Goal: Task Accomplishment & Management: Use online tool/utility

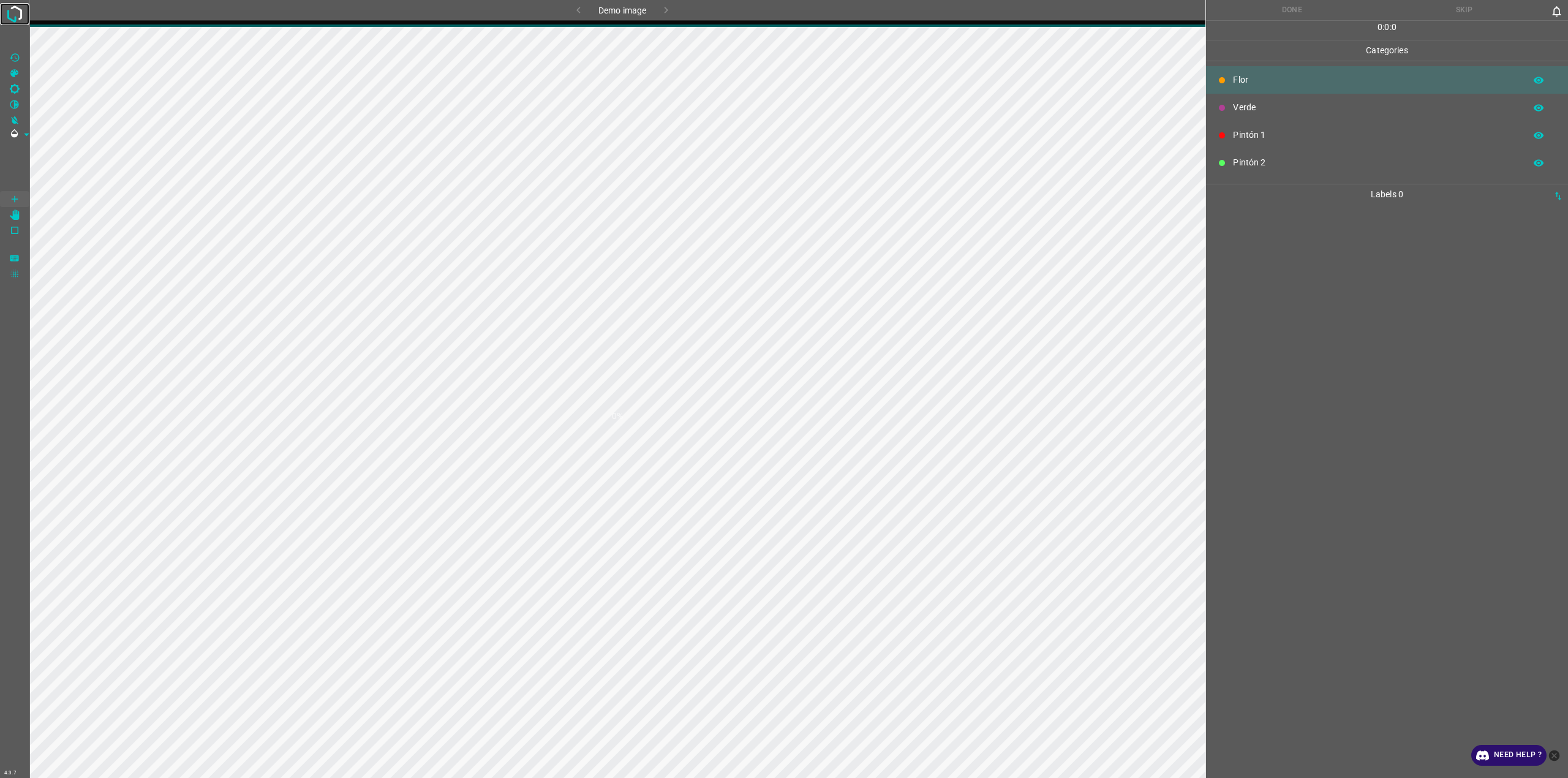
click at [18, 14] on img at bounding box center [14, 13] width 22 height 22
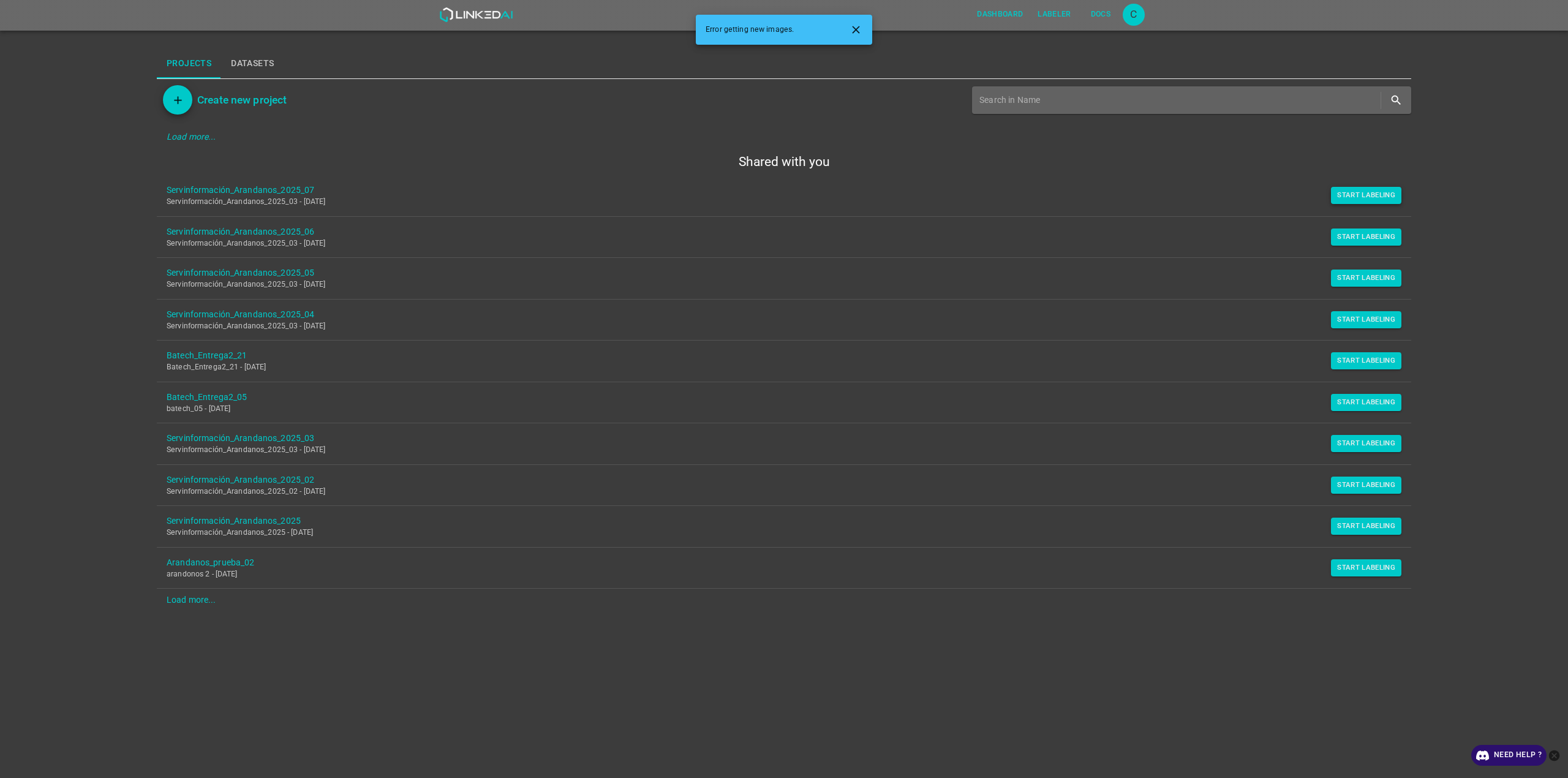
click at [1390, 202] on button "Start Labeling" at bounding box center [1366, 195] width 70 height 17
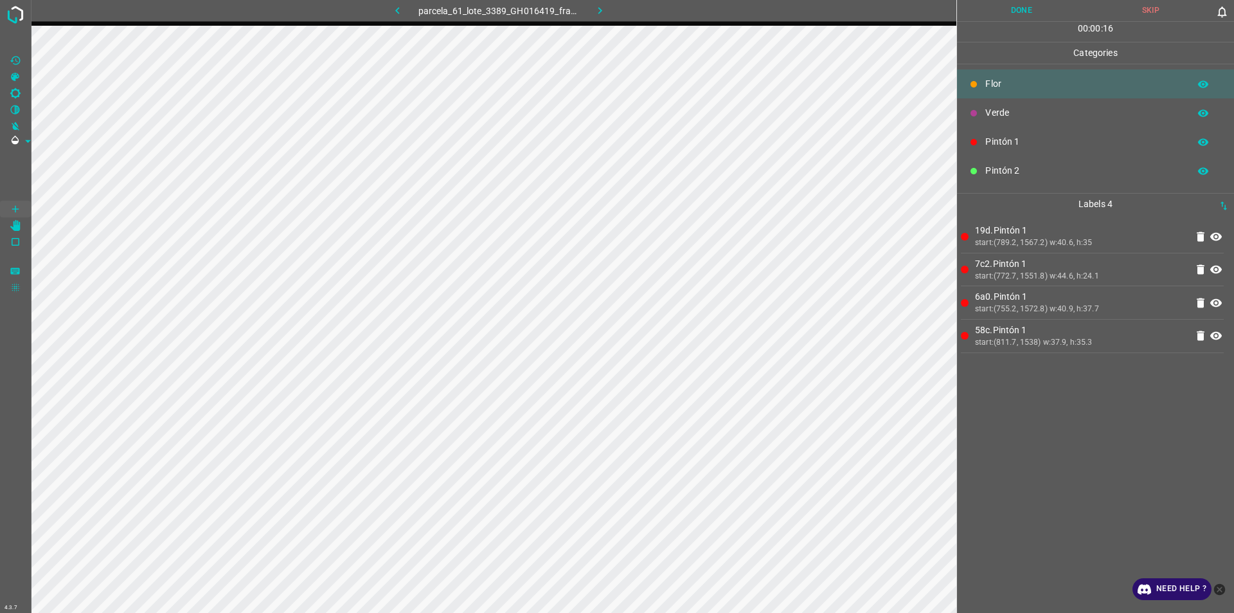
click at [1022, 111] on p "Verde" at bounding box center [1084, 113] width 197 height 14
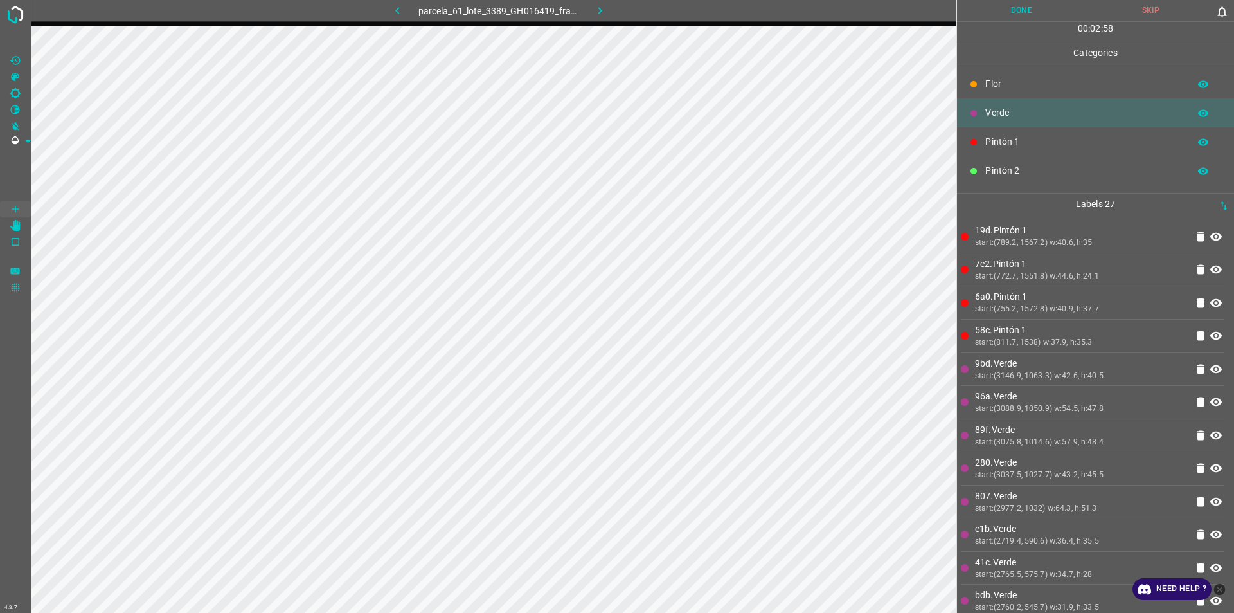
click at [991, 79] on p "Flor" at bounding box center [1084, 84] width 197 height 14
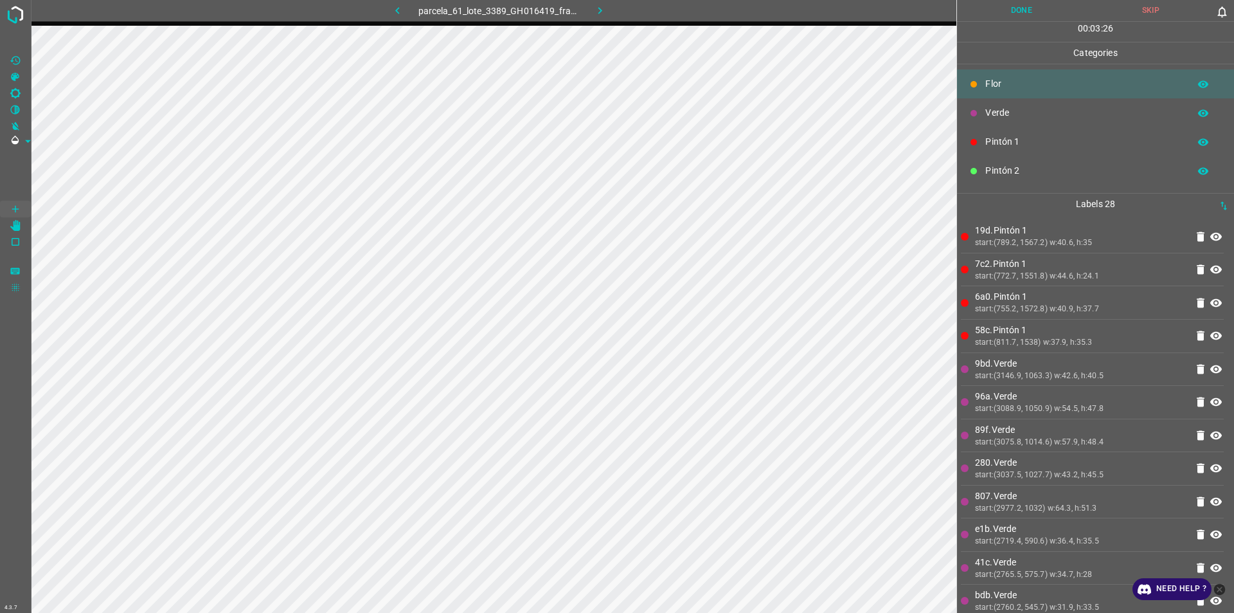
click at [1029, 120] on div "Verde" at bounding box center [1095, 112] width 277 height 29
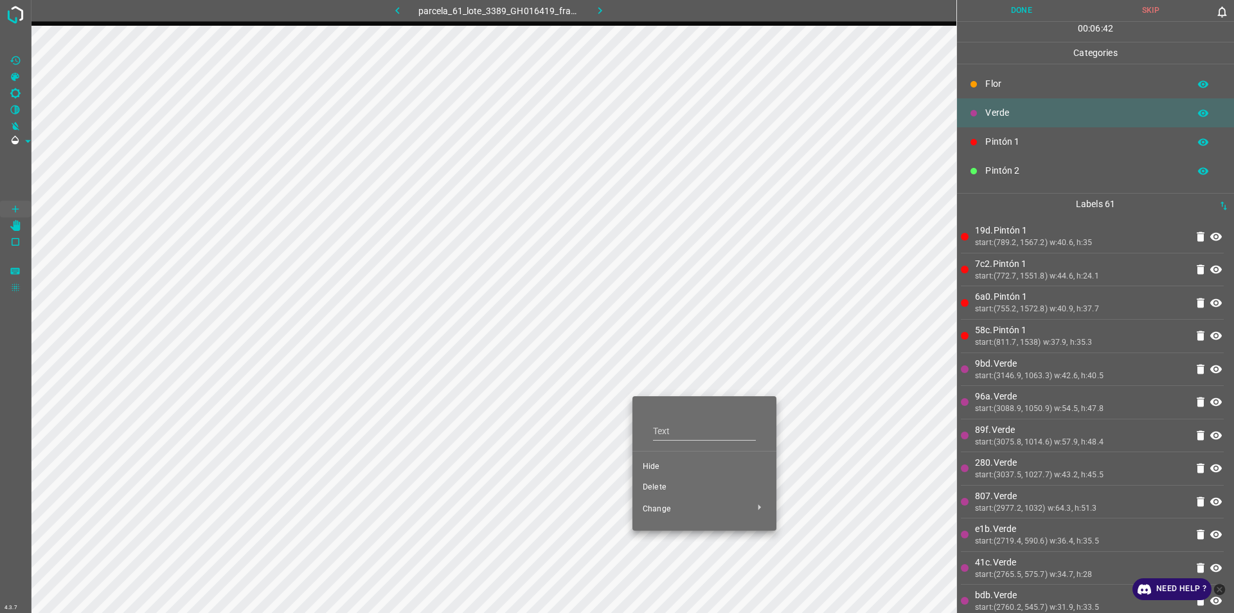
click at [657, 487] on span "Delete" at bounding box center [704, 488] width 123 height 12
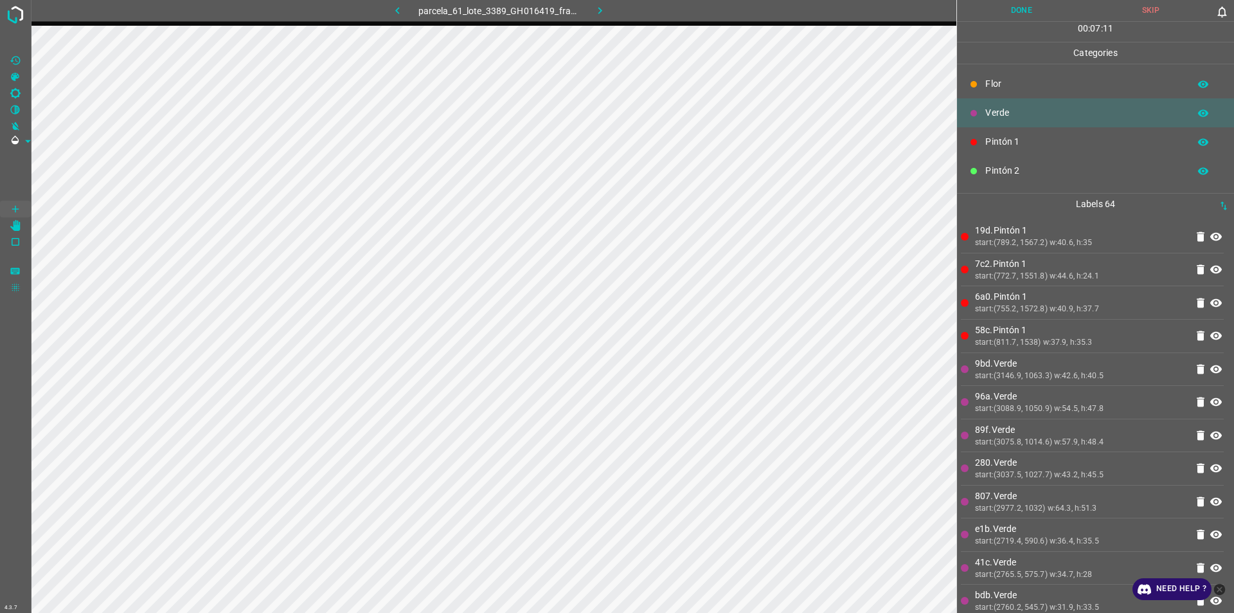
click at [1025, 84] on p "Flor" at bounding box center [1084, 84] width 197 height 14
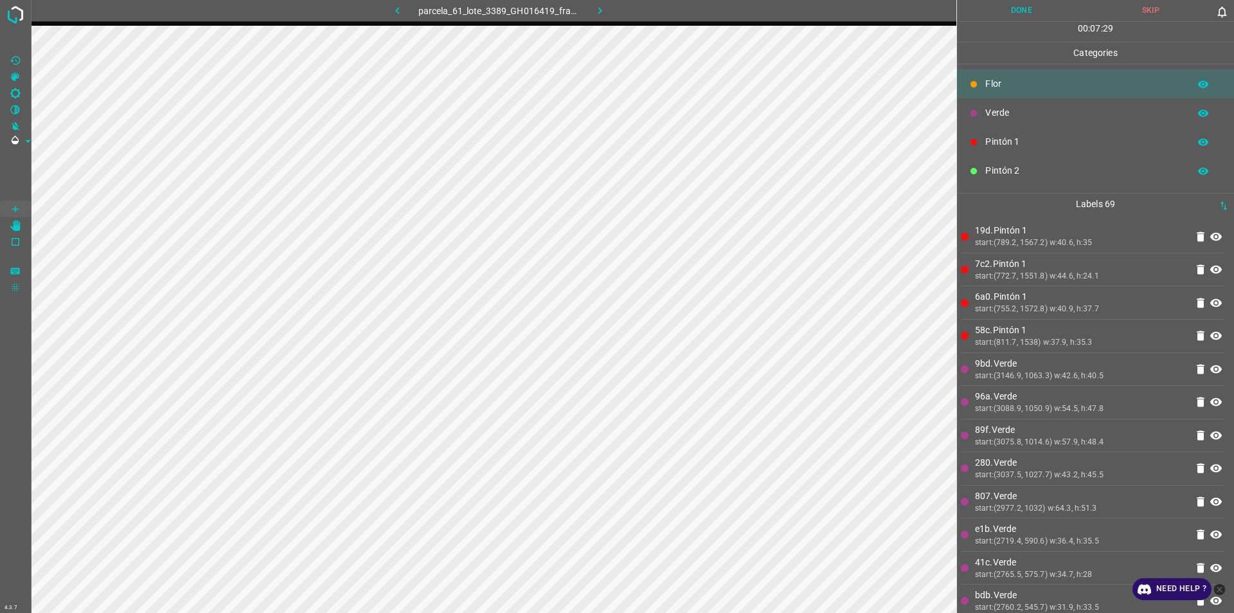
drag, startPoint x: 993, startPoint y: 114, endPoint x: 971, endPoint y: 116, distance: 22.5
click at [971, 116] on div "Verde" at bounding box center [1095, 112] width 277 height 29
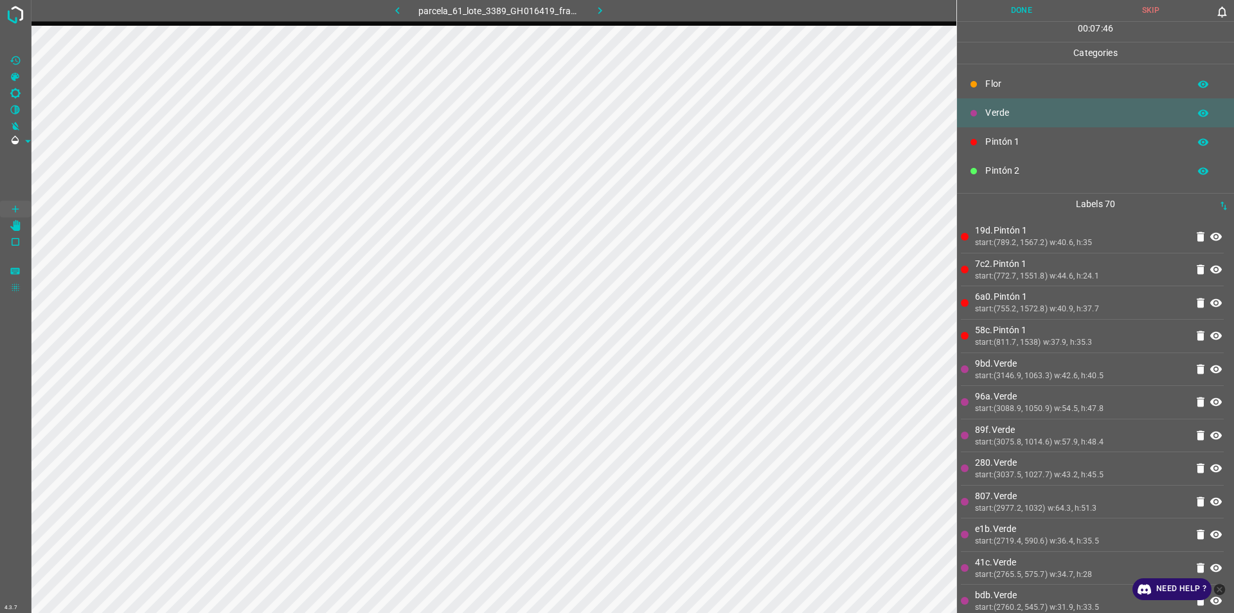
click at [998, 85] on p "Flor" at bounding box center [1084, 84] width 197 height 14
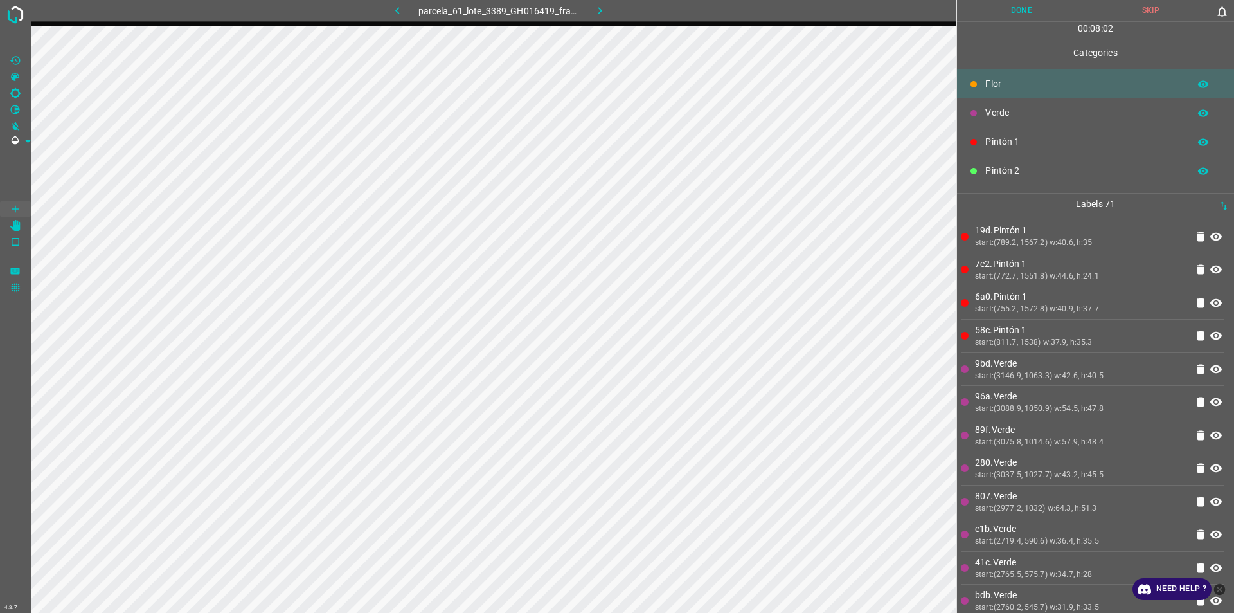
scroll to position [0, 21]
click at [1025, 114] on p "Verde" at bounding box center [1084, 113] width 197 height 14
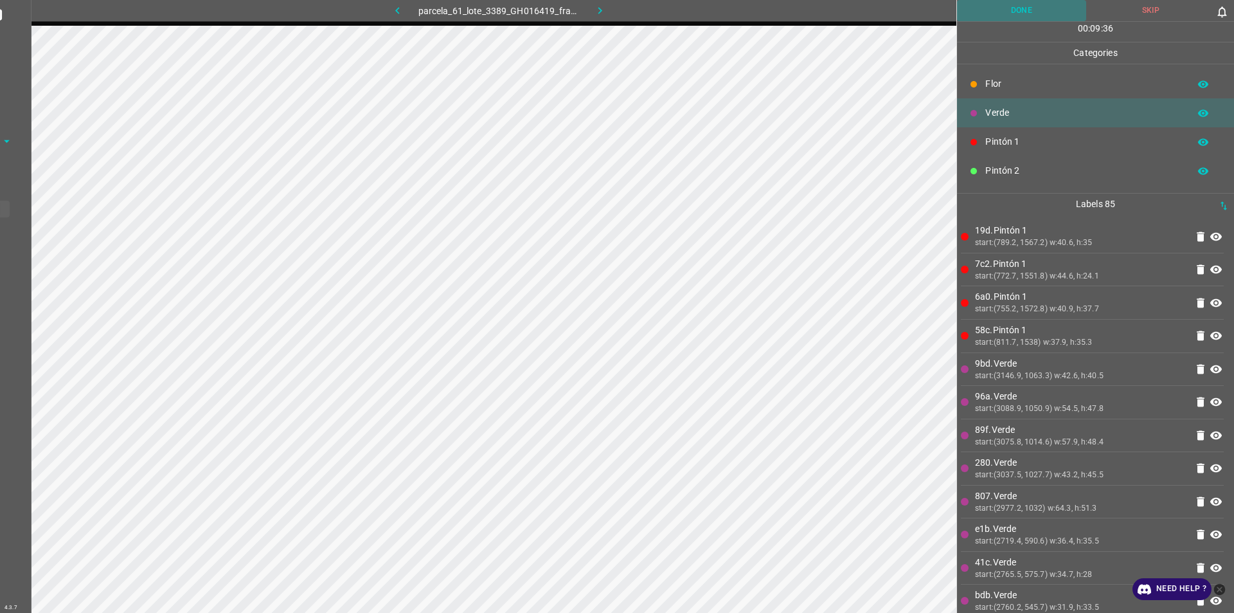
click at [1000, 3] on button "Done" at bounding box center [1021, 10] width 129 height 21
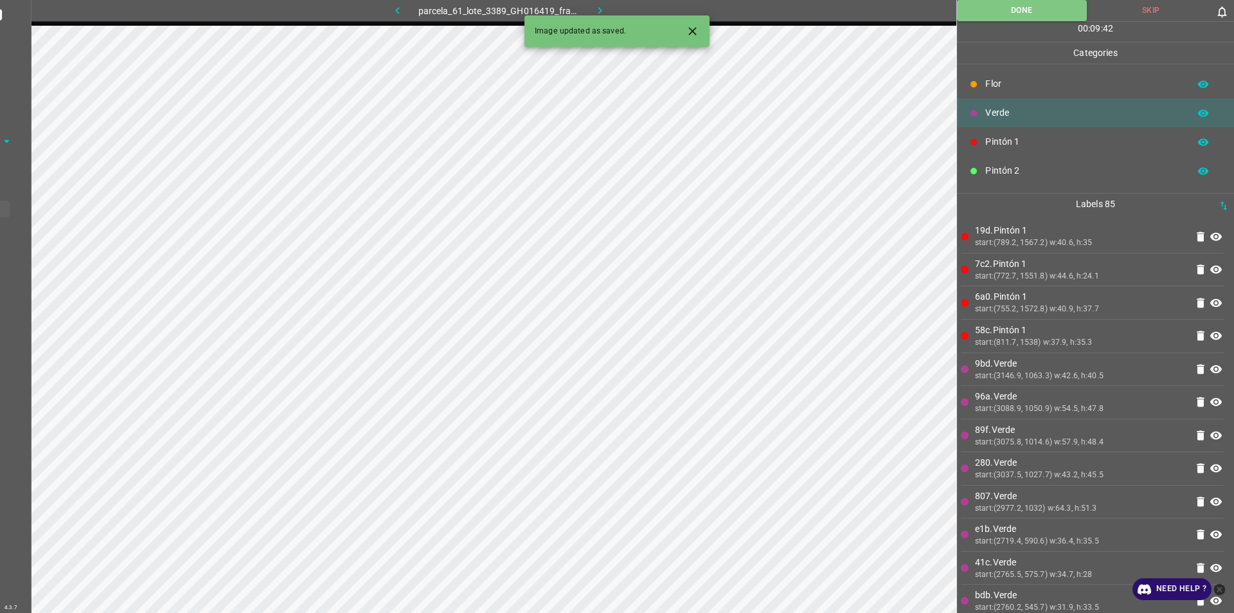
click at [1008, 84] on p "Flor" at bounding box center [1084, 84] width 197 height 14
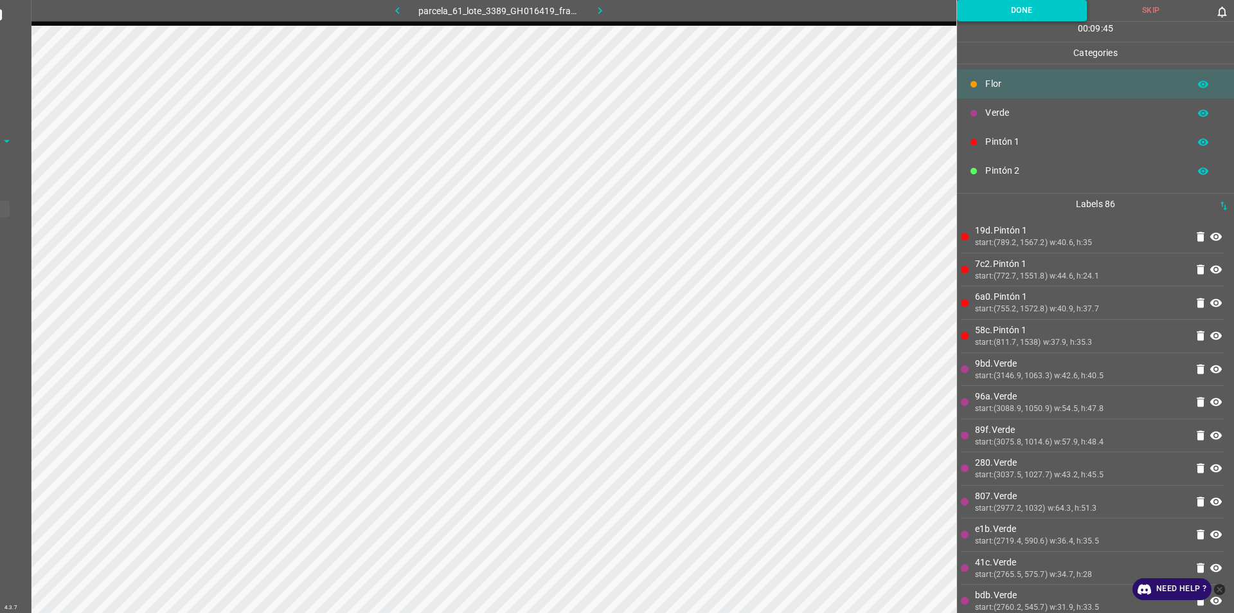
click at [1003, 1] on button "Done" at bounding box center [1022, 10] width 130 height 21
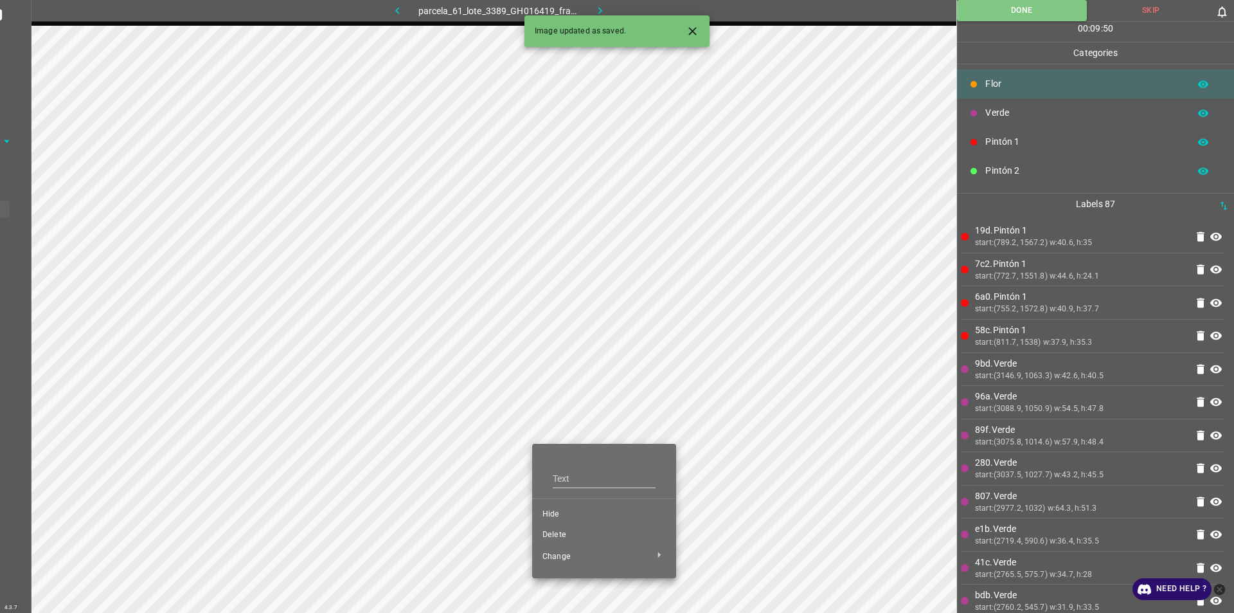
click at [556, 424] on div at bounding box center [617, 306] width 1234 height 613
click at [653, 408] on div at bounding box center [617, 306] width 1234 height 613
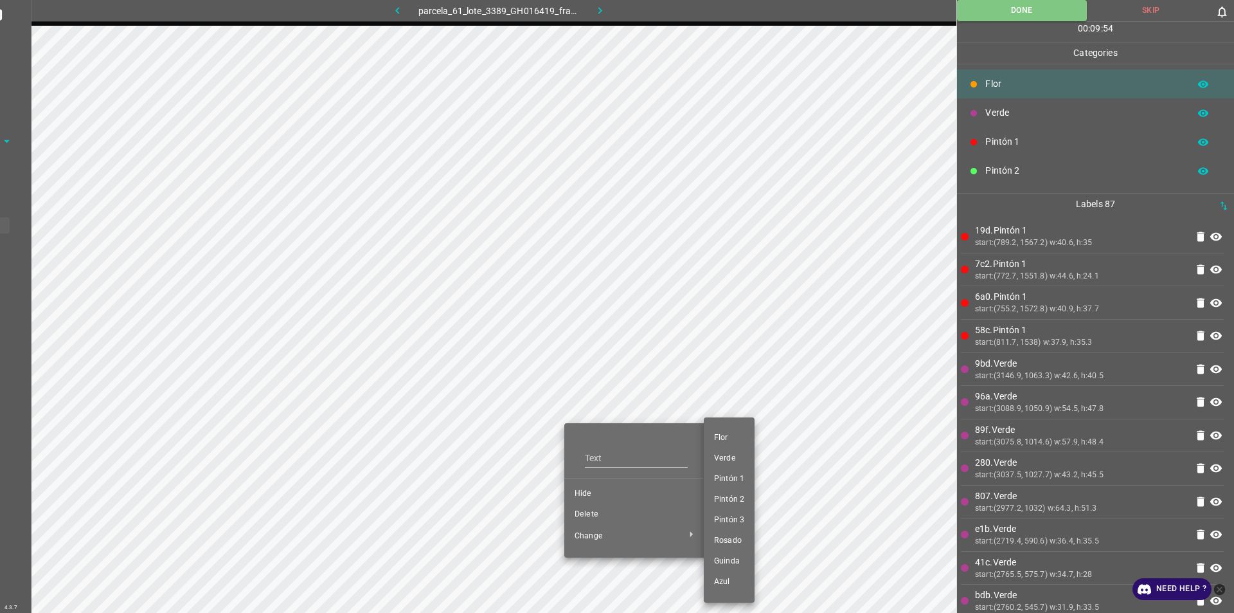
click at [598, 518] on div at bounding box center [617, 306] width 1234 height 613
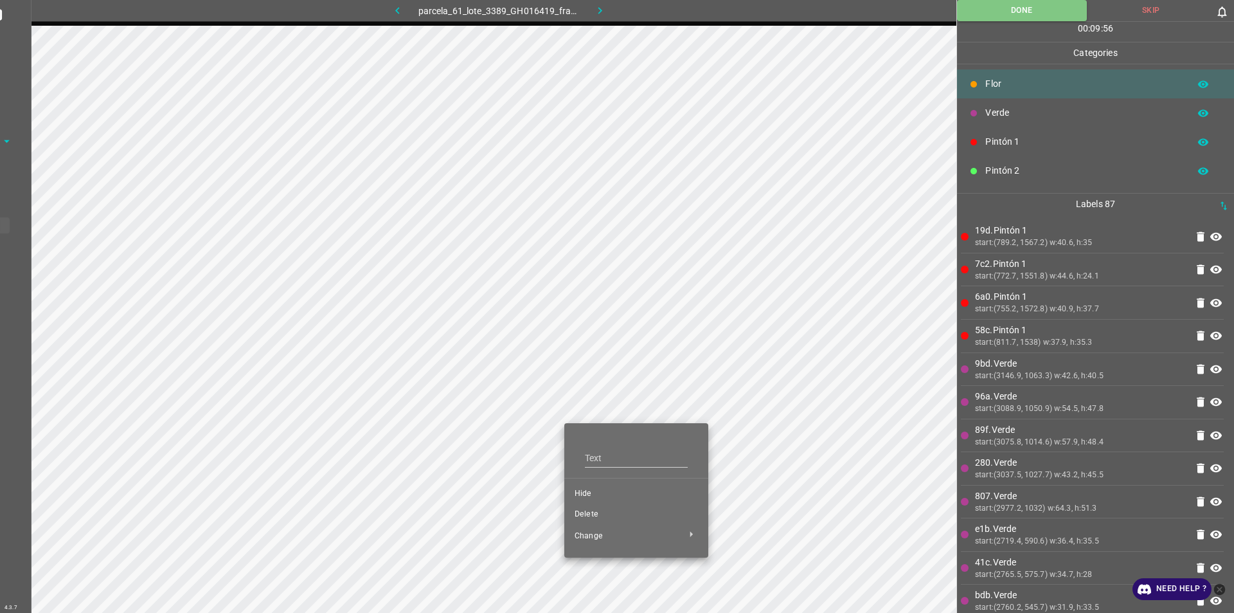
click at [601, 514] on span "Delete" at bounding box center [636, 515] width 123 height 12
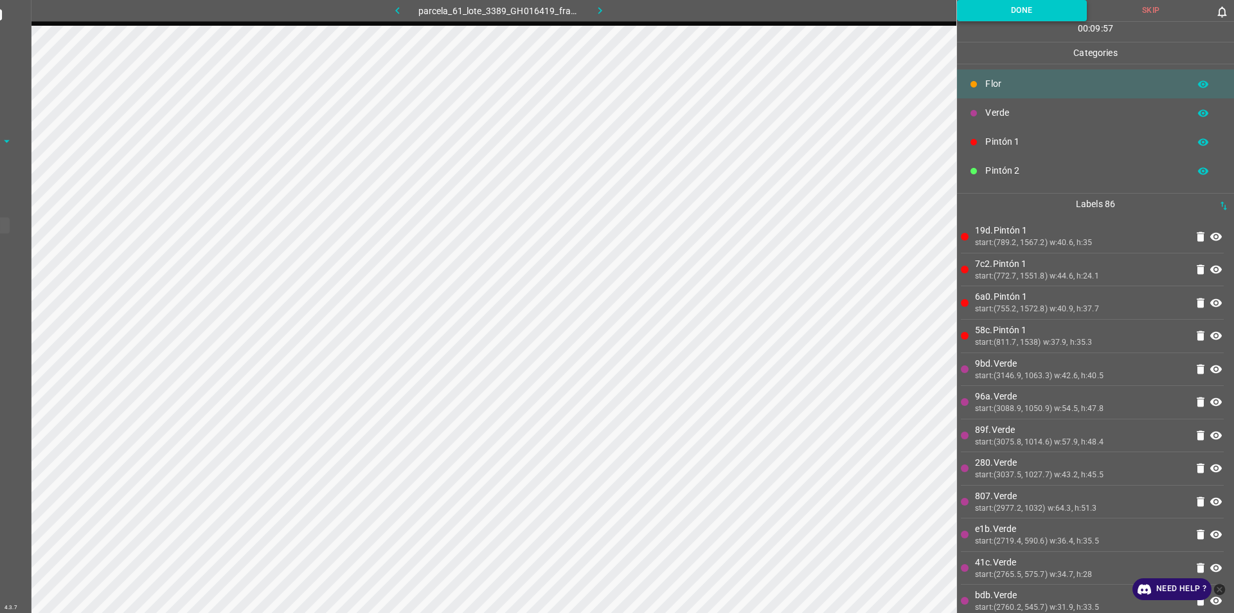
click at [1038, 0] on button "Done" at bounding box center [1022, 10] width 130 height 21
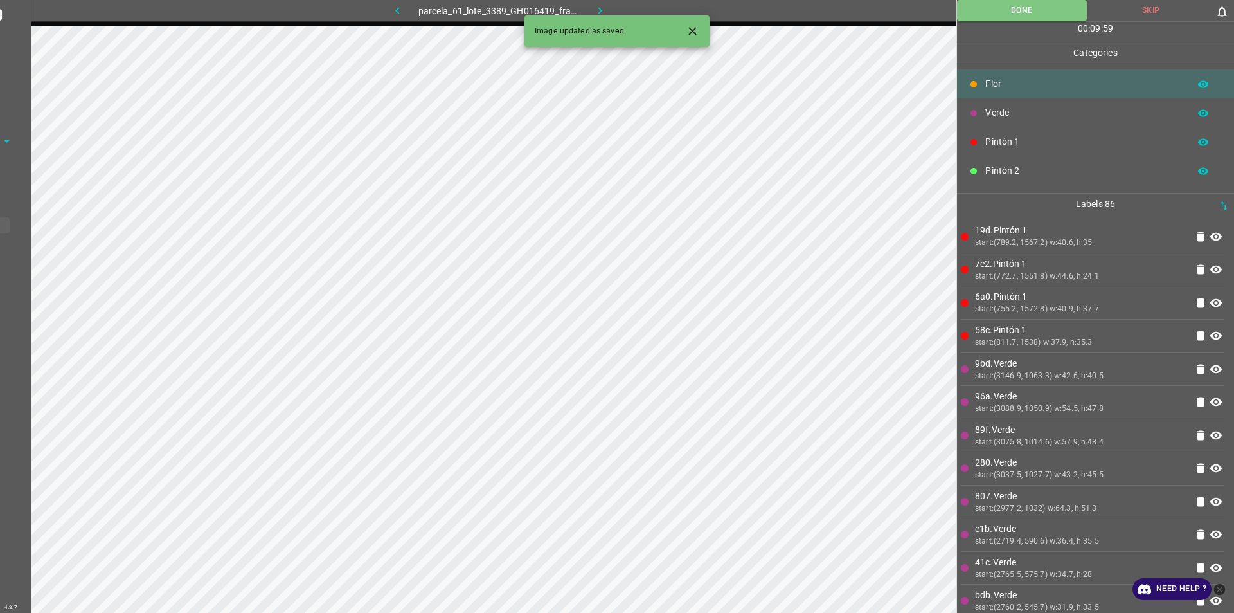
click at [604, 13] on icon "button" at bounding box center [600, 11] width 14 height 14
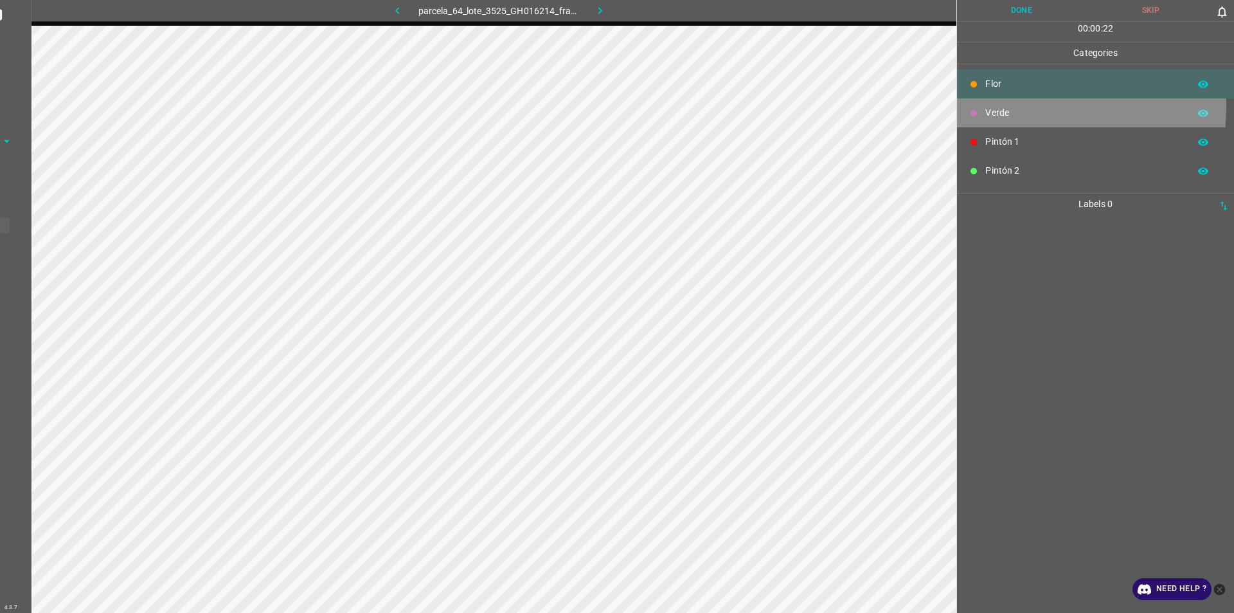
click at [1016, 106] on p "Verde" at bounding box center [1084, 113] width 197 height 14
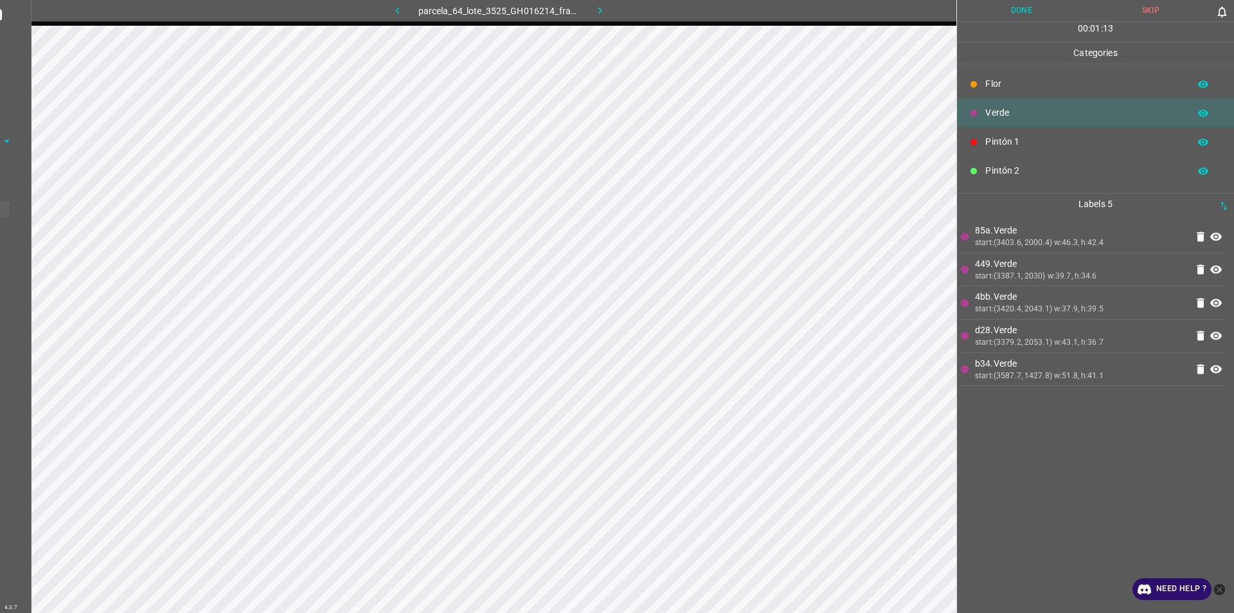
click at [1018, 74] on div "Flor" at bounding box center [1095, 83] width 277 height 29
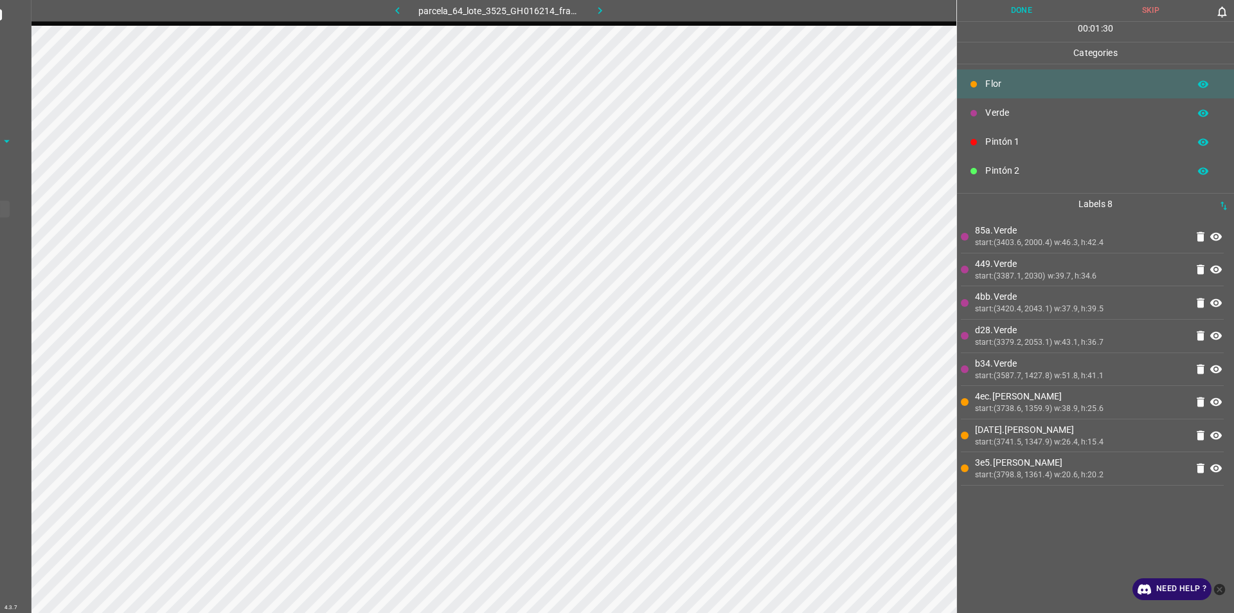
drag, startPoint x: 1016, startPoint y: 114, endPoint x: 960, endPoint y: 120, distance: 56.2
click at [1013, 113] on p "Verde" at bounding box center [1084, 113] width 197 height 14
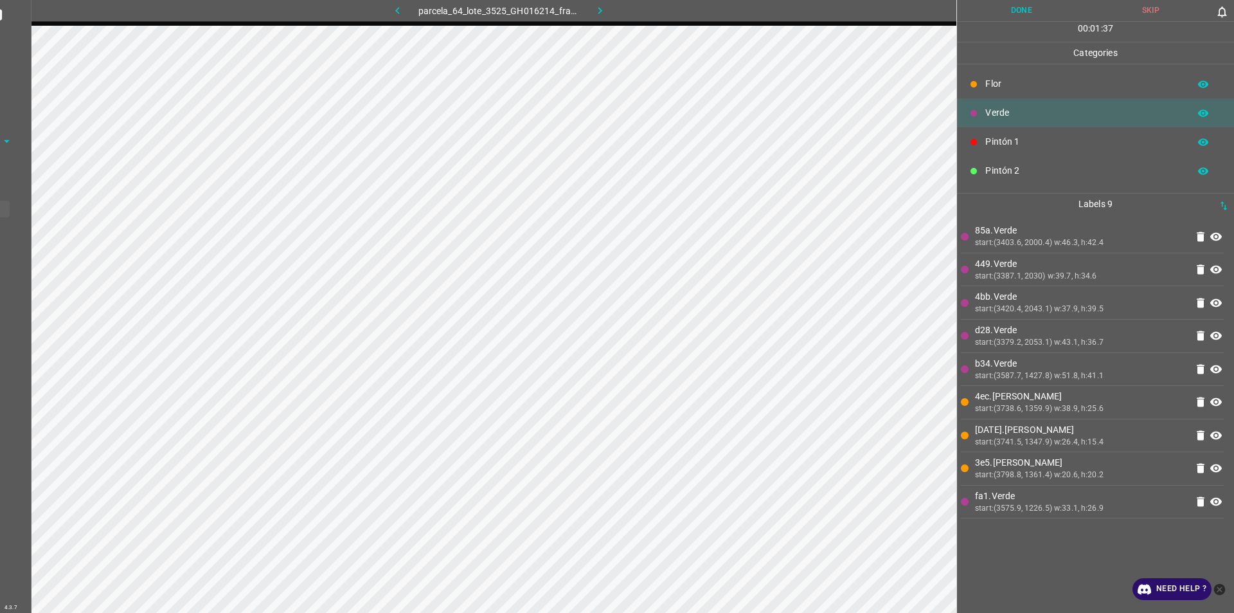
click at [1015, 93] on div "Flor" at bounding box center [1095, 83] width 277 height 29
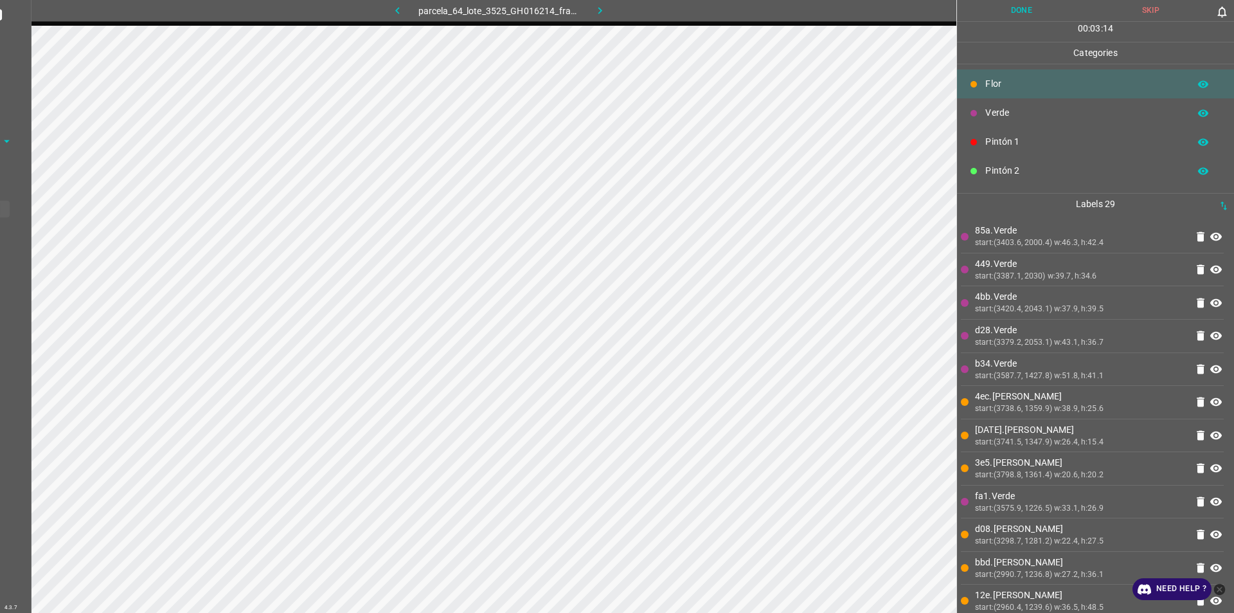
drag, startPoint x: 966, startPoint y: 107, endPoint x: 982, endPoint y: 120, distance: 20.6
click at [968, 107] on div "Verde" at bounding box center [1095, 112] width 277 height 29
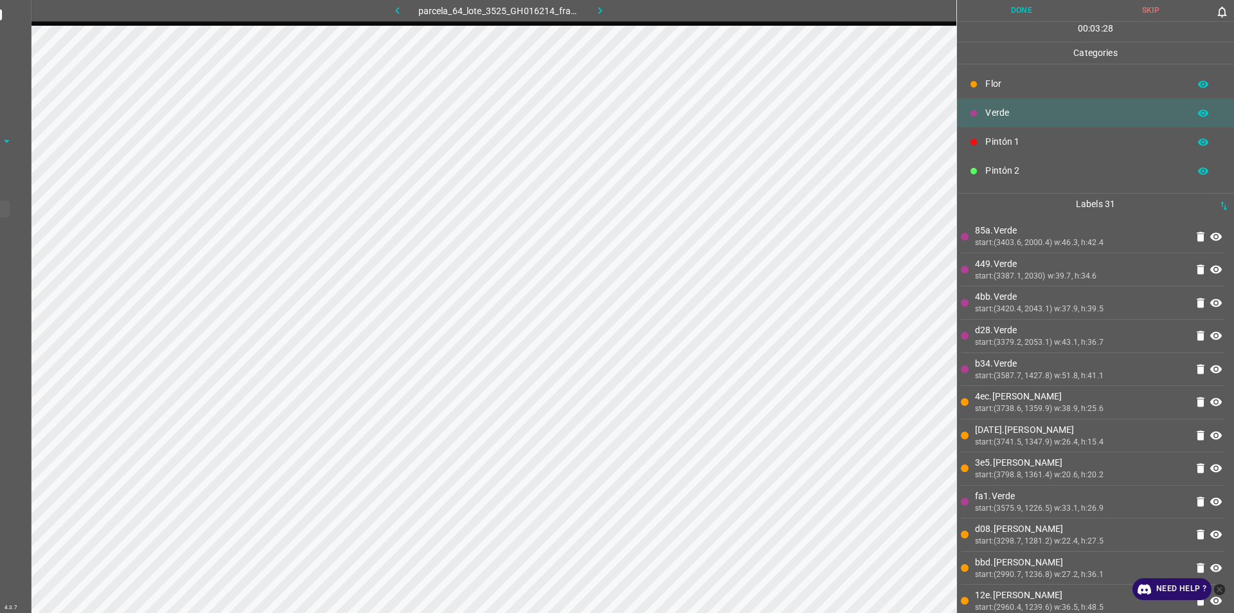
click at [1014, 87] on p "Flor" at bounding box center [1084, 84] width 197 height 14
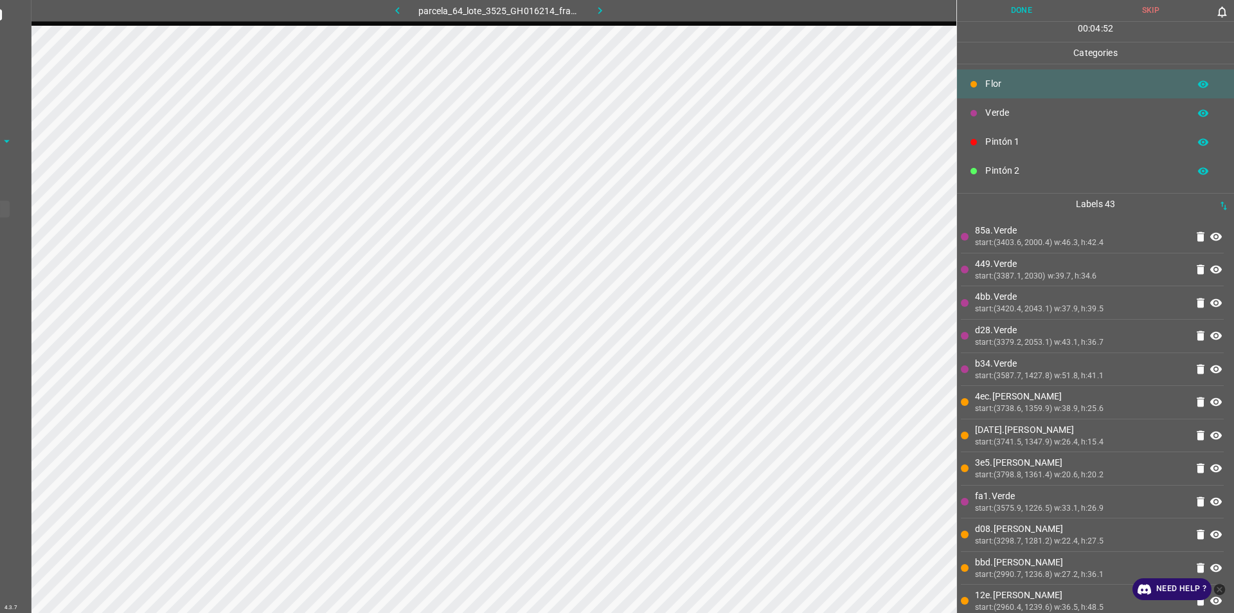
click at [1019, 114] on p "Verde" at bounding box center [1084, 113] width 197 height 14
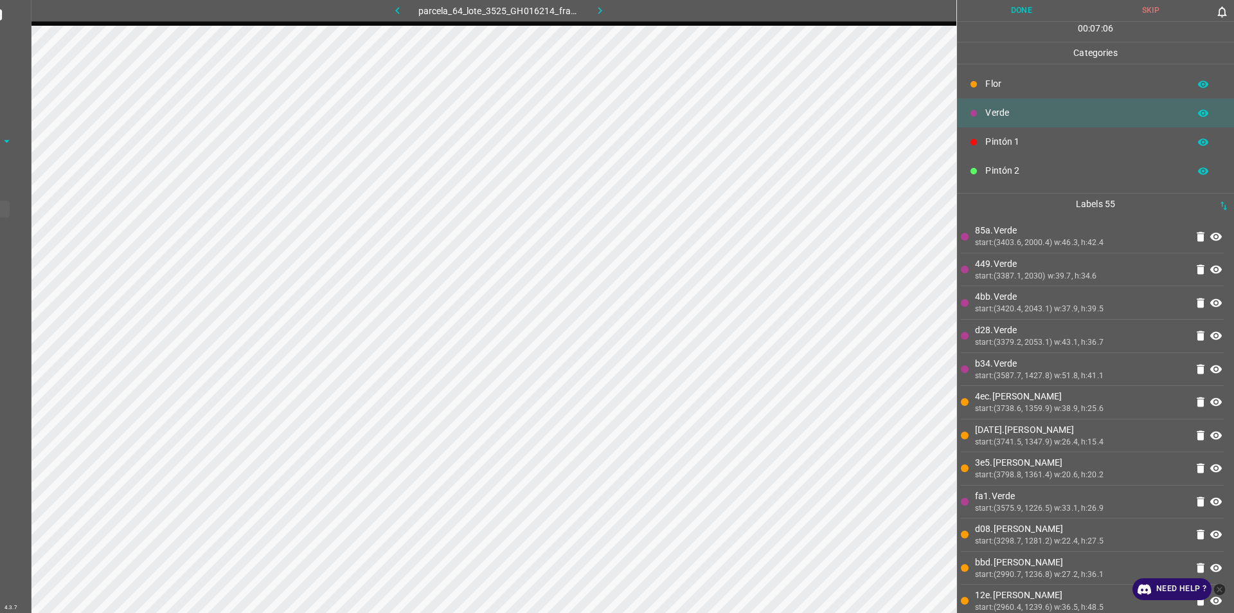
click at [1043, 137] on p "Pintón 1" at bounding box center [1084, 142] width 197 height 14
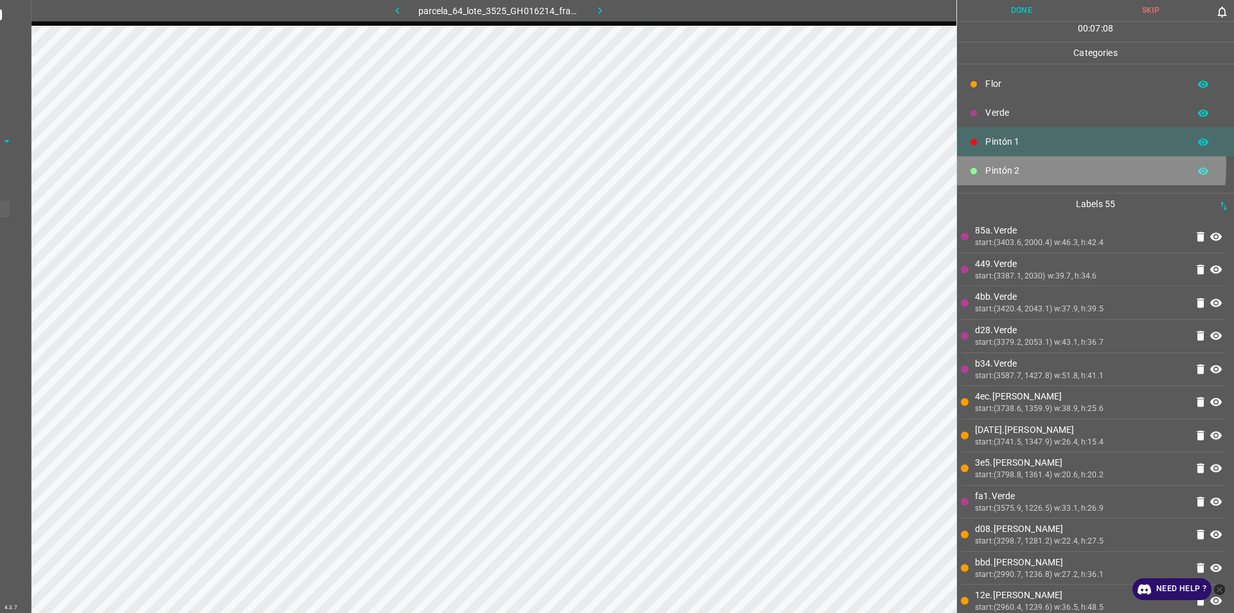
click at [1034, 164] on p "Pintón 2" at bounding box center [1084, 171] width 197 height 14
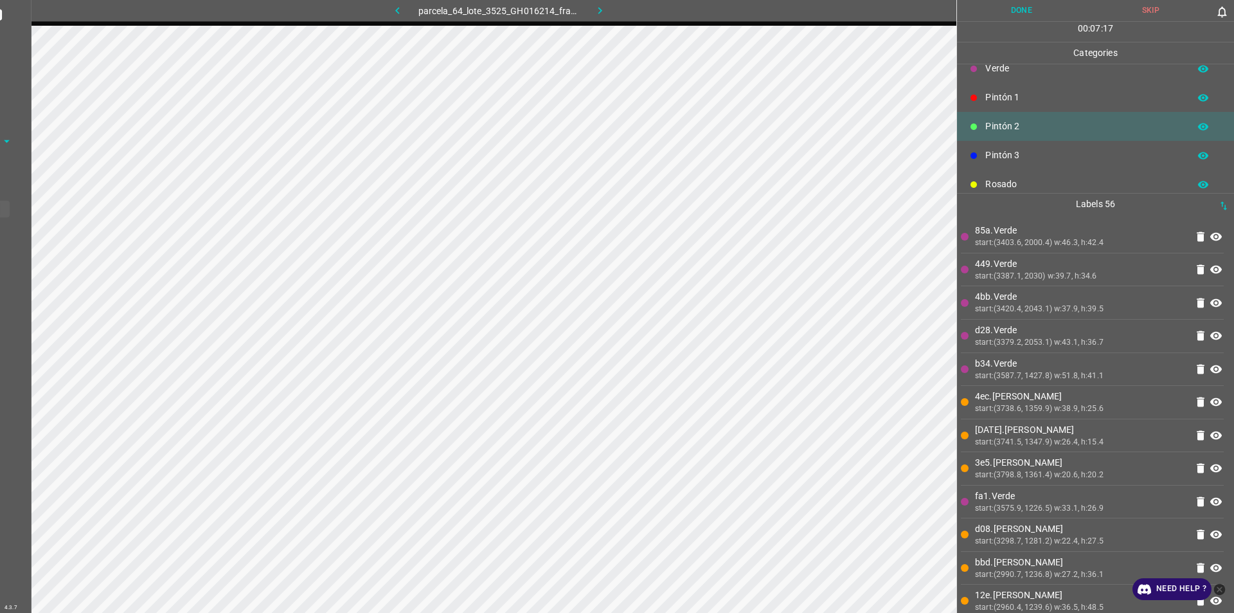
scroll to position [64, 0]
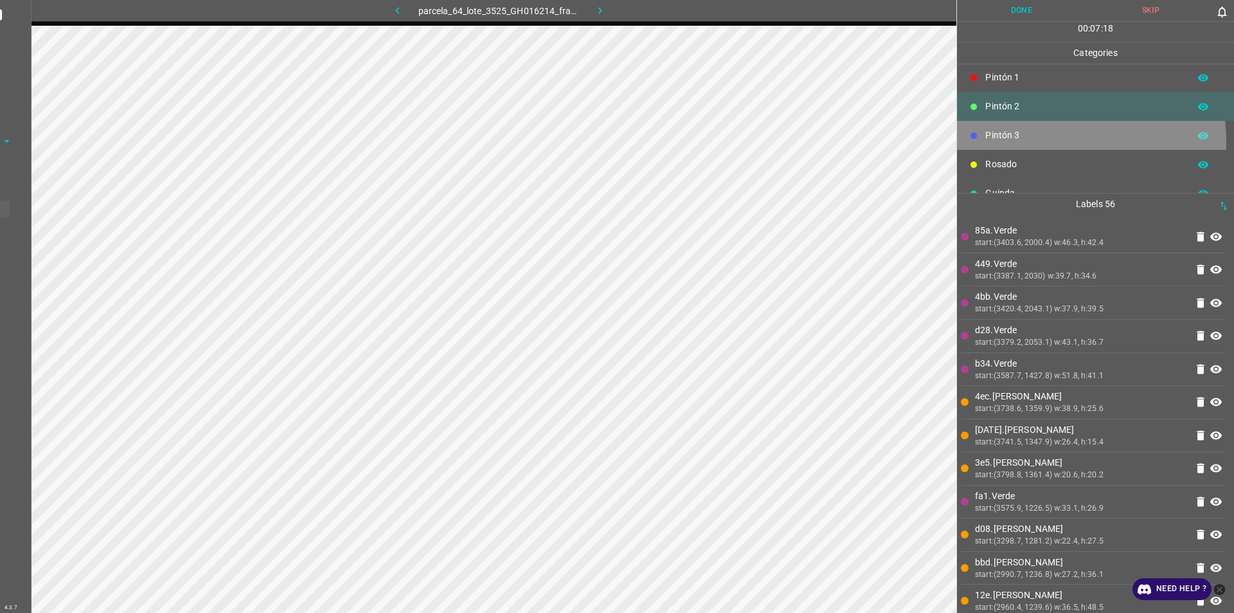
click at [1032, 141] on p "Pintón 3" at bounding box center [1084, 136] width 197 height 14
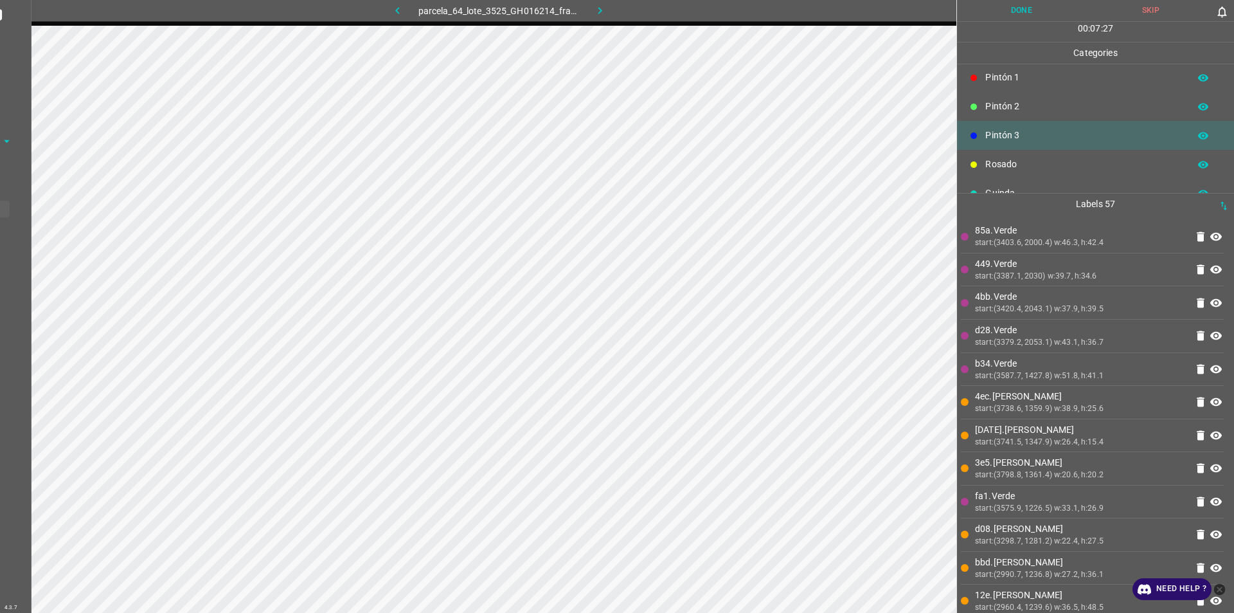
click at [1024, 100] on p "Pintón 2" at bounding box center [1084, 107] width 197 height 14
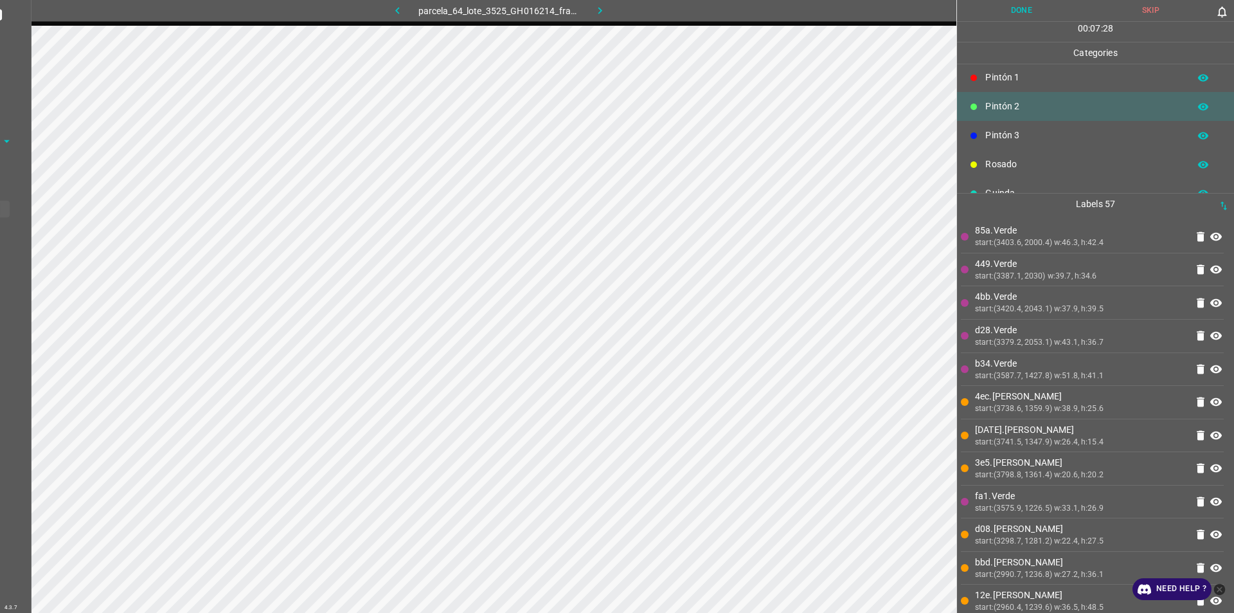
click at [1024, 69] on div "Pintón 1" at bounding box center [1095, 77] width 277 height 29
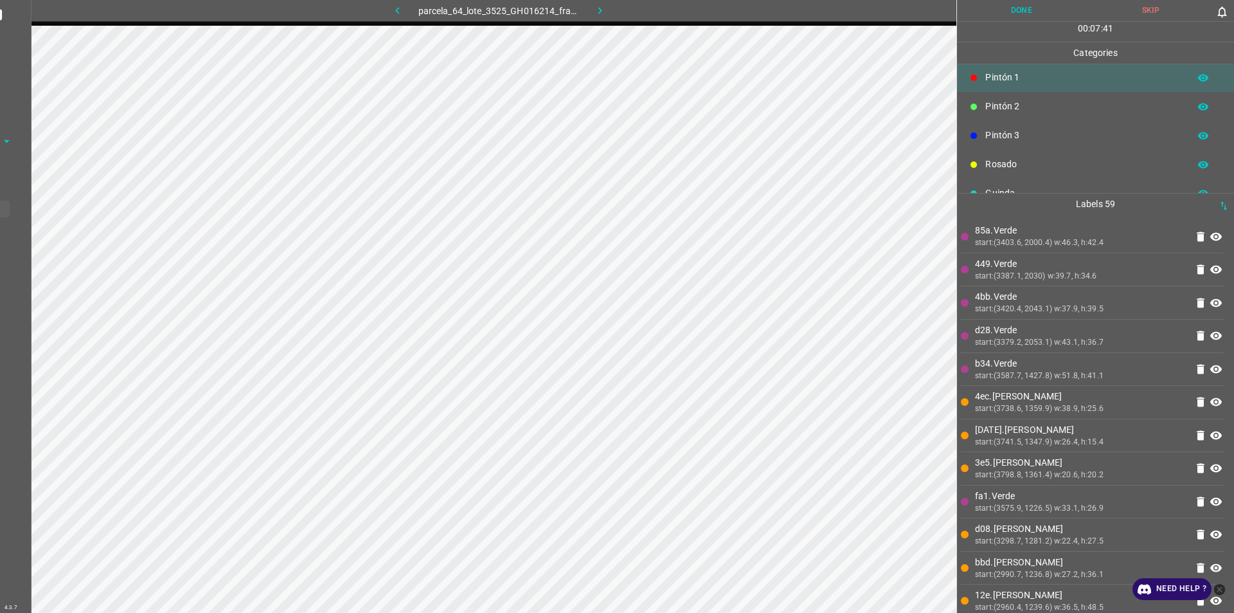
scroll to position [0, 0]
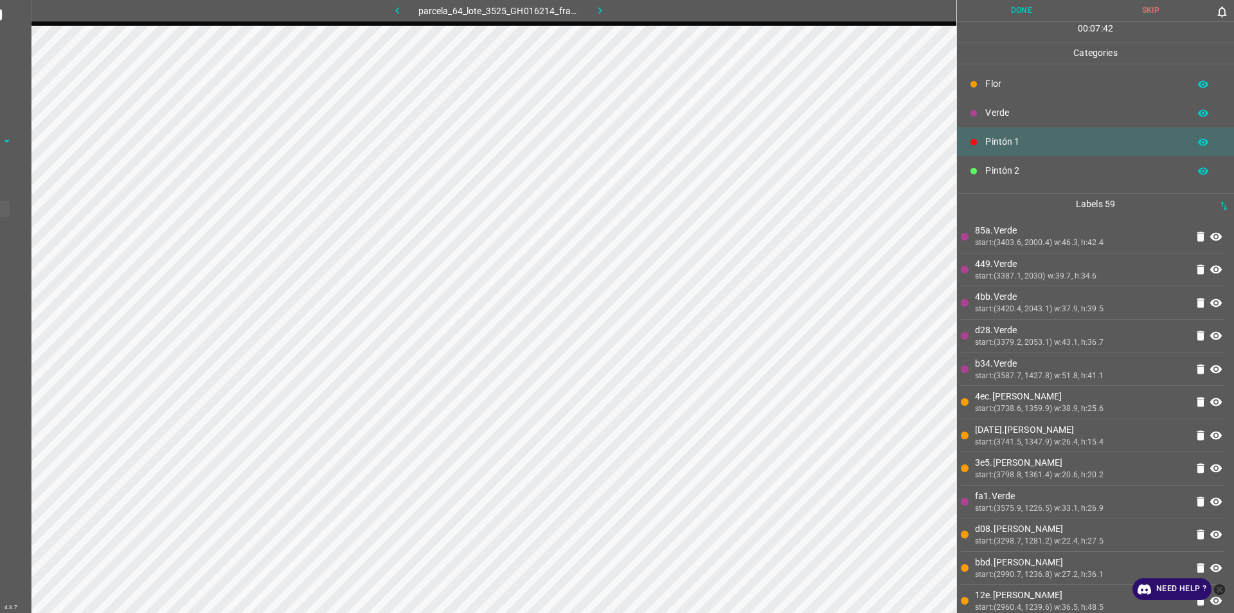
click at [1001, 106] on p "Verde" at bounding box center [1084, 113] width 197 height 14
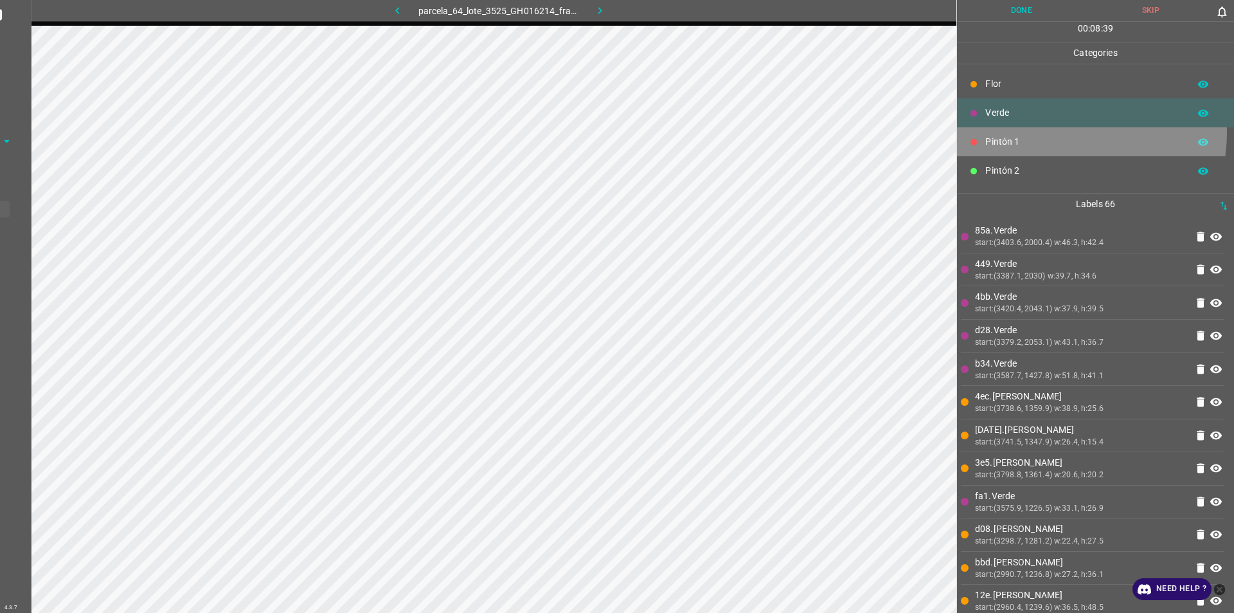
click at [1054, 132] on div "Pintón 1" at bounding box center [1095, 141] width 277 height 29
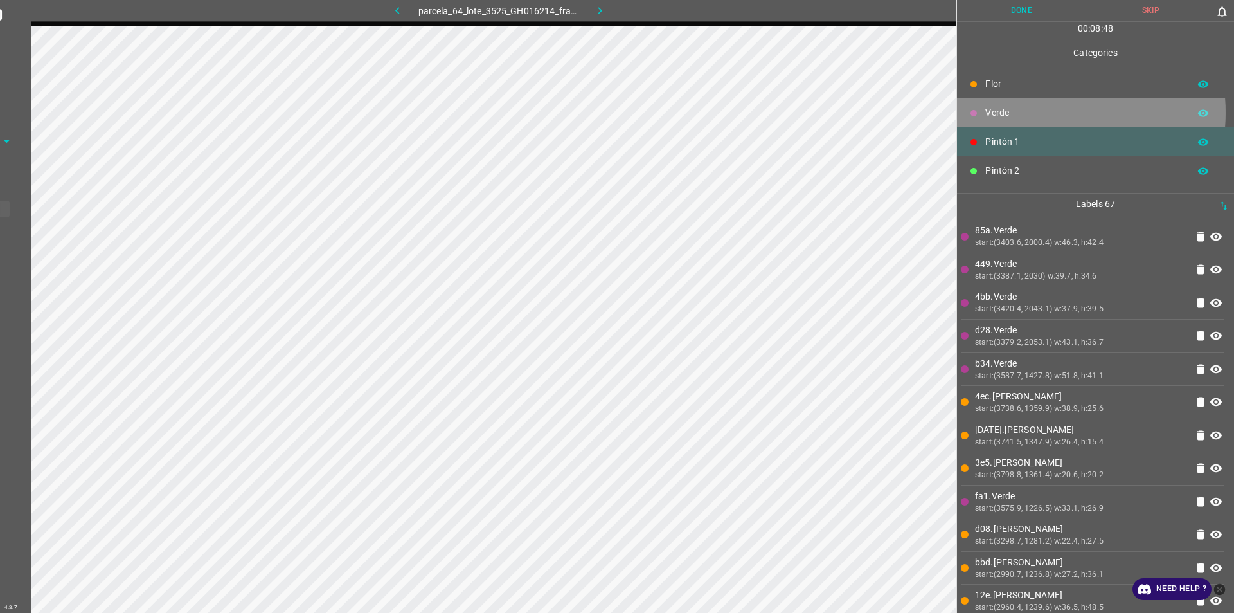
click at [1048, 113] on p "Verde" at bounding box center [1084, 113] width 197 height 14
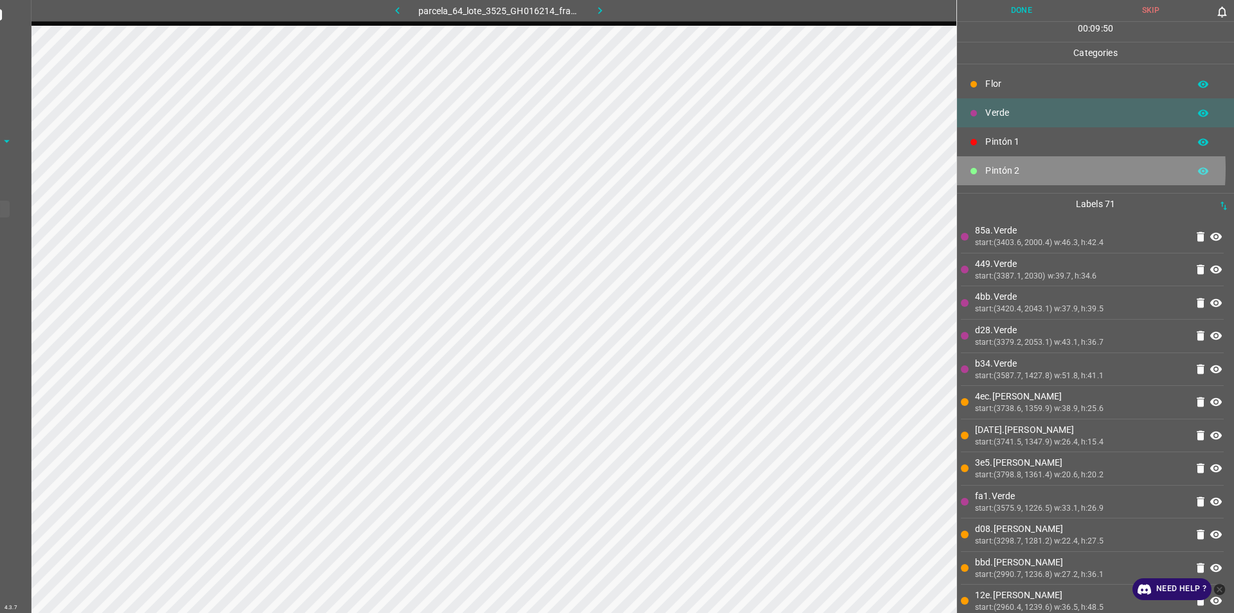
click at [1001, 170] on p "Pintón 2" at bounding box center [1084, 171] width 197 height 14
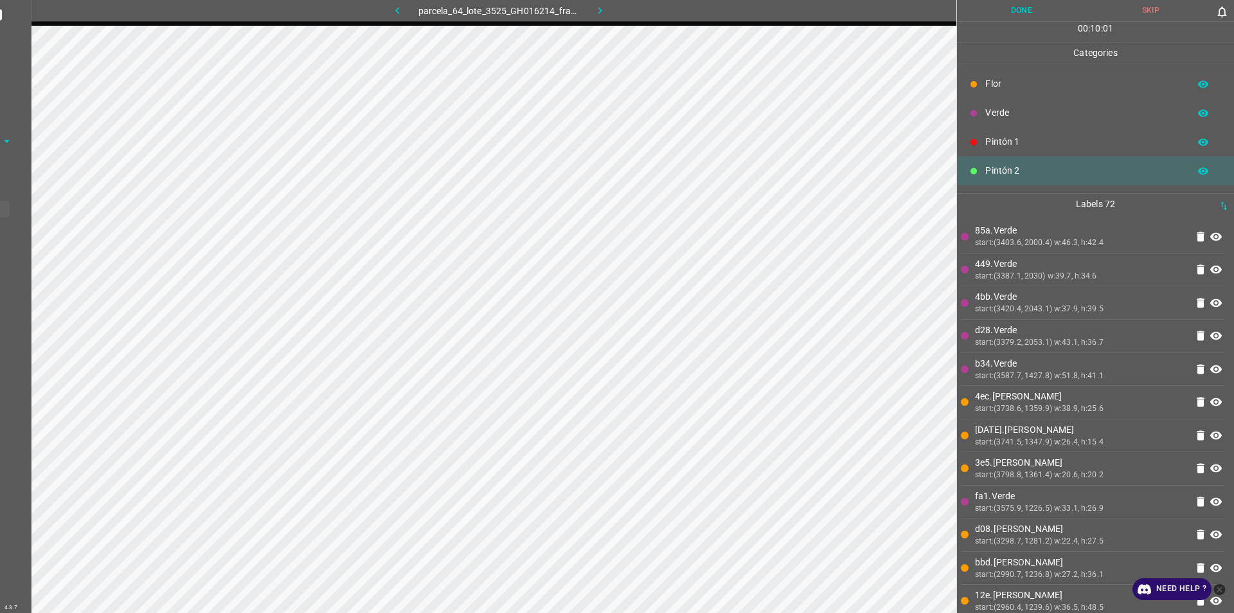
scroll to position [113, 0]
click at [1022, 143] on p "Guinda" at bounding box center [1084, 145] width 197 height 14
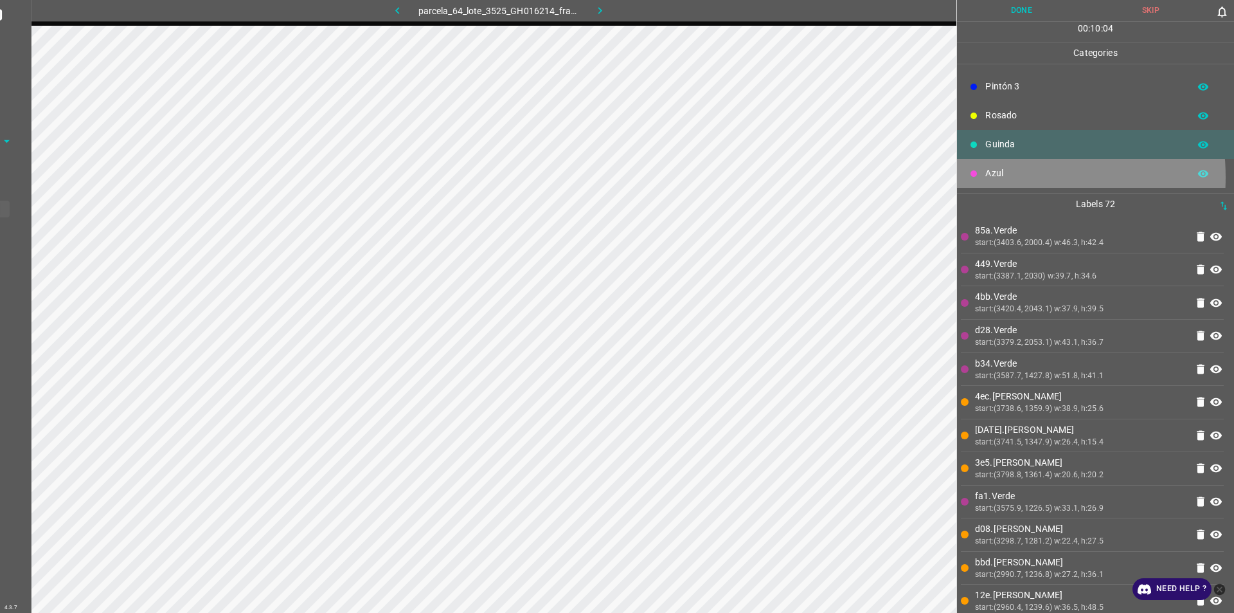
click at [1002, 176] on p "Azul" at bounding box center [1084, 174] width 197 height 14
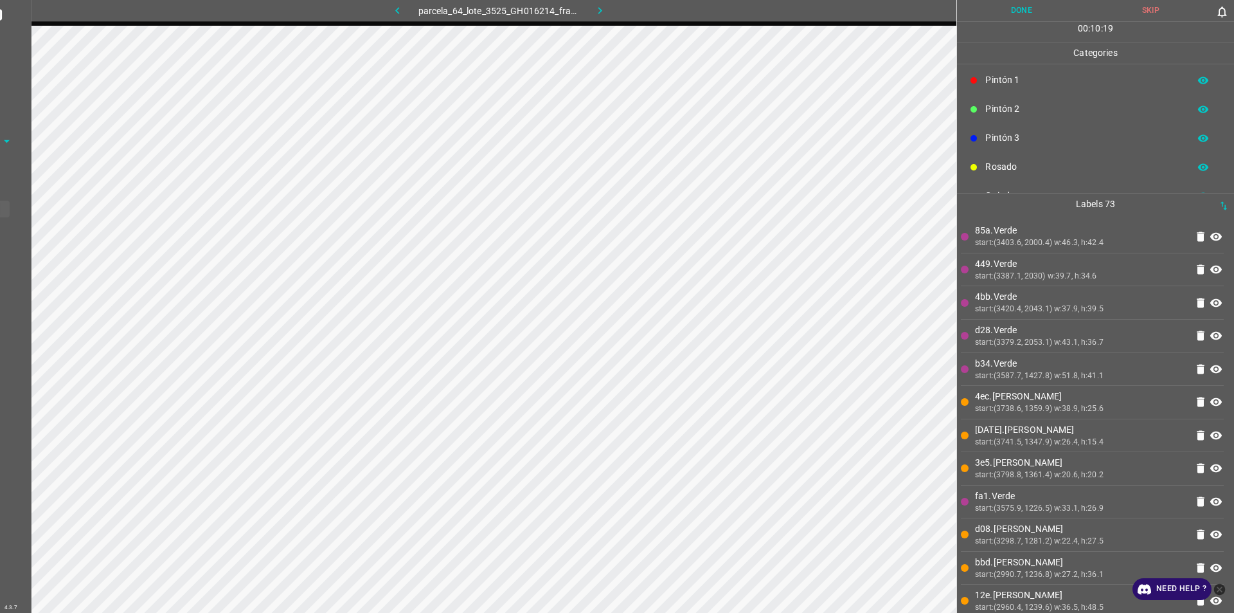
scroll to position [0, 0]
click at [1018, 135] on p "Pintón 1" at bounding box center [1084, 142] width 197 height 14
click at [1022, 73] on div "Flor" at bounding box center [1095, 83] width 277 height 29
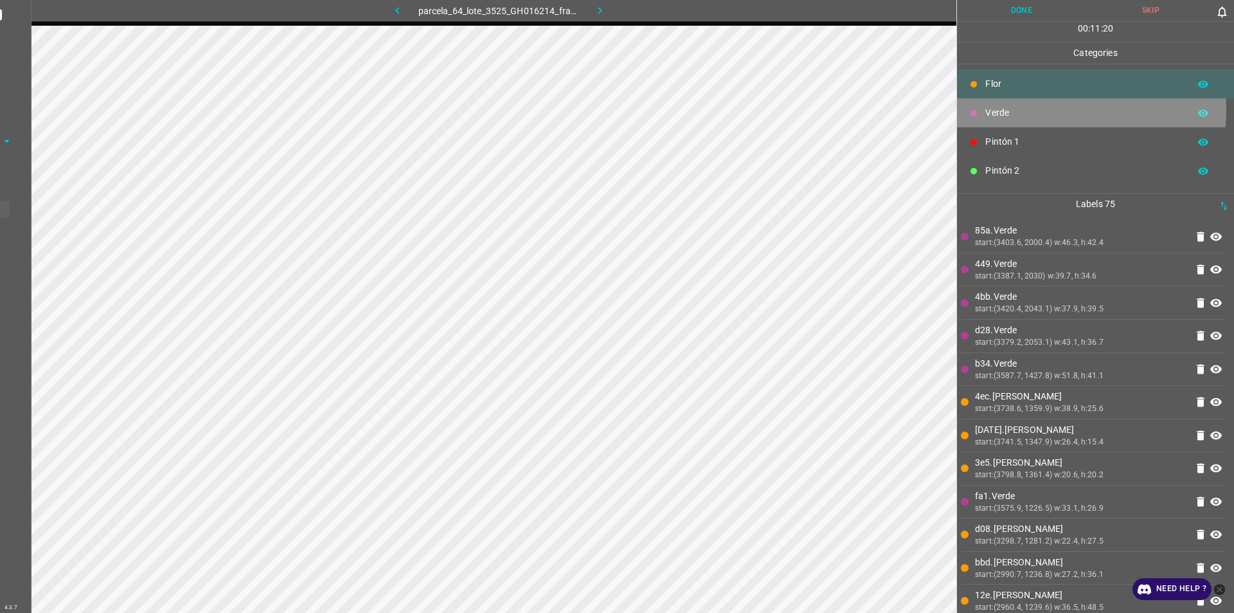
drag, startPoint x: 1025, startPoint y: 108, endPoint x: 959, endPoint y: 210, distance: 121.5
click at [1020, 113] on p "Verde" at bounding box center [1084, 113] width 197 height 14
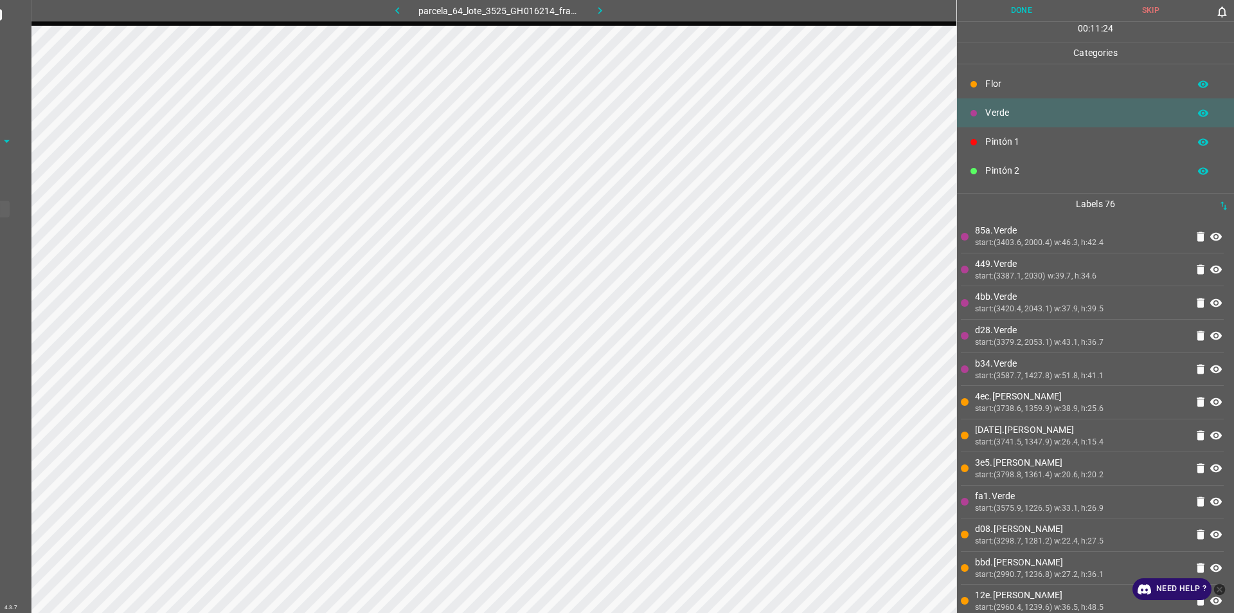
drag, startPoint x: 1006, startPoint y: 134, endPoint x: 995, endPoint y: 136, distance: 11.2
click at [995, 136] on div "Pintón 1" at bounding box center [1095, 141] width 277 height 29
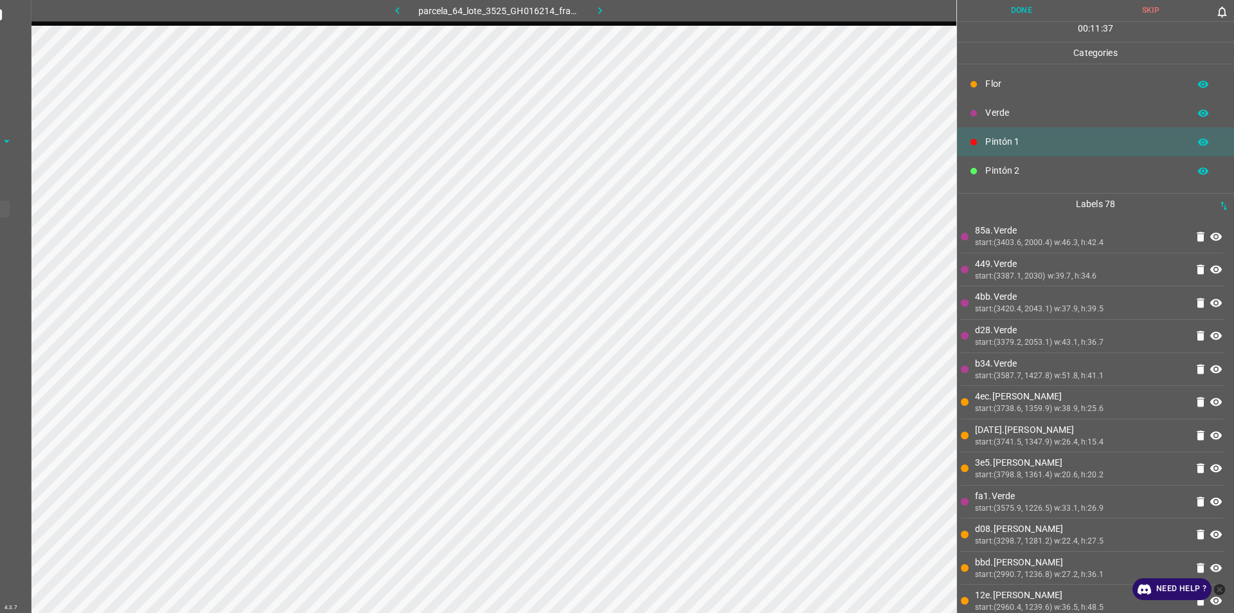
click at [1028, 113] on p "Verde" at bounding box center [1084, 113] width 197 height 14
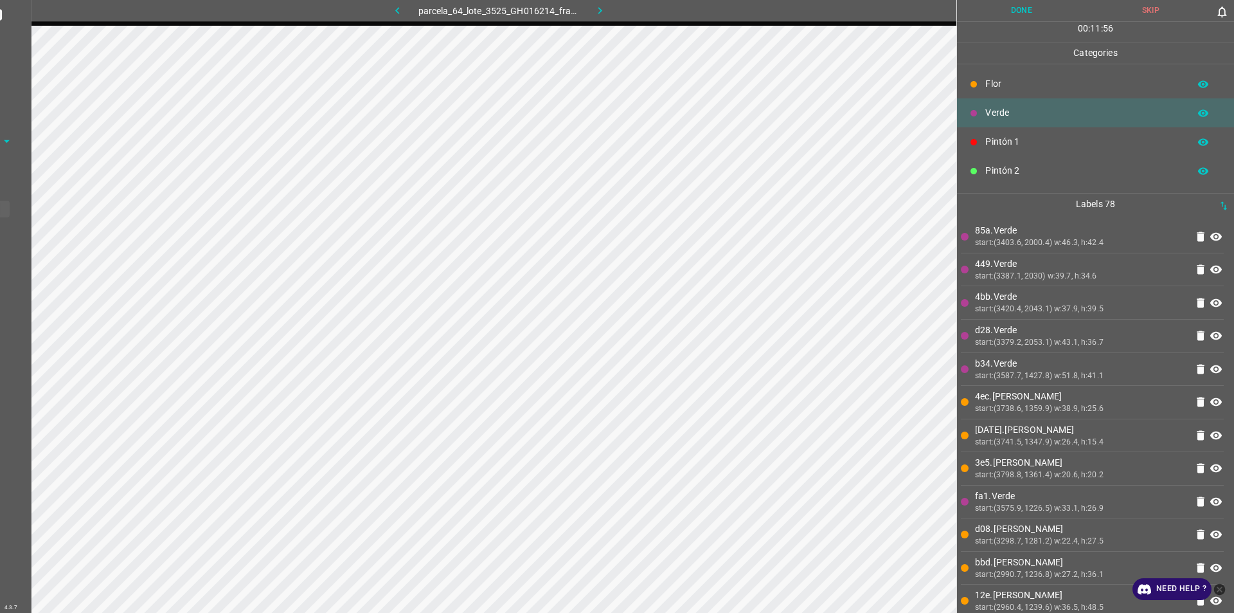
click at [1059, 137] on p "Pintón 1" at bounding box center [1084, 142] width 197 height 14
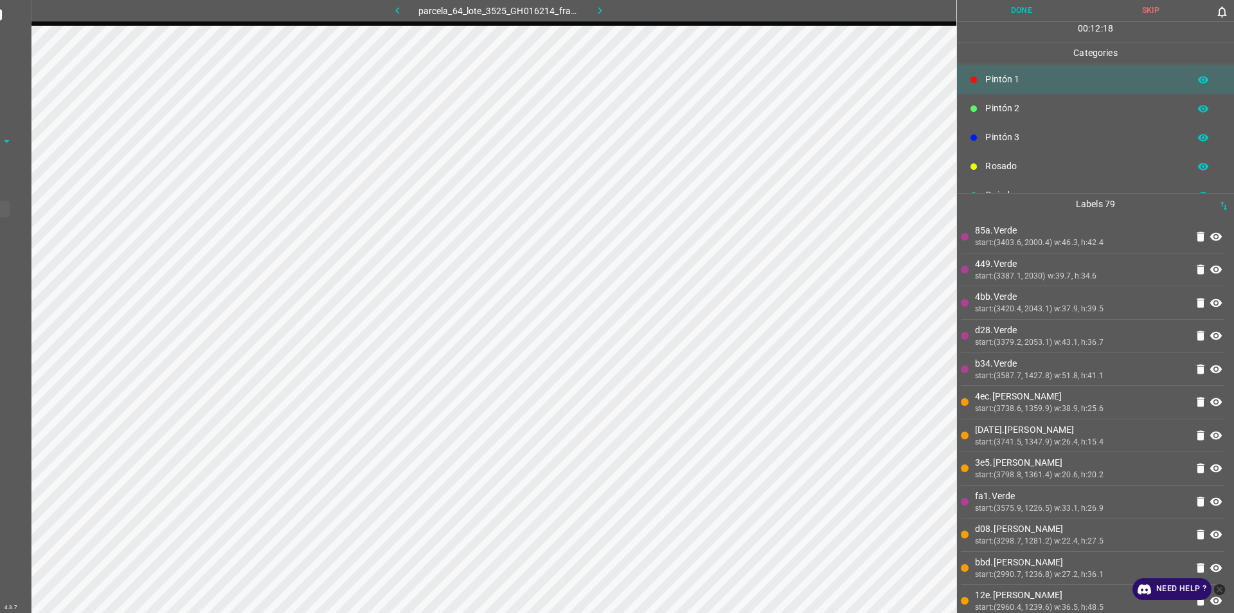
scroll to position [113, 0]
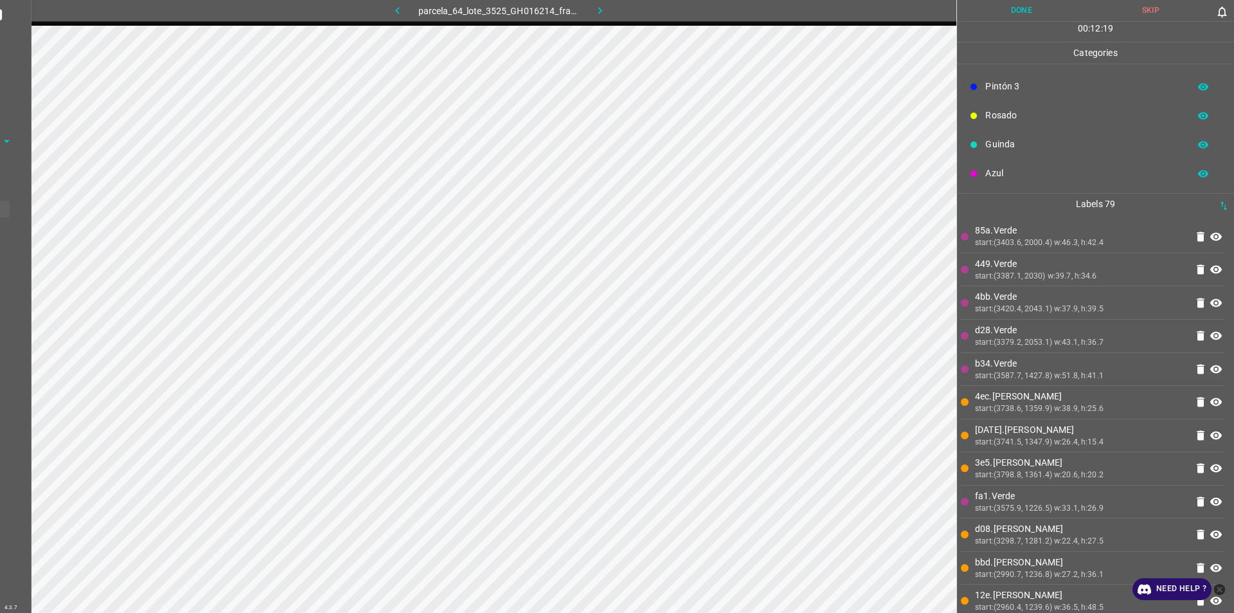
click at [1020, 135] on div "Guinda" at bounding box center [1095, 144] width 277 height 29
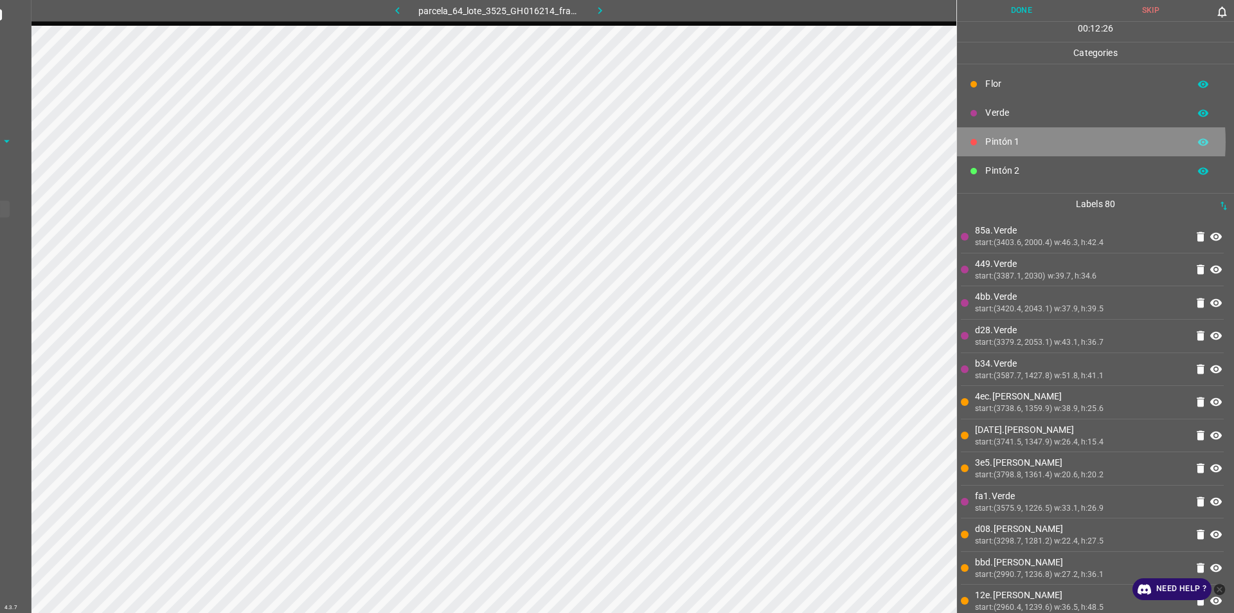
click at [1025, 141] on p "Pintón 1" at bounding box center [1084, 142] width 197 height 14
drag, startPoint x: 1022, startPoint y: 140, endPoint x: 980, endPoint y: 154, distance: 44.1
click at [980, 154] on div "Pintón 1" at bounding box center [1095, 141] width 277 height 29
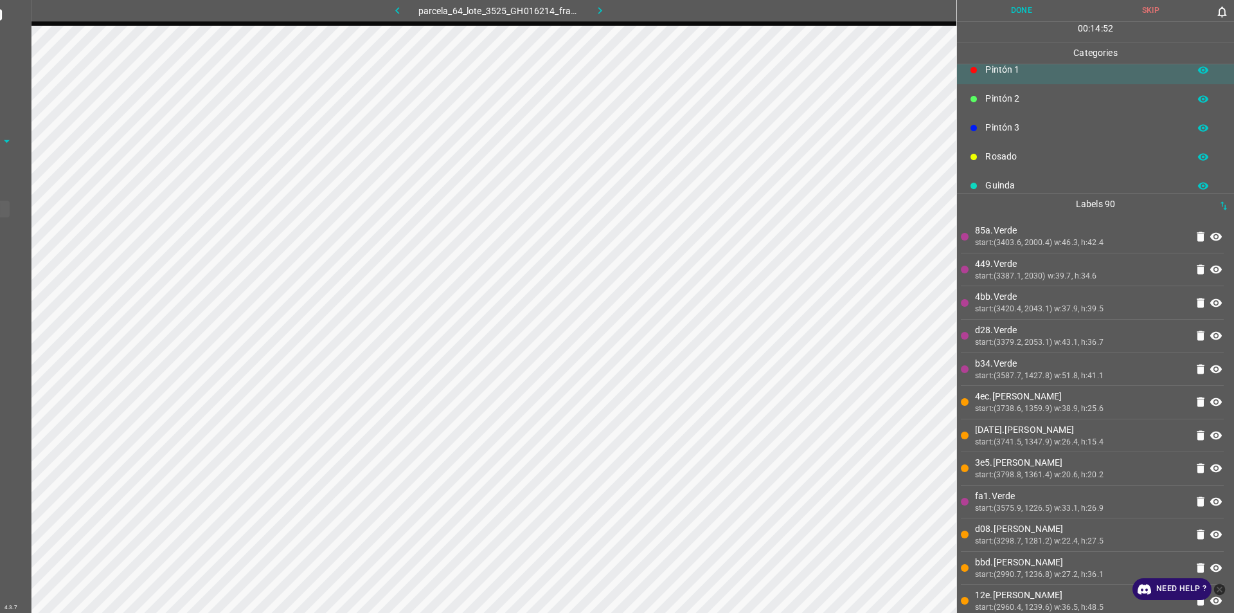
scroll to position [49, 0]
drag, startPoint x: 1079, startPoint y: 158, endPoint x: 961, endPoint y: 158, distance: 118.9
click at [1078, 156] on p "Pintón 3" at bounding box center [1084, 151] width 197 height 14
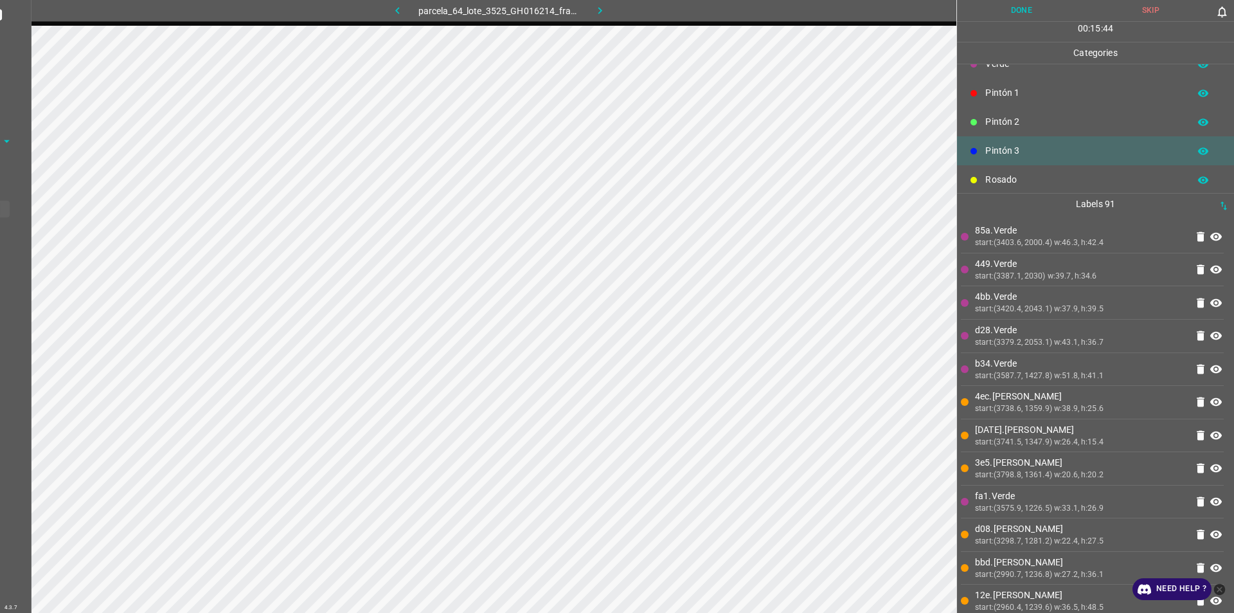
click at [1025, 119] on p "Pintón 2" at bounding box center [1084, 122] width 197 height 14
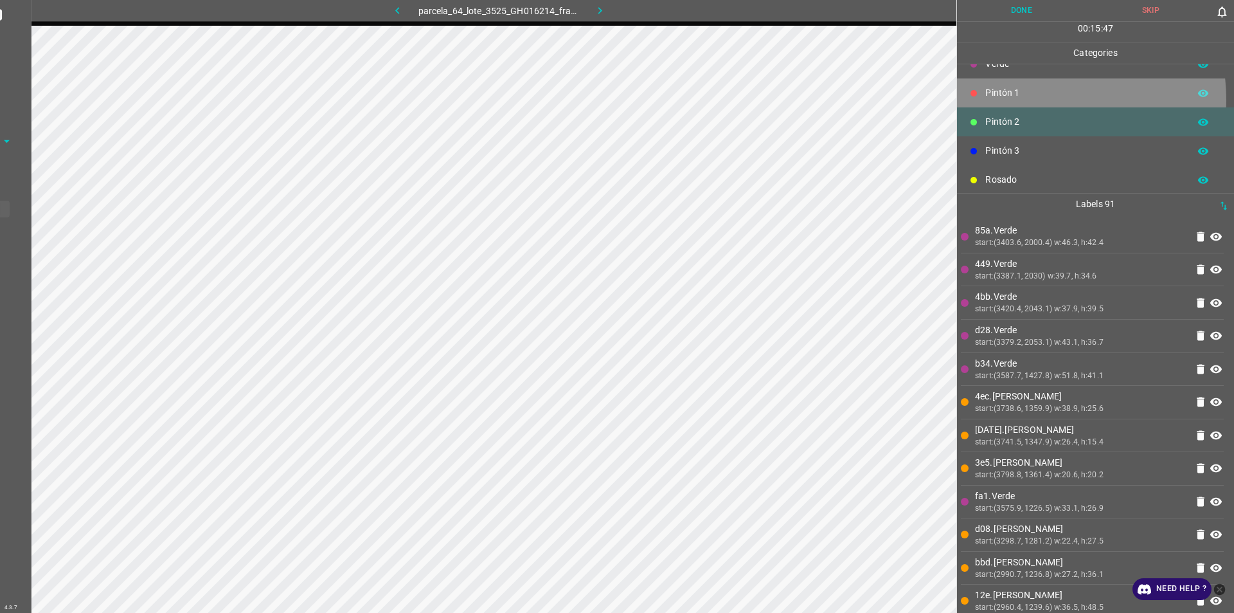
click at [1025, 100] on p "Pintón 1" at bounding box center [1084, 93] width 197 height 14
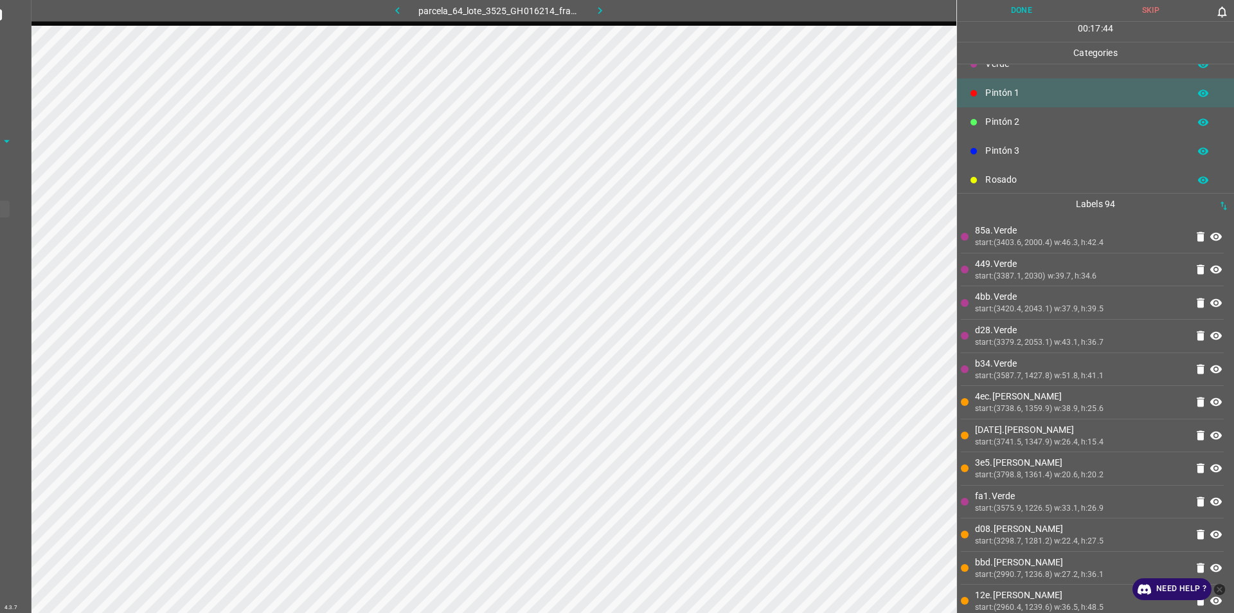
scroll to position [0, 0]
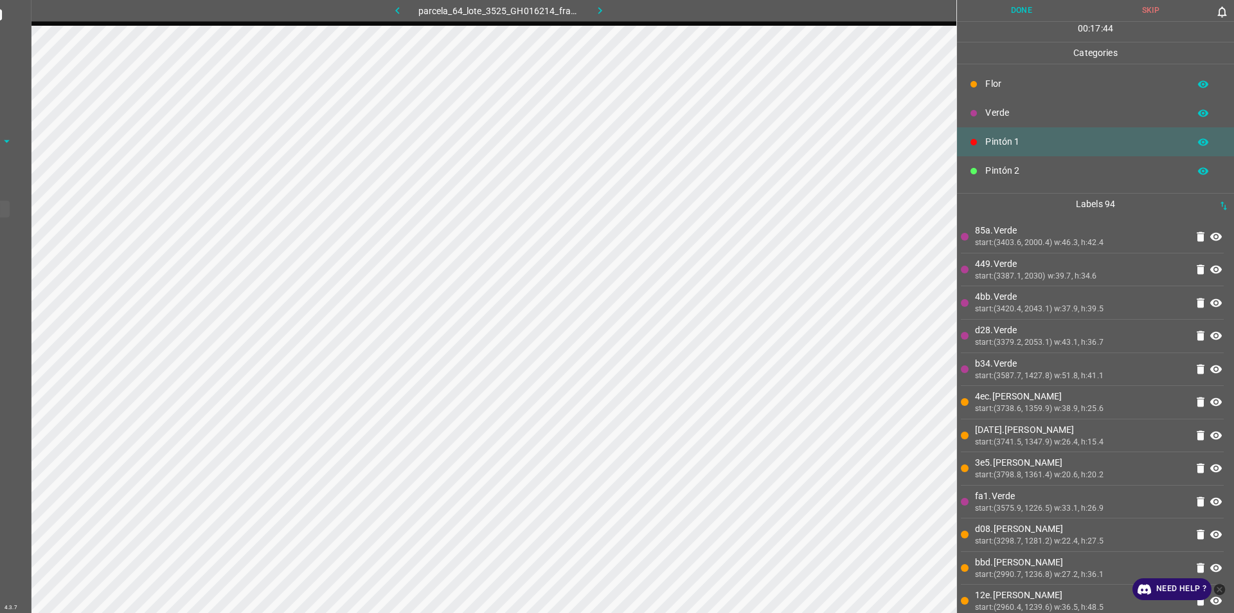
click at [1022, 89] on p "Flor" at bounding box center [1084, 84] width 197 height 14
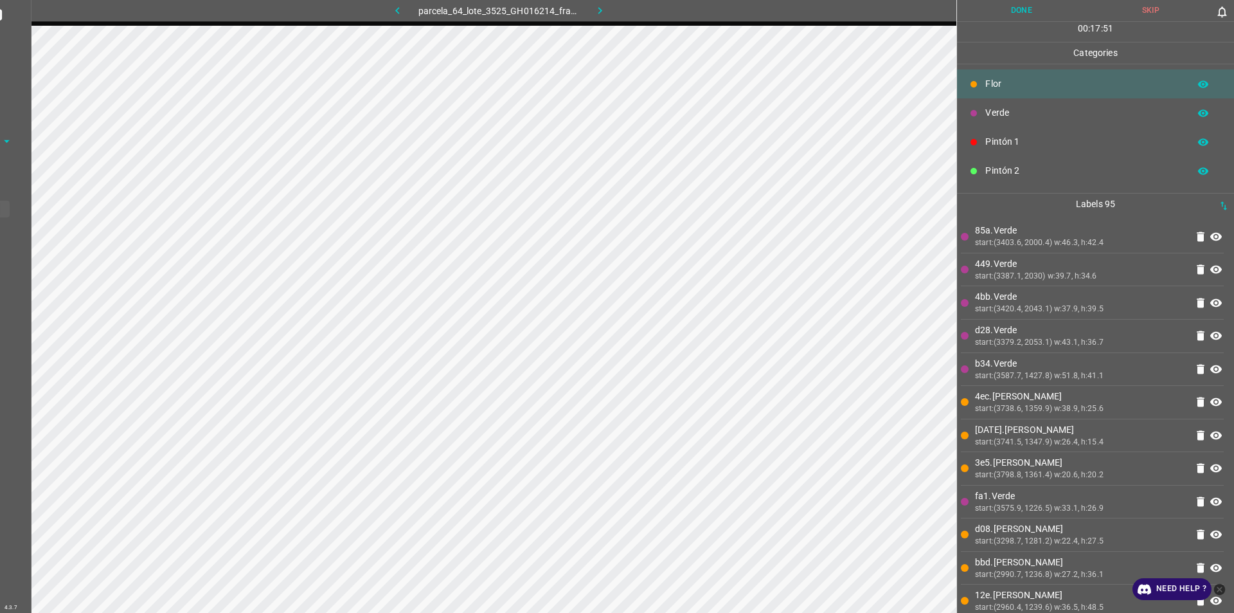
click at [983, 111] on div "Verde" at bounding box center [1095, 112] width 277 height 29
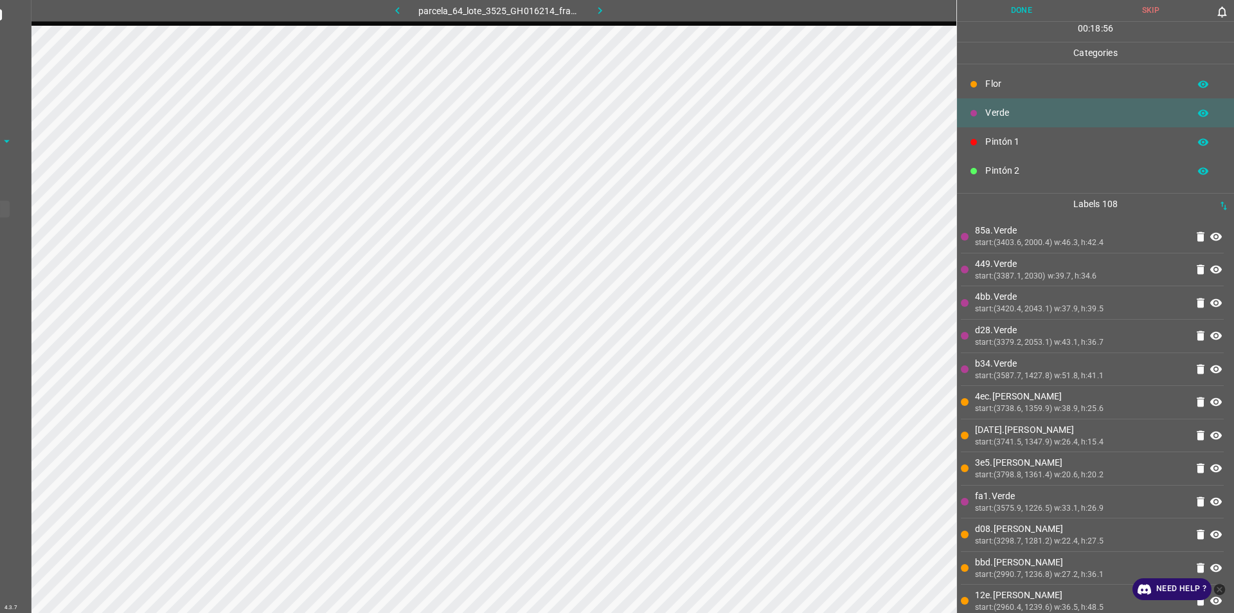
click at [1016, 147] on p "Pintón 1" at bounding box center [1084, 142] width 197 height 14
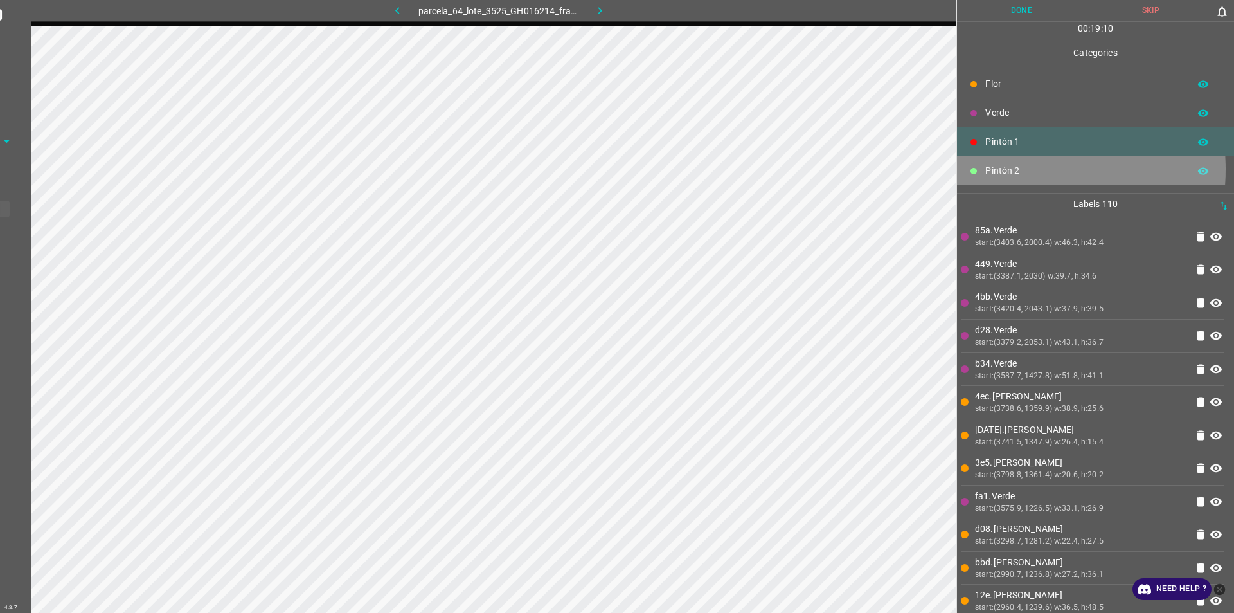
drag, startPoint x: 1026, startPoint y: 169, endPoint x: 1015, endPoint y: 172, distance: 11.2
click at [1015, 172] on p "Pintón 2" at bounding box center [1084, 171] width 197 height 14
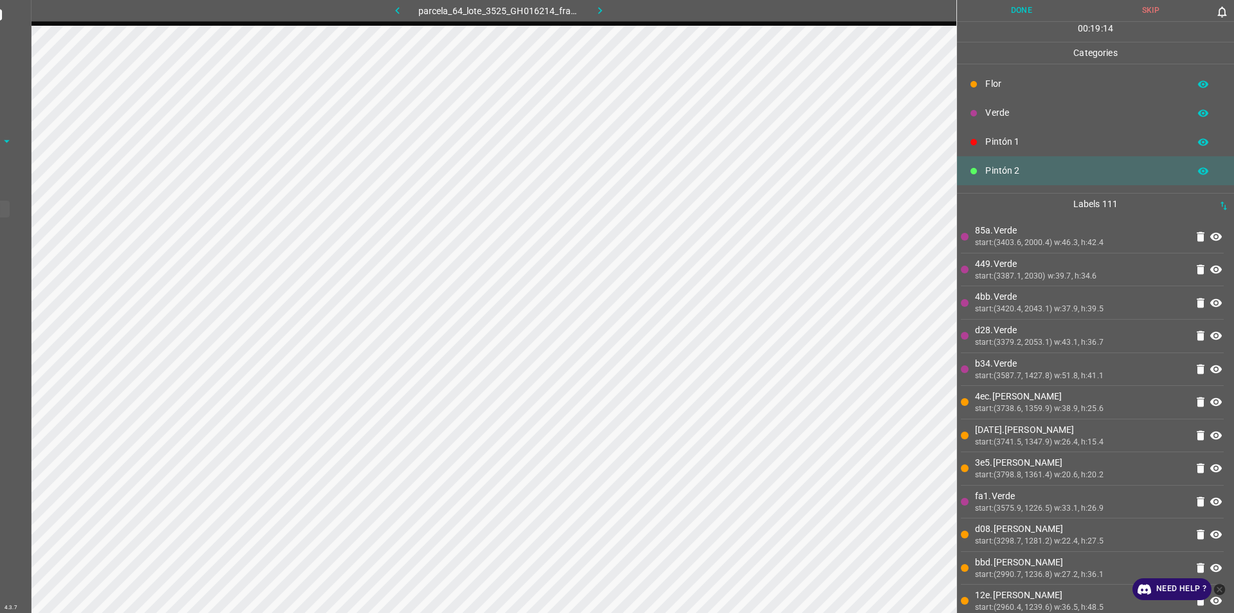
click at [1004, 135] on div "Pintón 1" at bounding box center [1095, 141] width 277 height 29
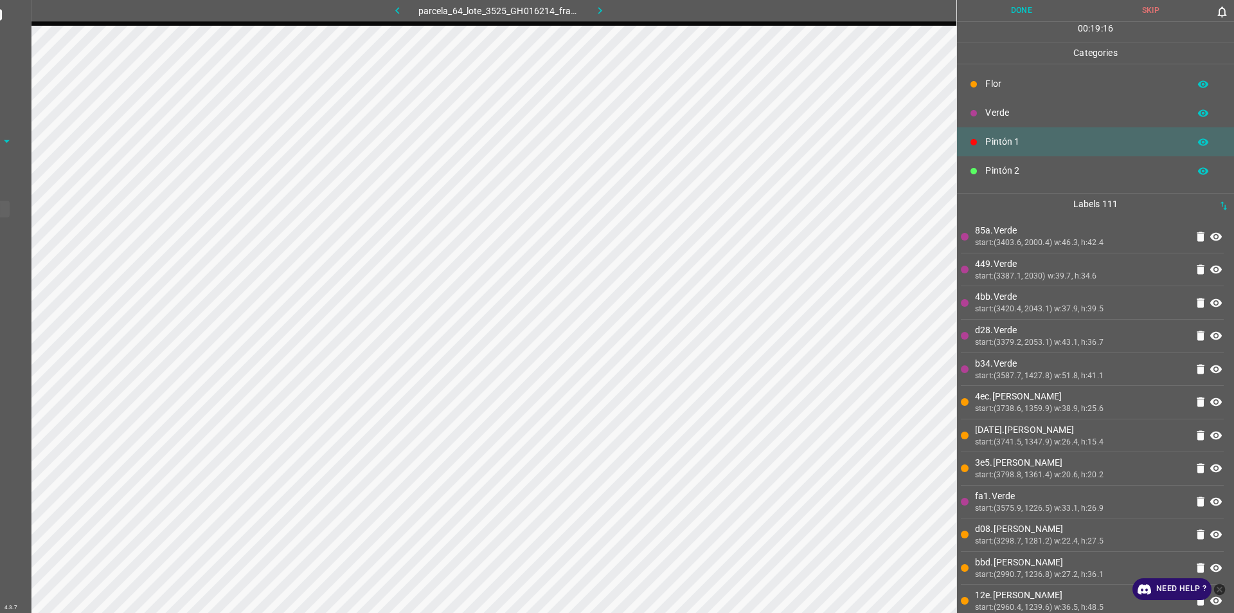
drag, startPoint x: 1015, startPoint y: 172, endPoint x: 998, endPoint y: 175, distance: 17.5
click at [998, 175] on p "Pintón 2" at bounding box center [1084, 171] width 197 height 14
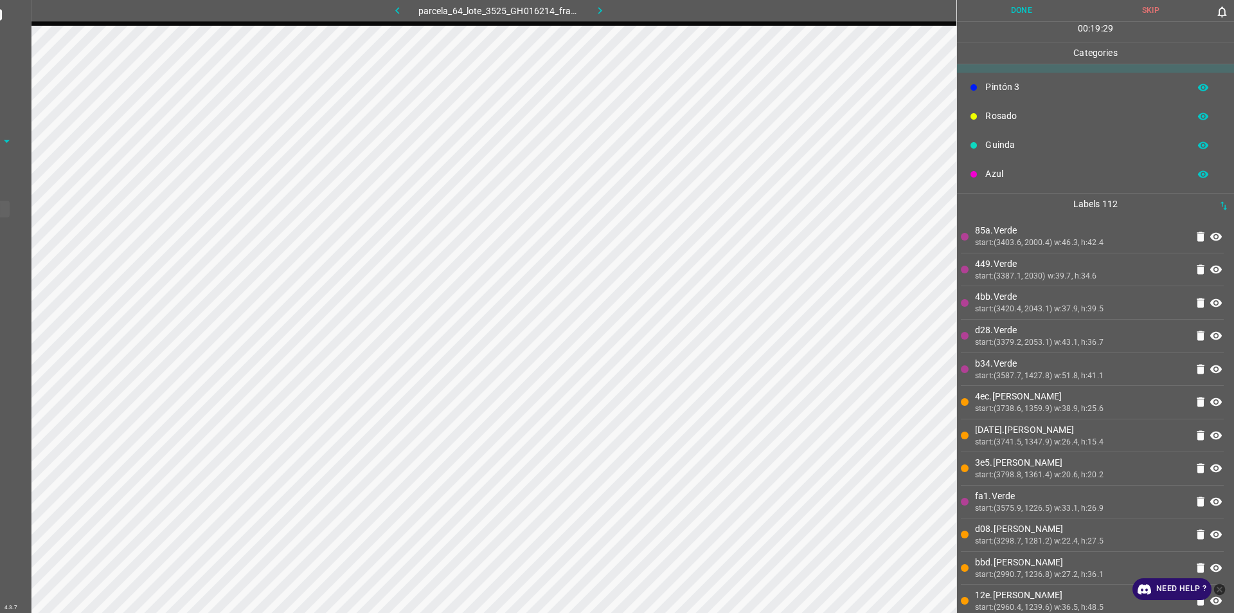
scroll to position [113, 0]
click at [1014, 87] on p "Pintón 3" at bounding box center [1084, 87] width 197 height 14
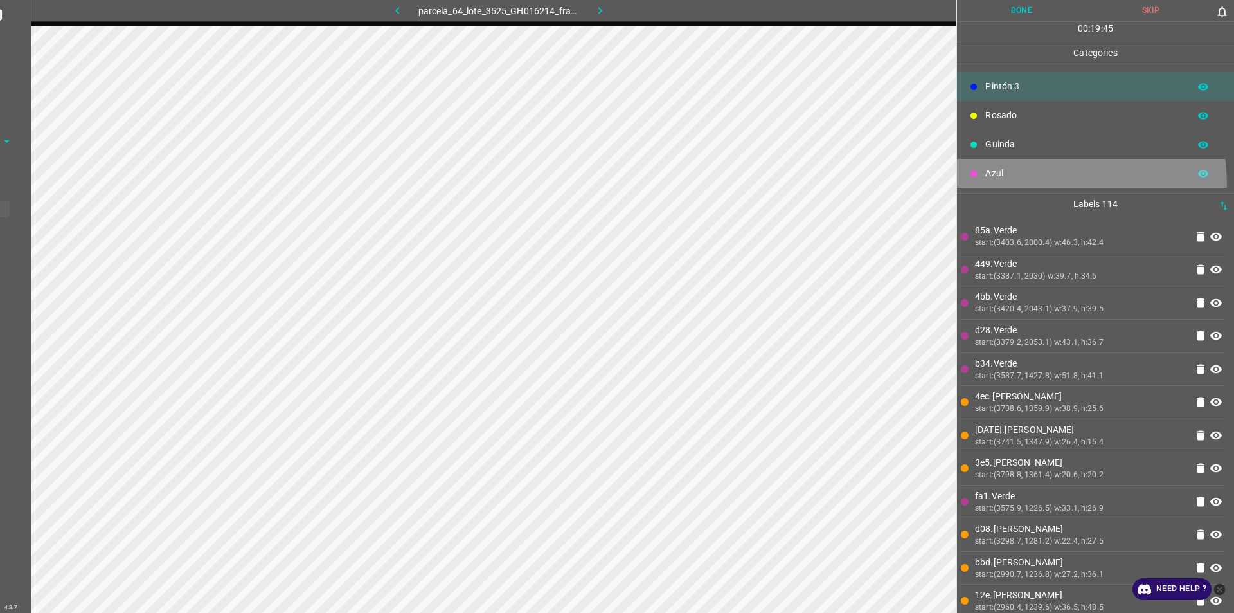
click at [1018, 183] on div "Azul" at bounding box center [1095, 173] width 277 height 29
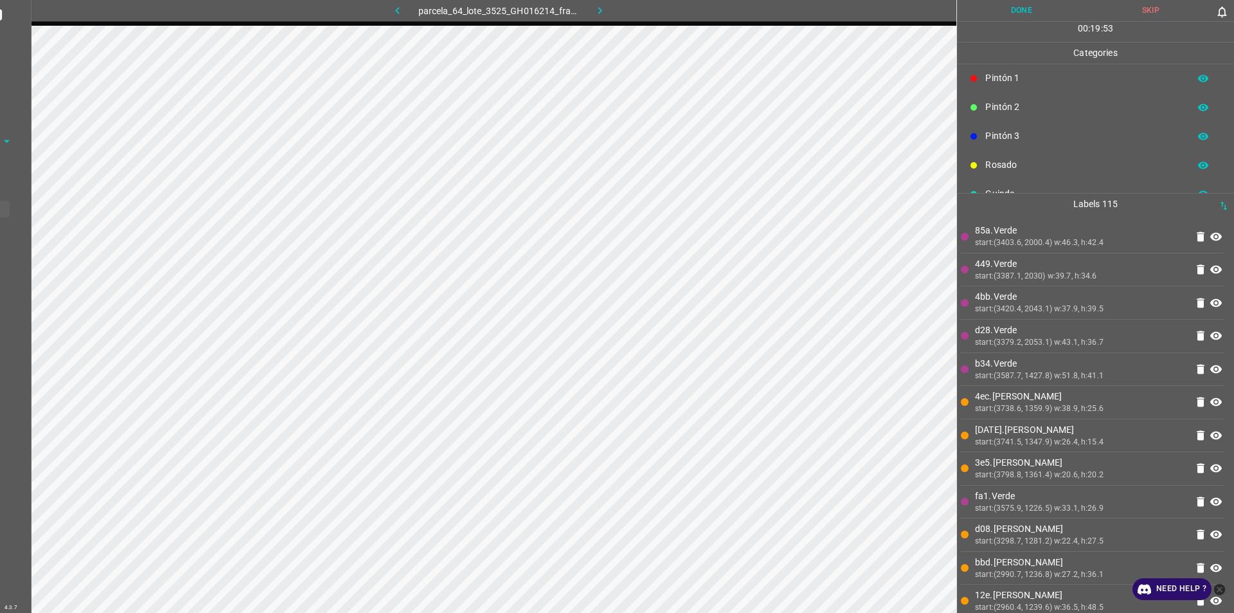
scroll to position [0, 0]
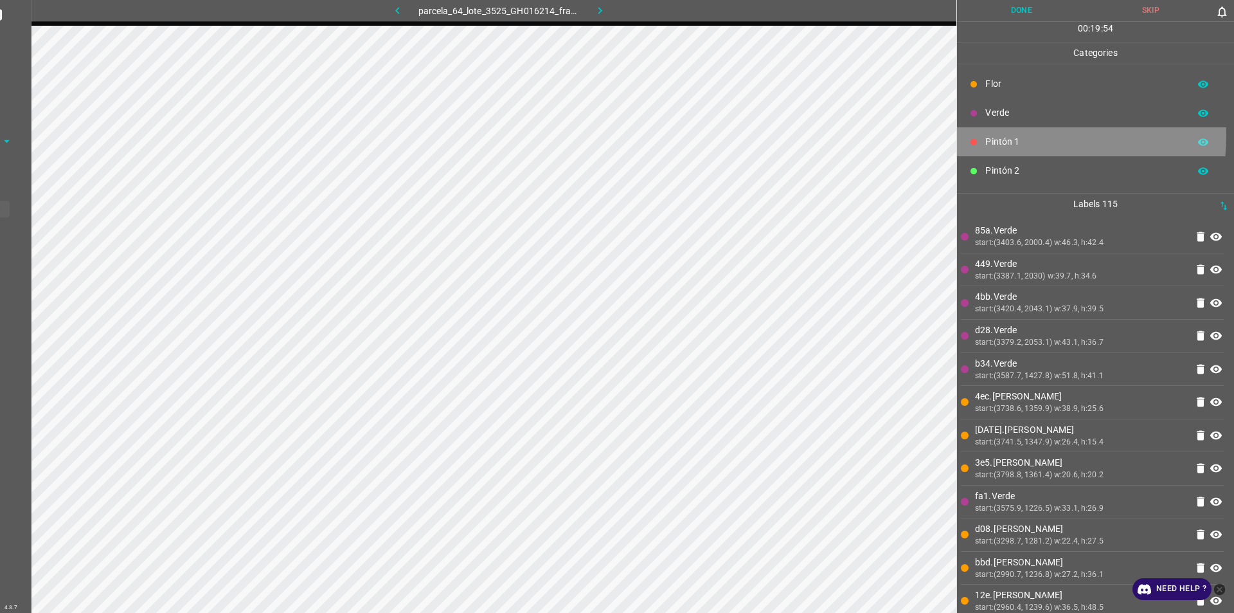
click at [1001, 138] on p "Pintón 1" at bounding box center [1084, 142] width 197 height 14
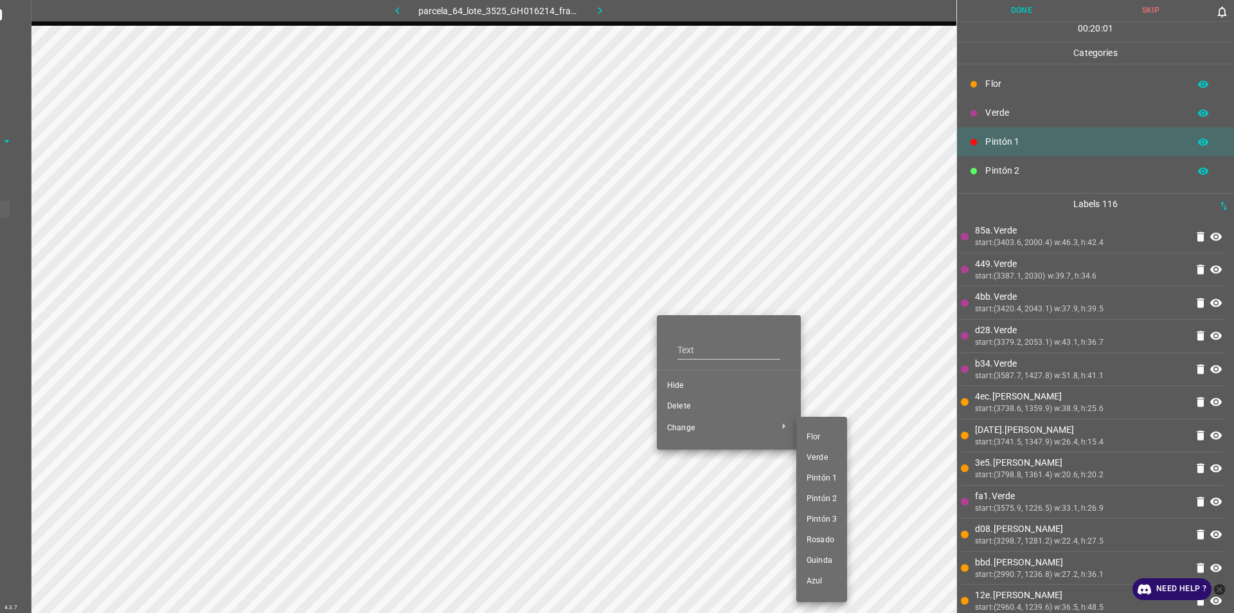
click at [698, 407] on div at bounding box center [617, 306] width 1234 height 613
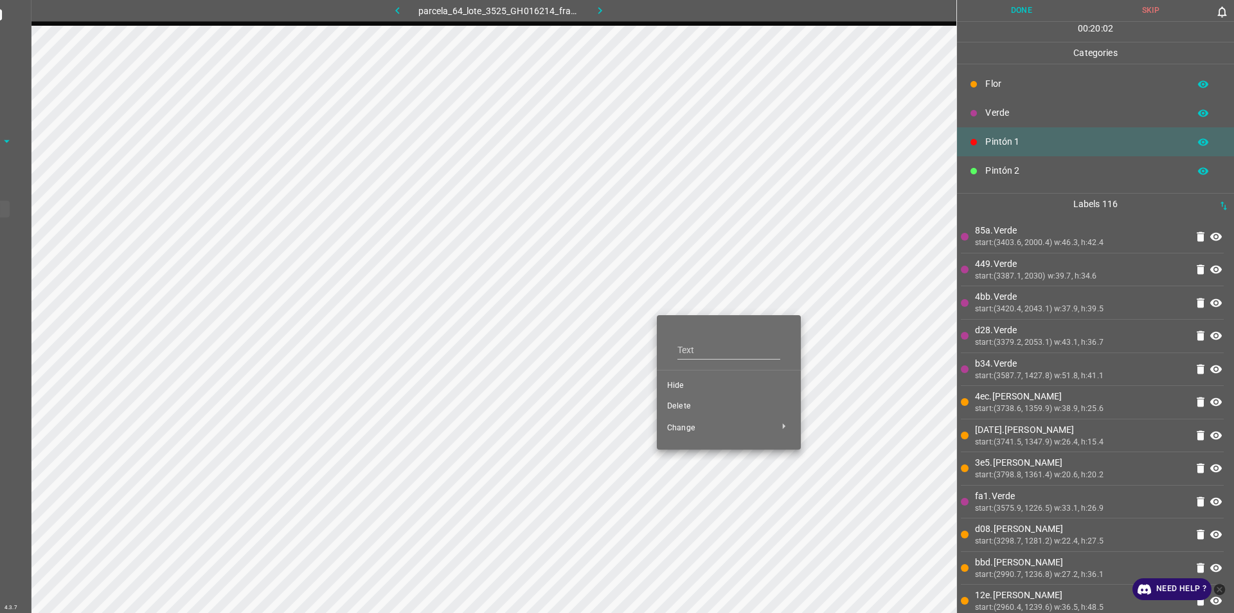
click at [689, 407] on span "Delete" at bounding box center [728, 407] width 123 height 12
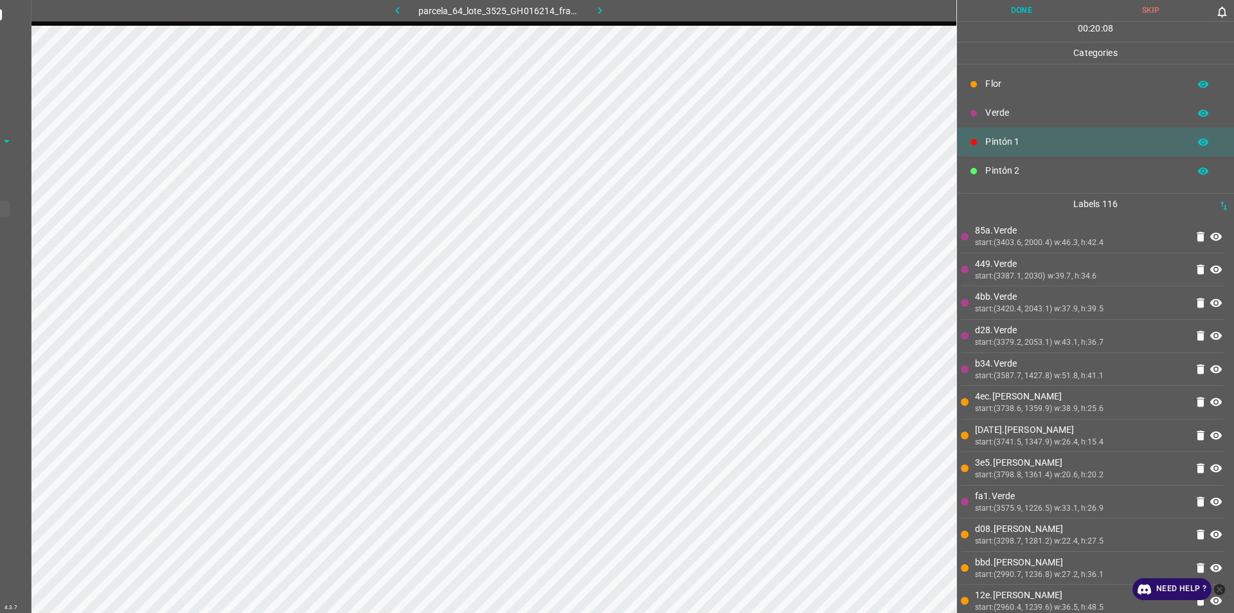
scroll to position [64, 0]
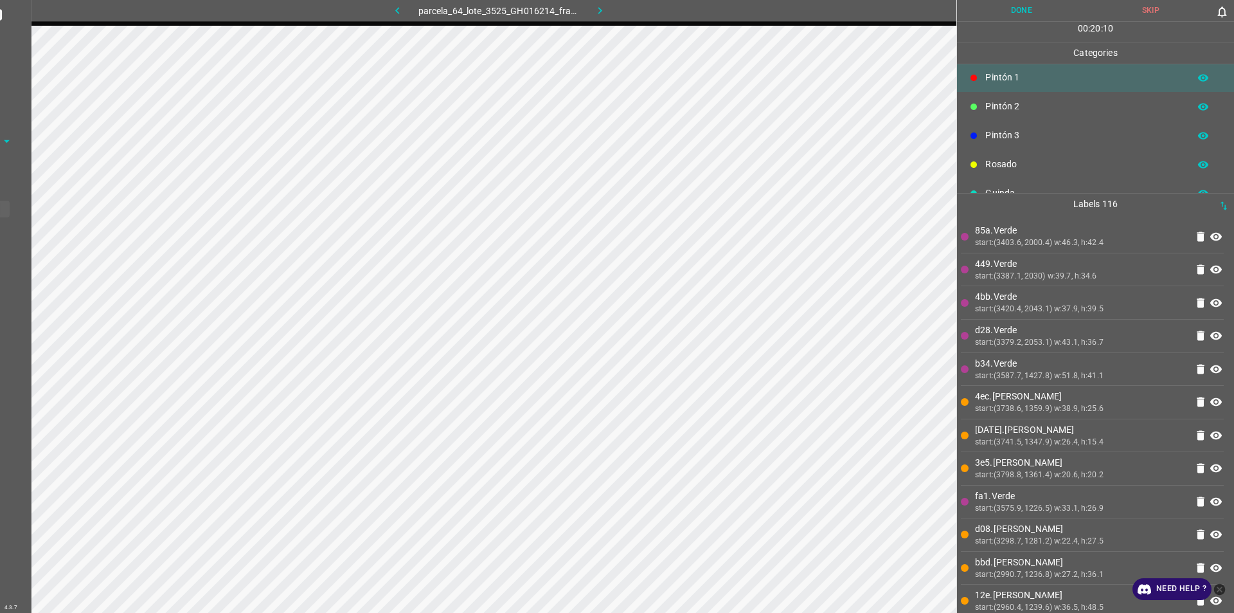
drag, startPoint x: 1012, startPoint y: 140, endPoint x: 1002, endPoint y: 148, distance: 12.8
click at [1002, 148] on div "Pintón 3" at bounding box center [1095, 135] width 277 height 29
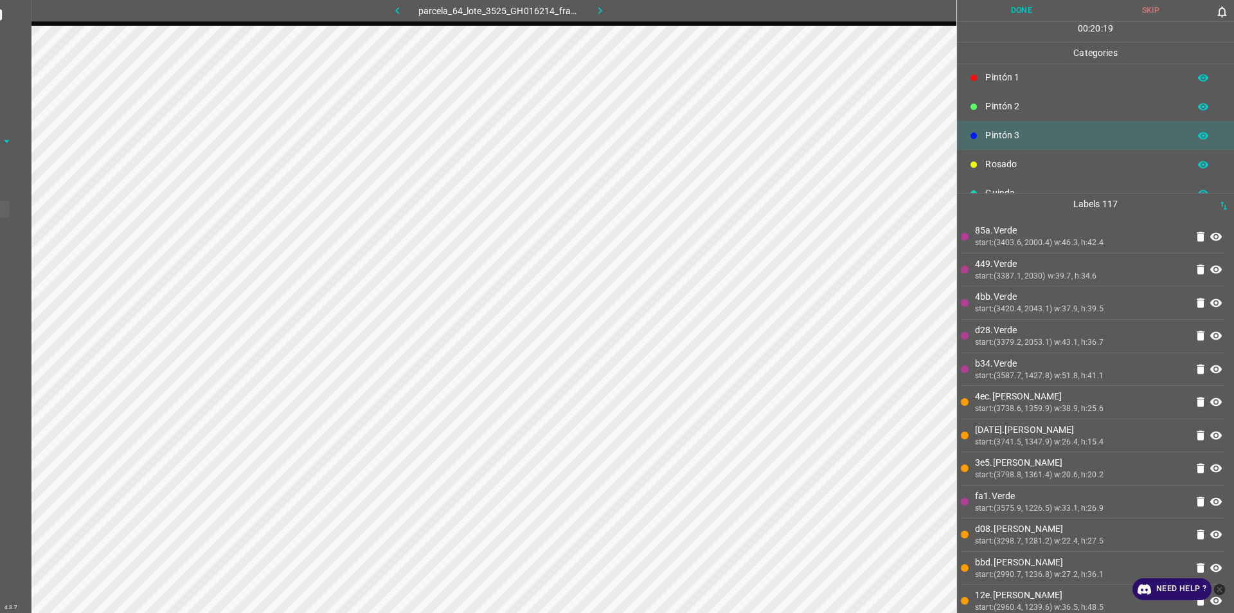
click at [1013, 96] on div "Pintón 2" at bounding box center [1095, 106] width 277 height 29
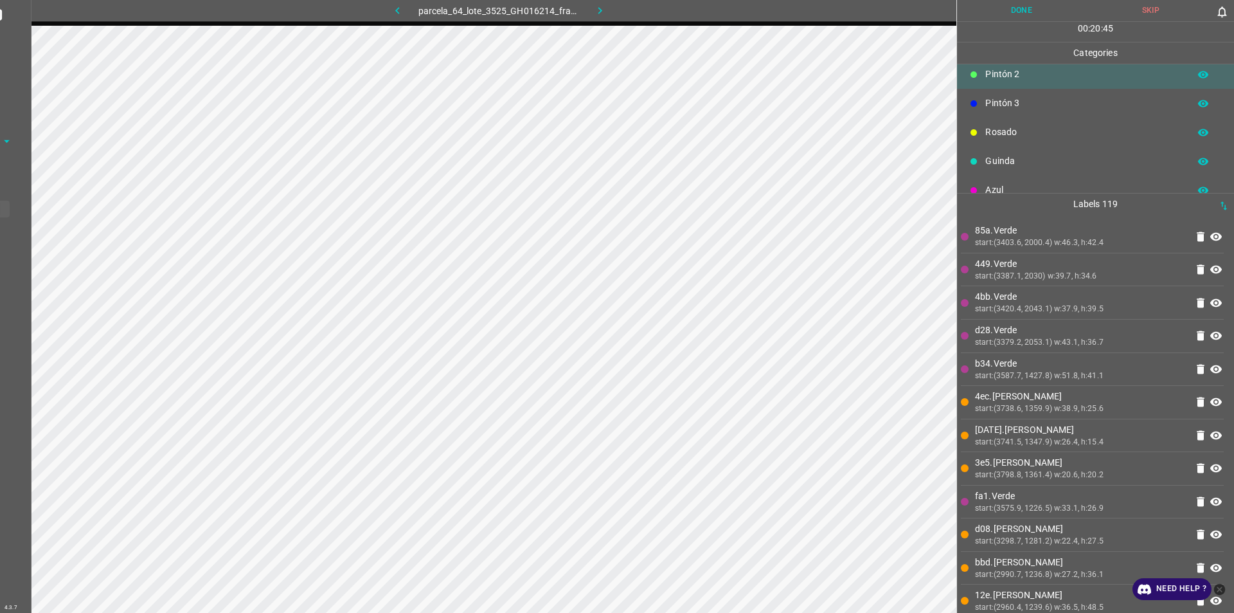
scroll to position [113, 0]
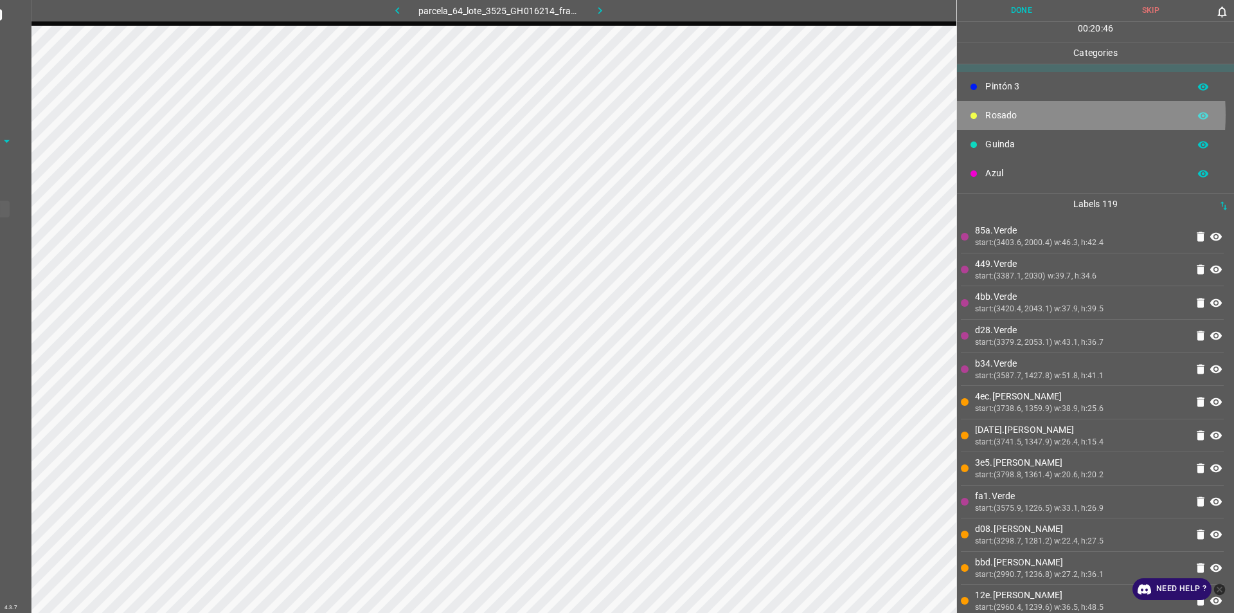
click at [1011, 114] on p "Rosado" at bounding box center [1084, 116] width 197 height 14
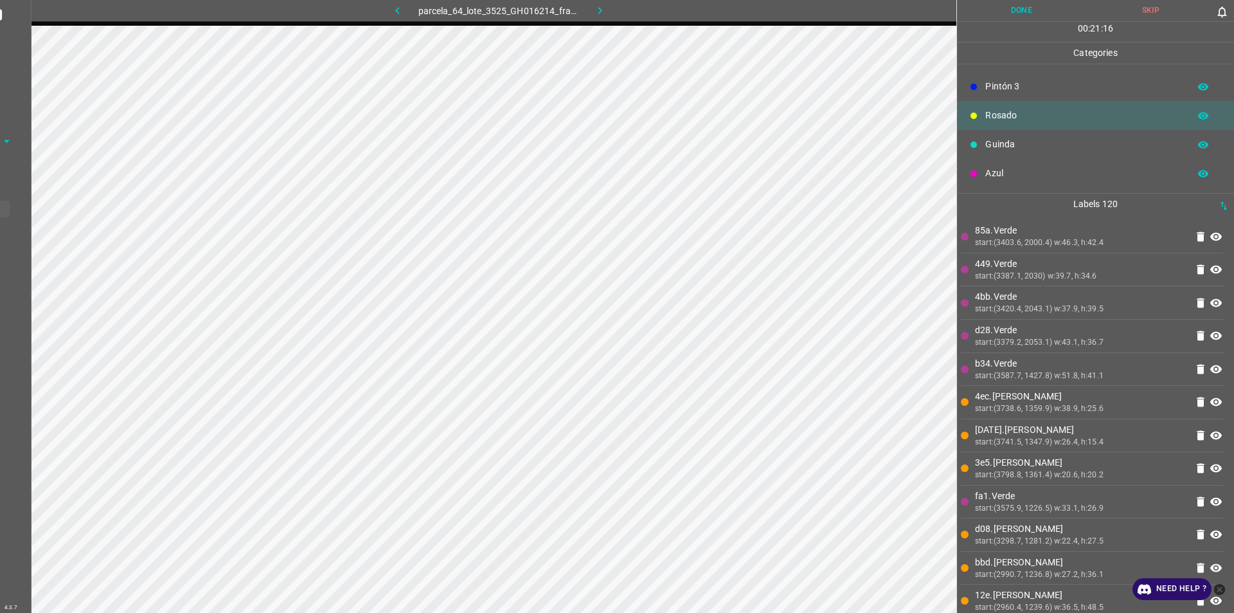
click at [1020, 84] on p "Pintón 3" at bounding box center [1084, 87] width 197 height 14
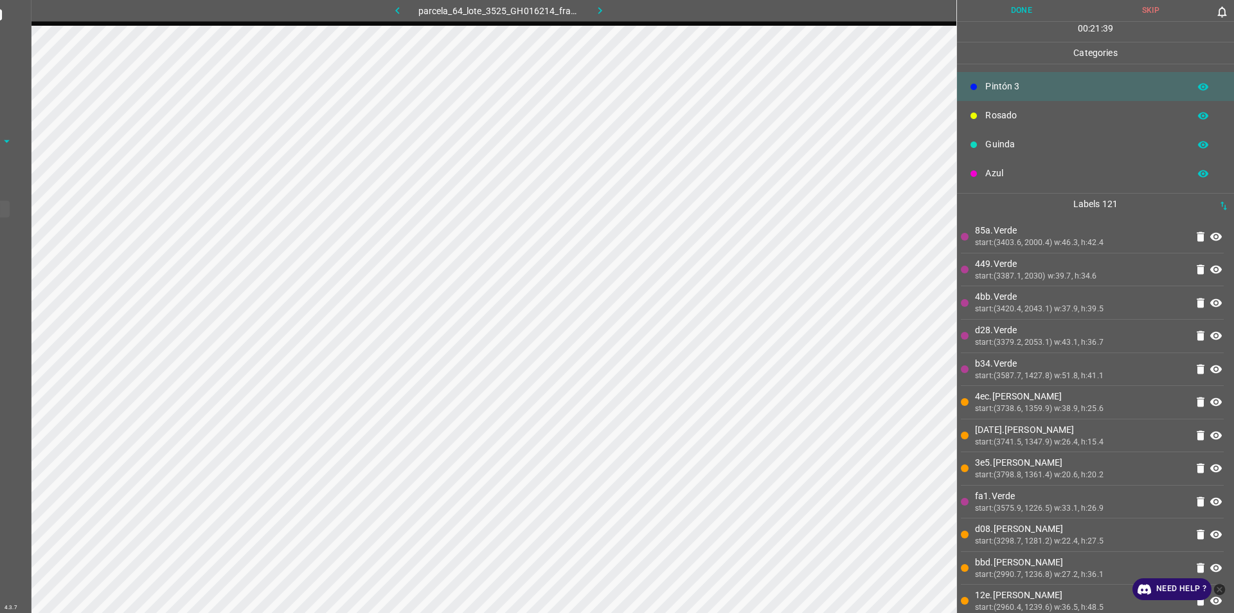
scroll to position [49, 0]
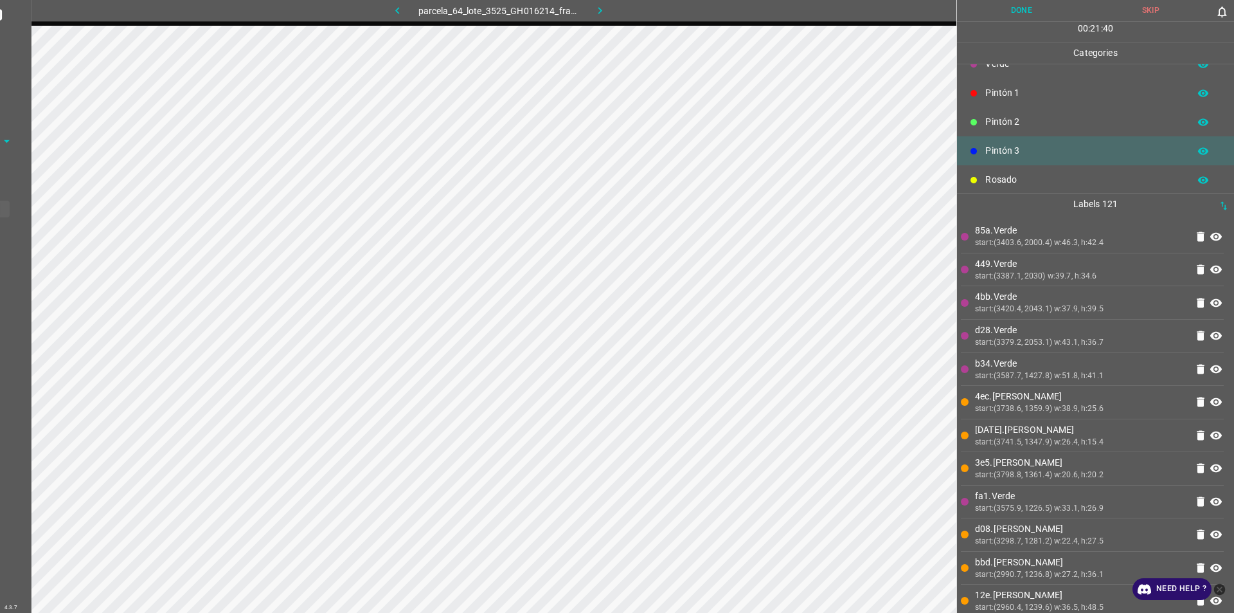
click at [1028, 87] on p "Pintón 1" at bounding box center [1084, 93] width 197 height 14
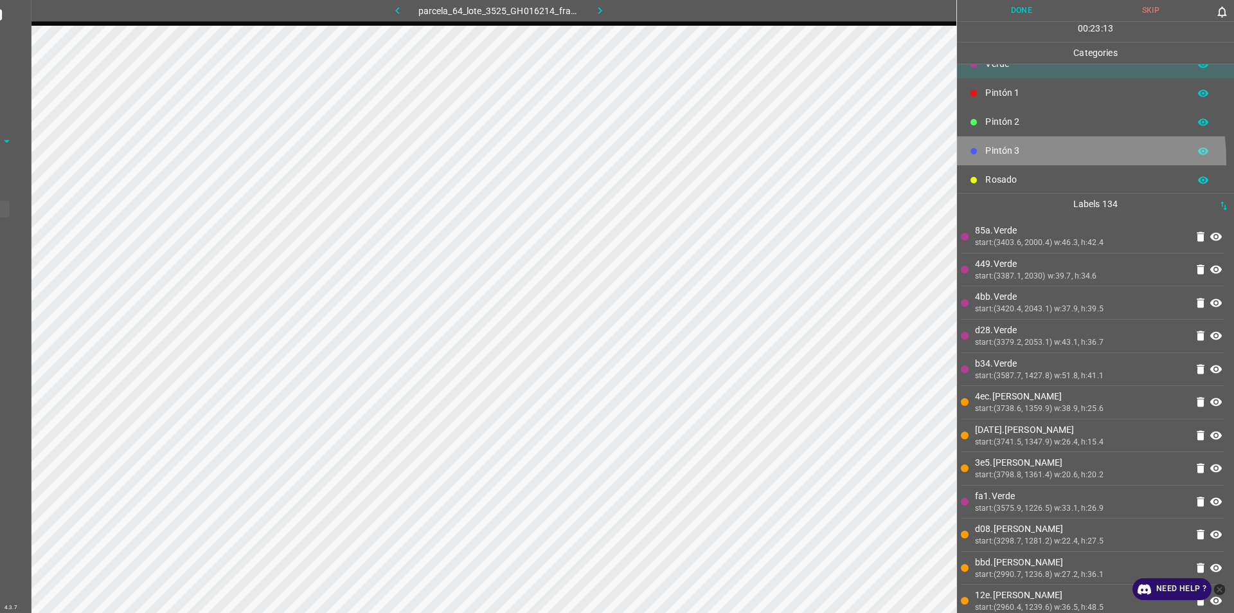
drag, startPoint x: 1017, startPoint y: 161, endPoint x: 972, endPoint y: 177, distance: 47.8
click at [1004, 165] on ul "Flor Verde Pintón 1 Pintón 2 Pintón 3 Rosado Guinda Azul" at bounding box center [1095, 136] width 277 height 242
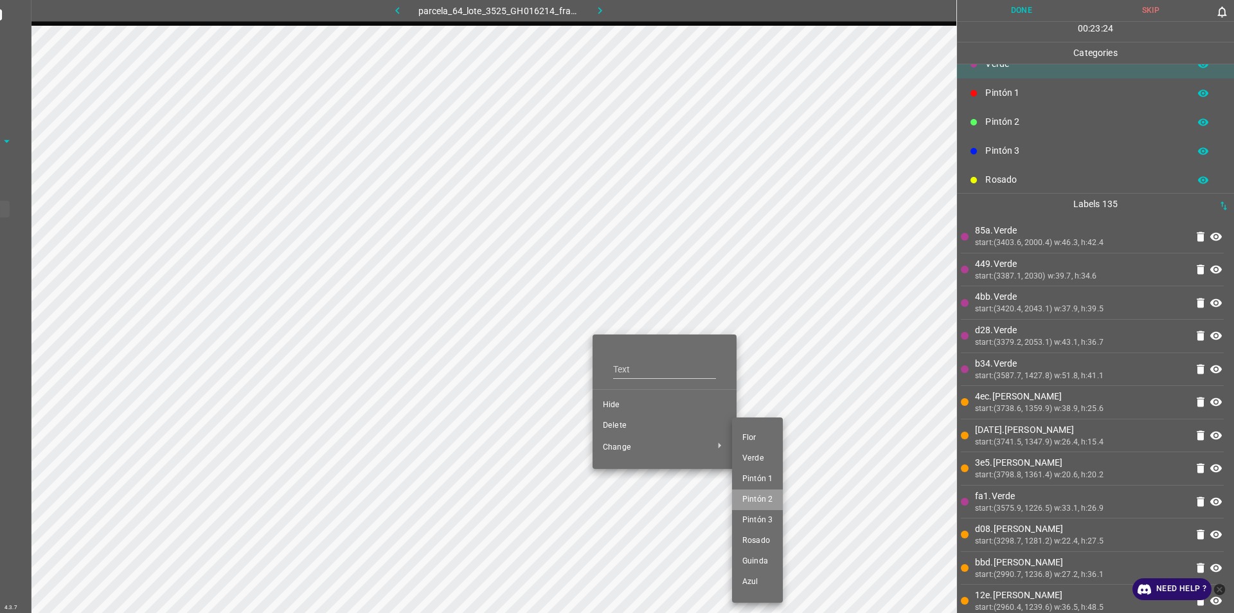
drag, startPoint x: 761, startPoint y: 495, endPoint x: 445, endPoint y: 518, distance: 317.1
click at [757, 500] on span "Pintón 2" at bounding box center [758, 500] width 30 height 12
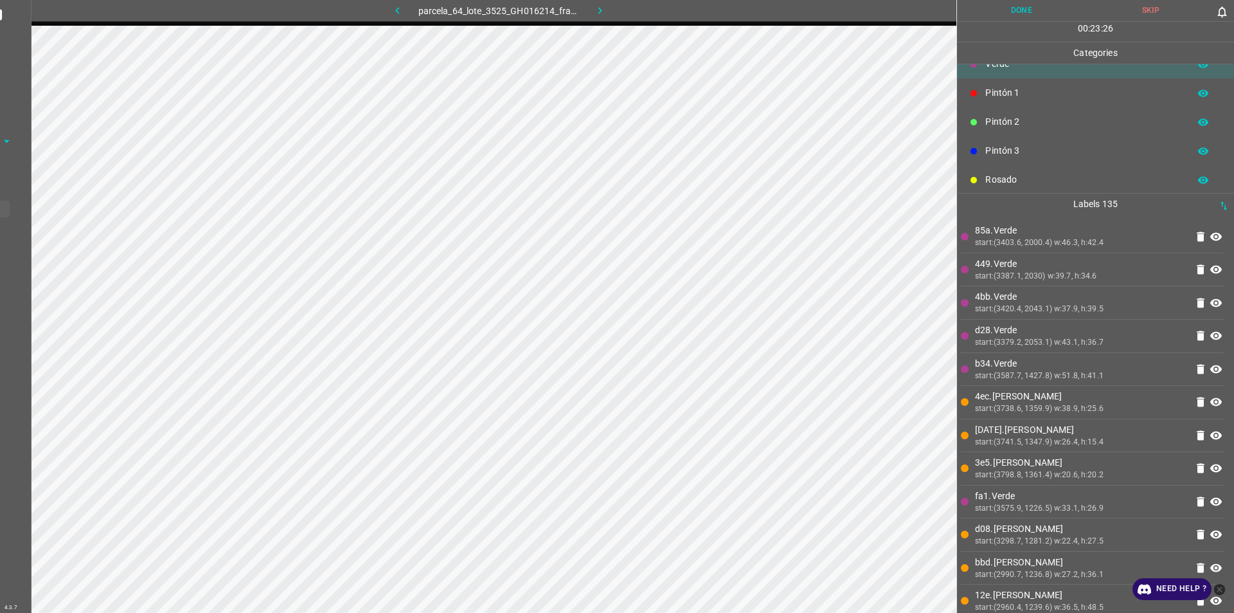
click at [1063, 116] on p "Pintón 2" at bounding box center [1084, 122] width 197 height 14
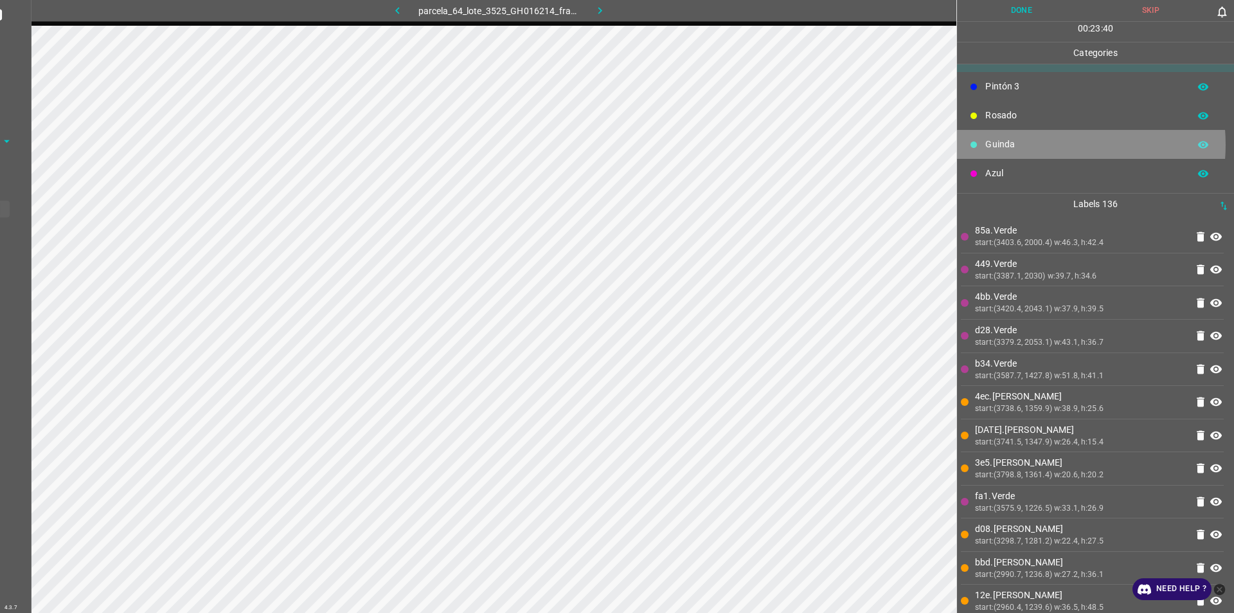
click at [1043, 145] on p "Guinda" at bounding box center [1084, 145] width 197 height 14
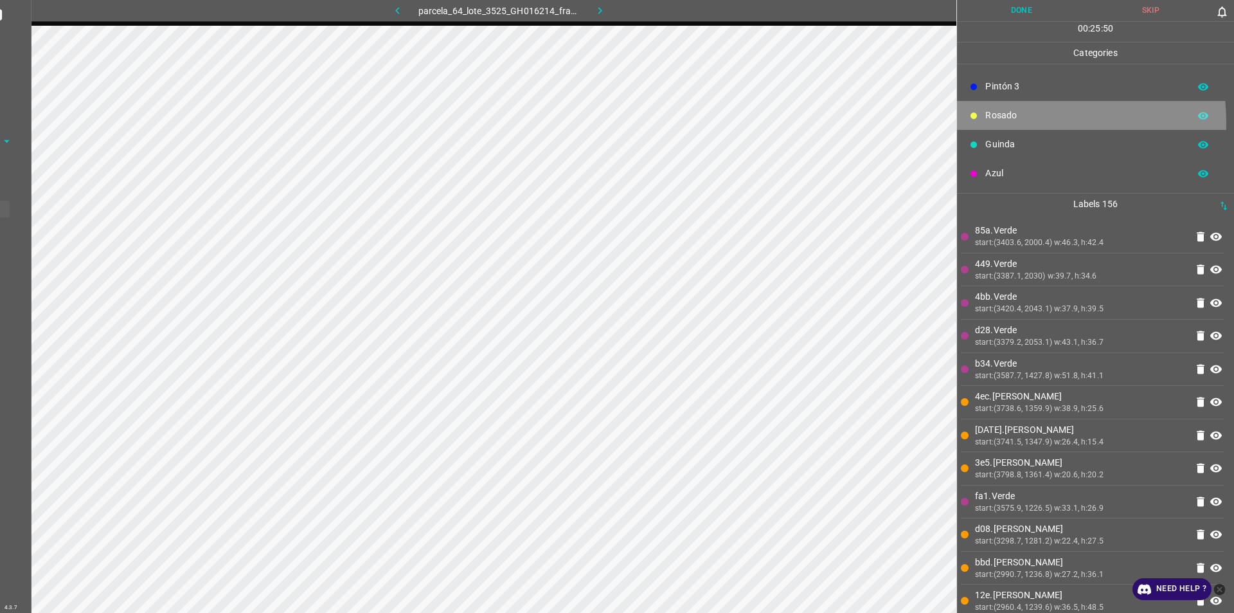
click at [1006, 122] on p "Rosado" at bounding box center [1084, 116] width 197 height 14
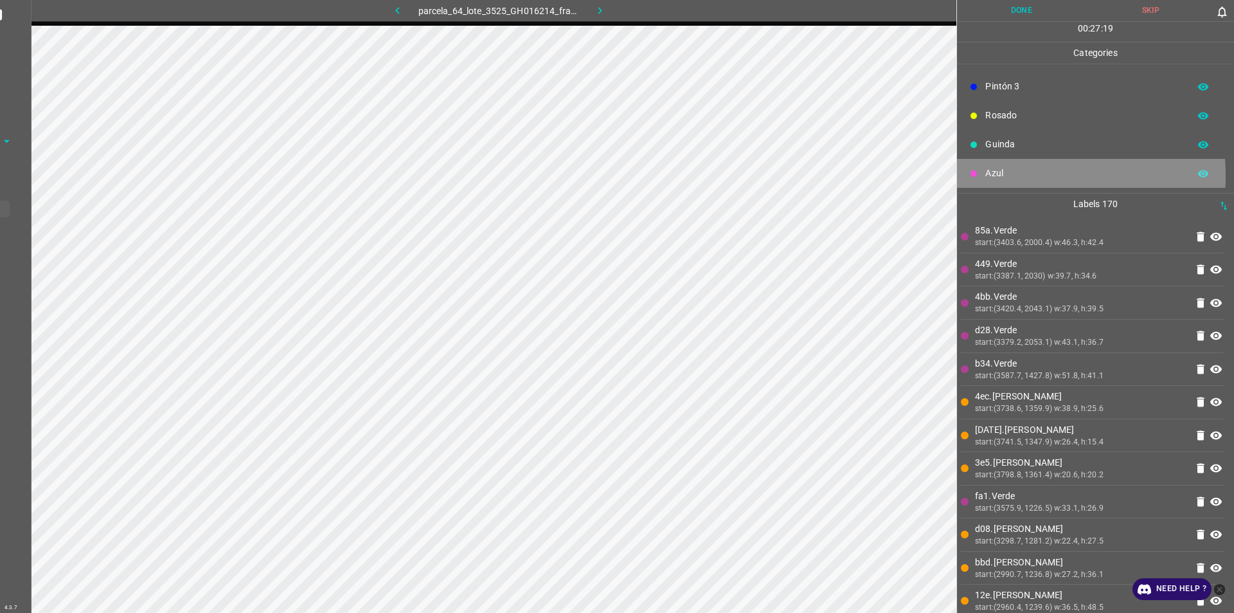
click at [1006, 176] on p "Azul" at bounding box center [1084, 174] width 197 height 14
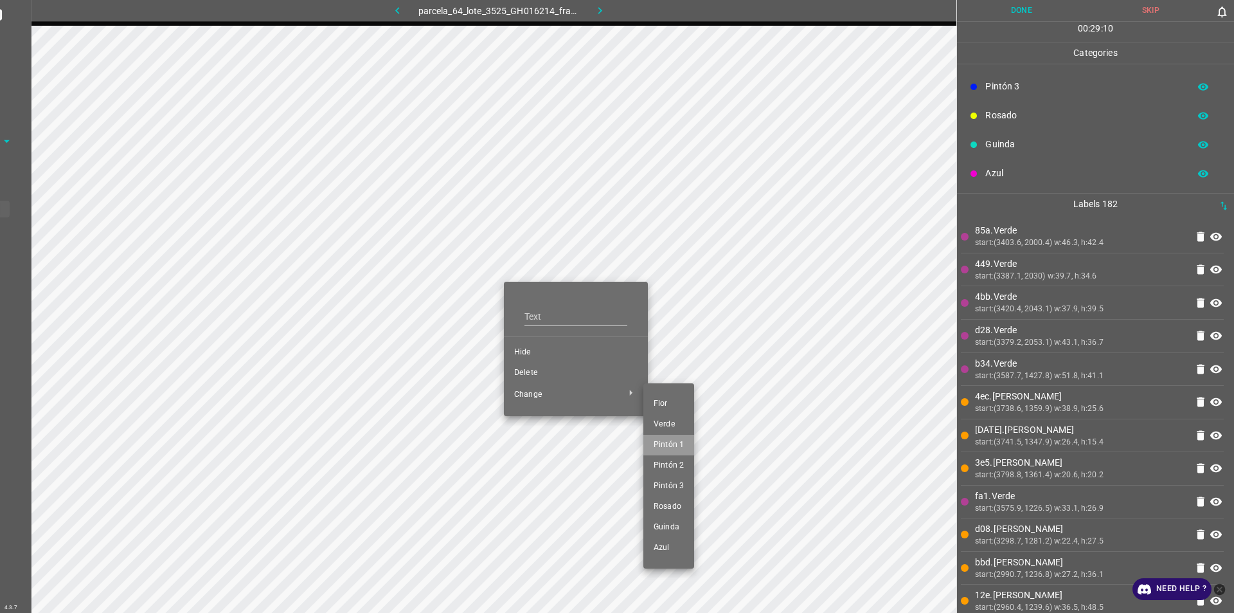
click at [668, 451] on li "Pintón 1" at bounding box center [669, 445] width 51 height 21
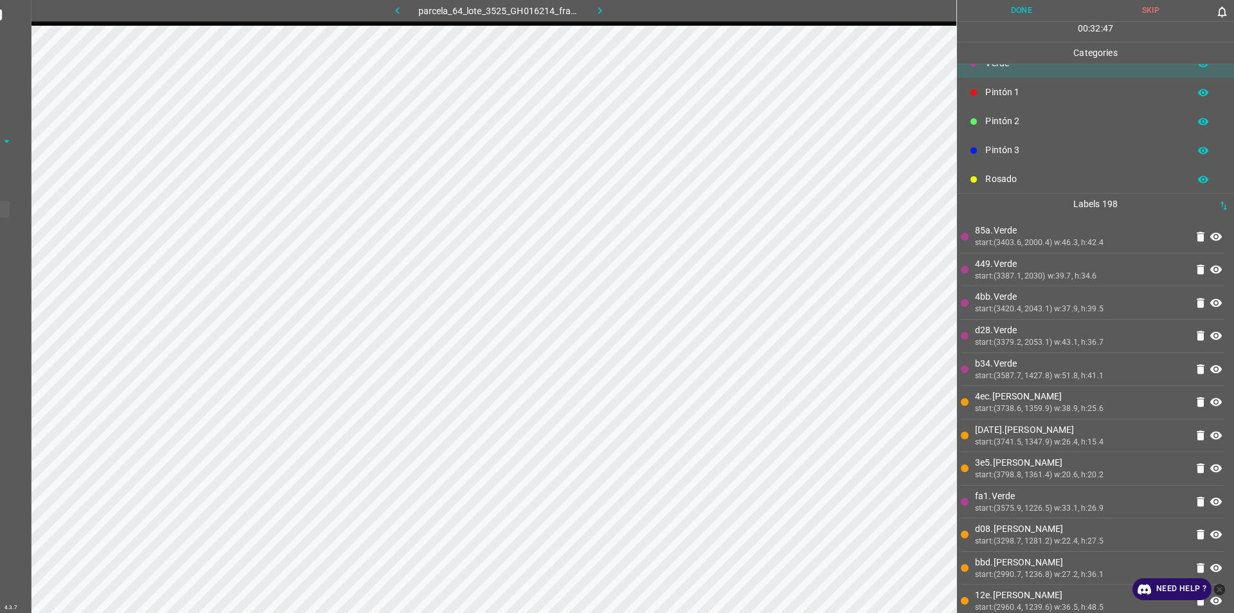
scroll to position [64, 0]
click at [998, 132] on p "Pintón 3" at bounding box center [1084, 136] width 197 height 14
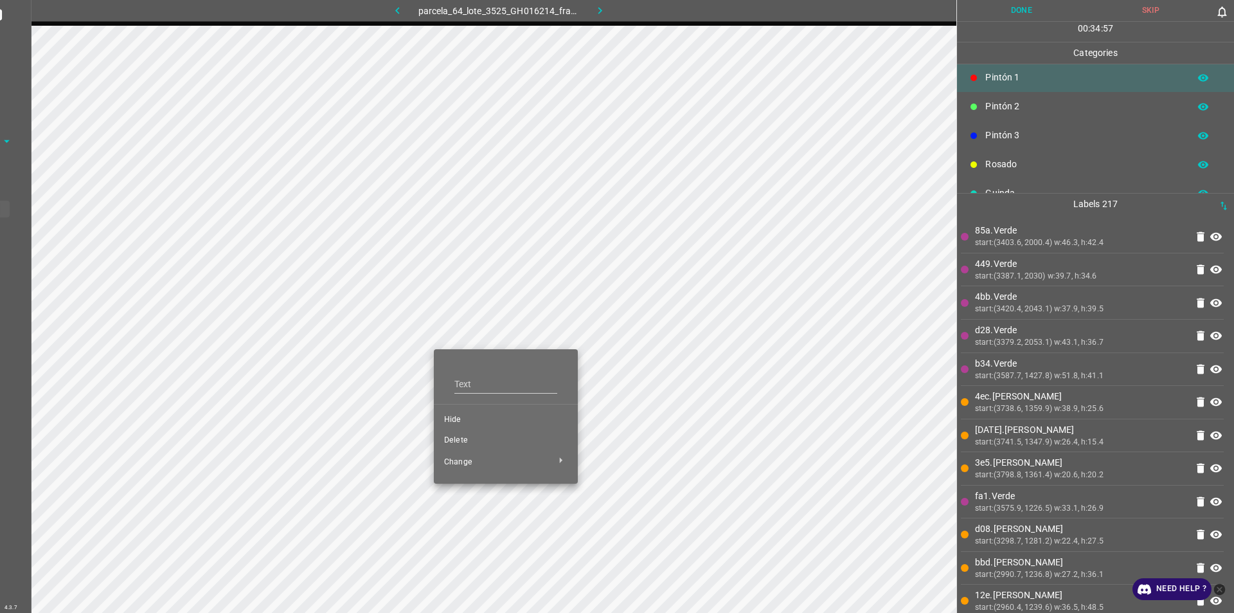
click at [211, 485] on div at bounding box center [617, 306] width 1234 height 613
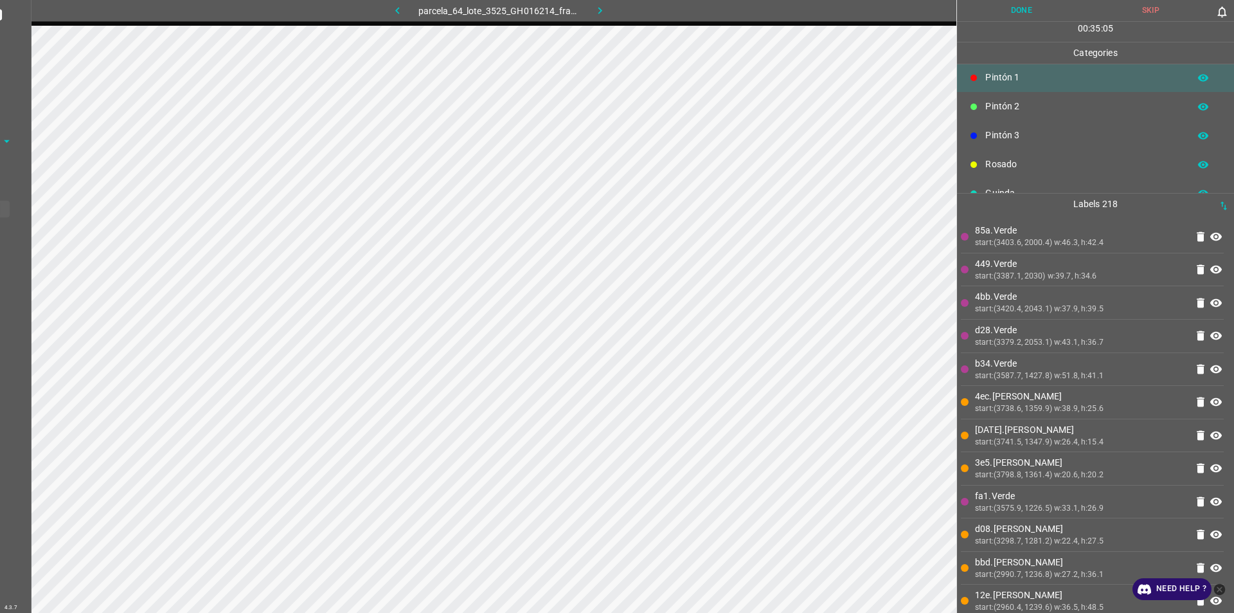
drag, startPoint x: 1025, startPoint y: 138, endPoint x: 1013, endPoint y: 143, distance: 13.6
click at [1013, 143] on div "Pintón 3" at bounding box center [1095, 135] width 277 height 29
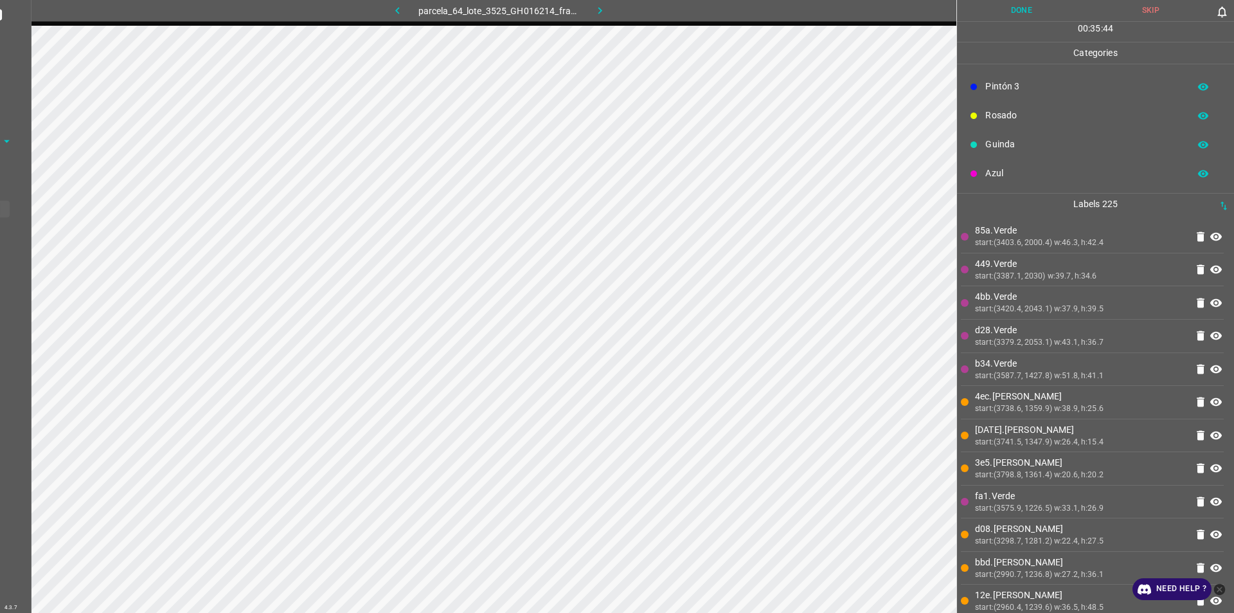
click at [1011, 164] on div "Azul" at bounding box center [1095, 173] width 277 height 29
click at [998, 145] on p "Guinda" at bounding box center [1084, 145] width 197 height 14
click at [1022, 13] on button "Done" at bounding box center [1021, 10] width 129 height 21
click at [1002, 11] on button "Done" at bounding box center [1022, 10] width 130 height 21
click at [606, 6] on icon "button" at bounding box center [600, 11] width 14 height 14
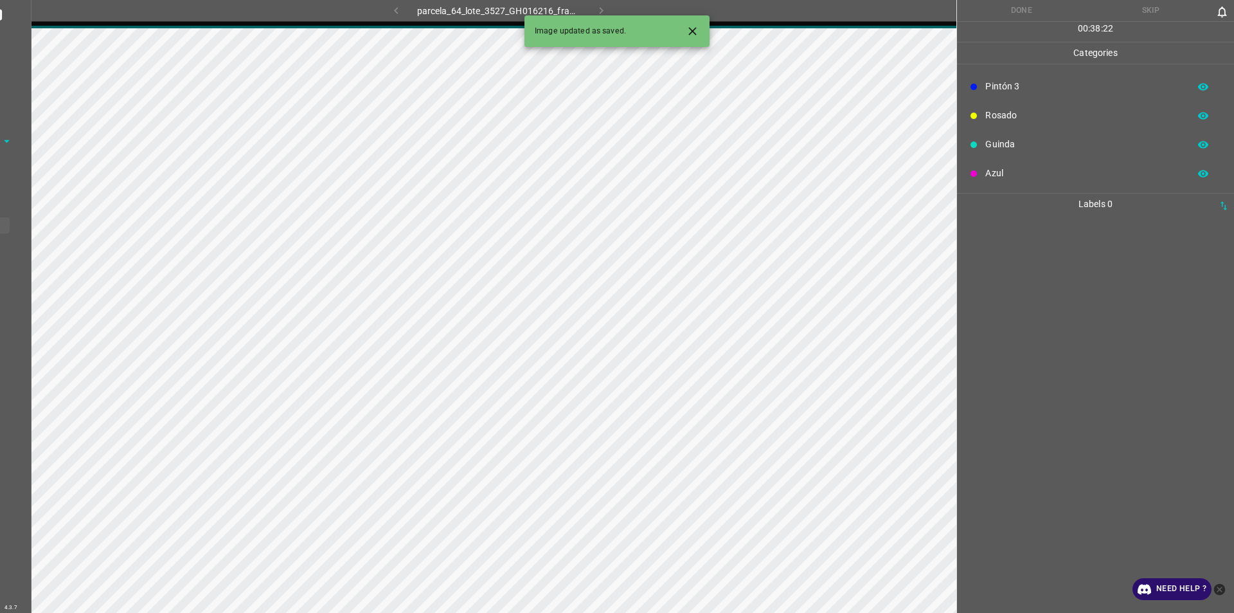
click at [700, 26] on button "Close" at bounding box center [693, 31] width 24 height 24
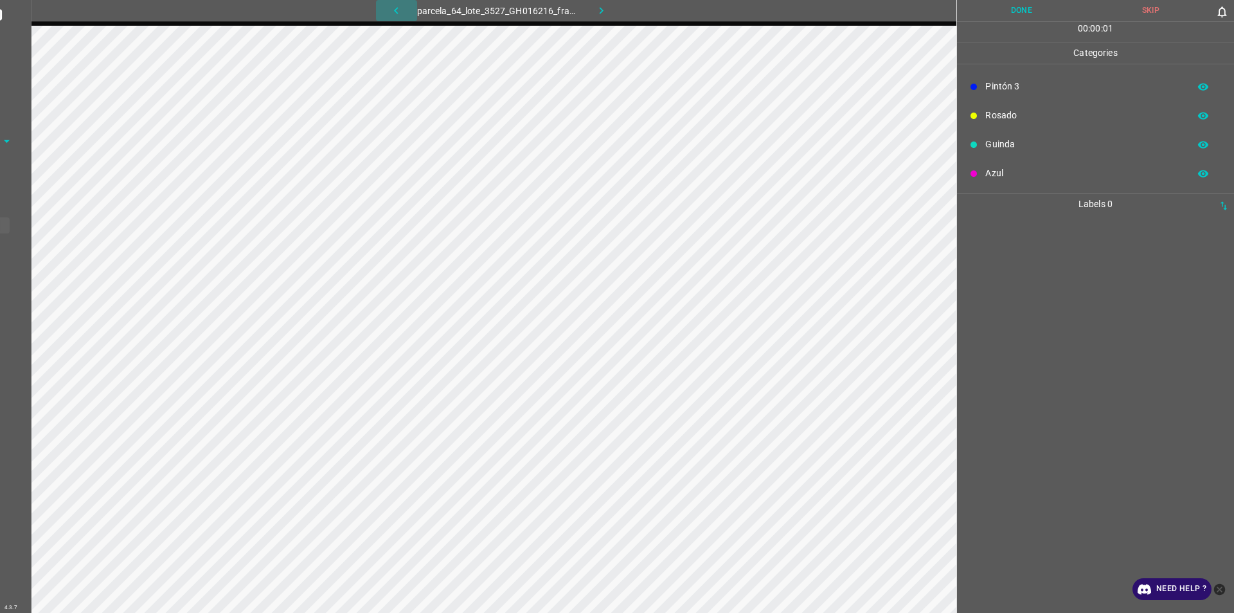
click at [396, 6] on icon "button" at bounding box center [397, 11] width 14 height 14
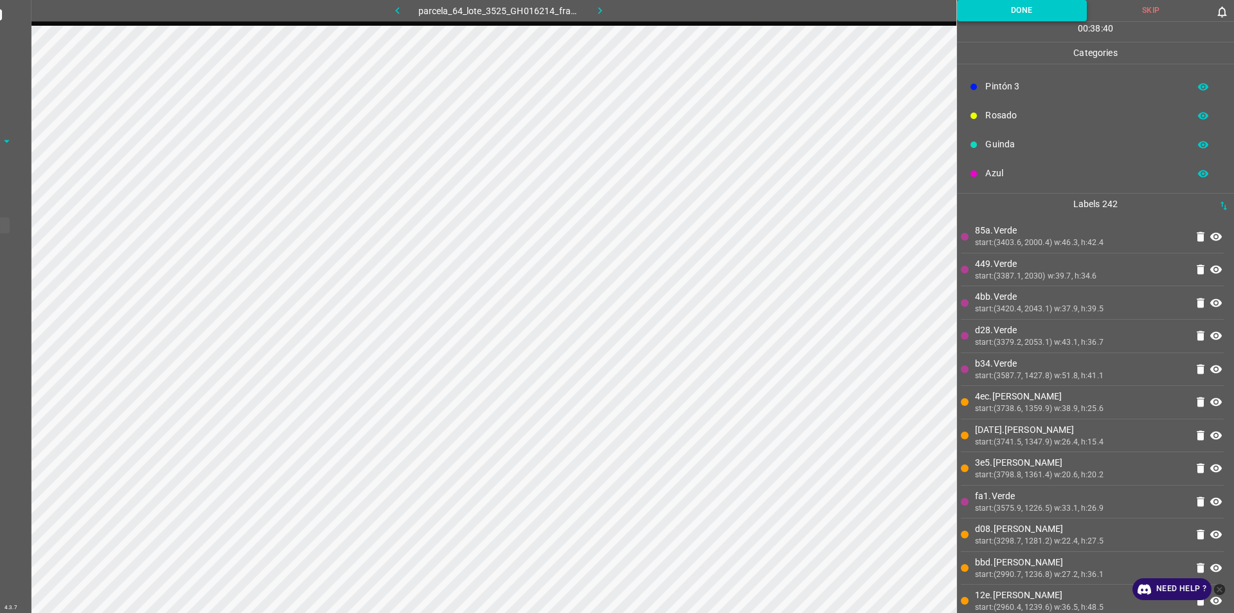
click at [1013, 13] on button "Done" at bounding box center [1022, 10] width 130 height 21
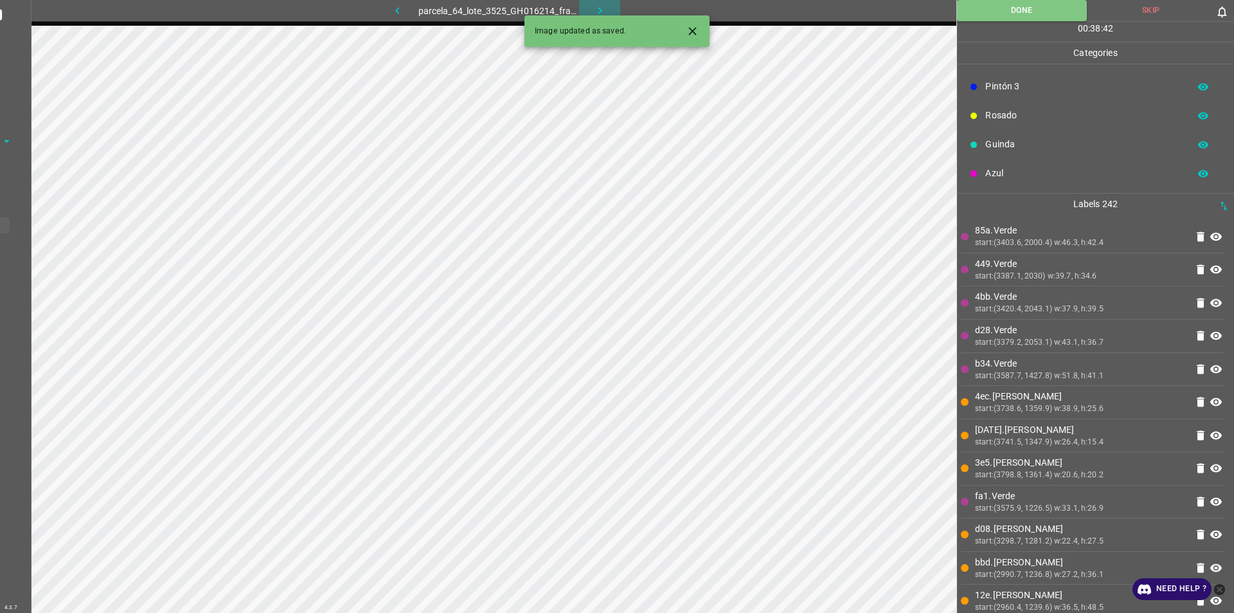
click at [597, 10] on icon "button" at bounding box center [600, 11] width 14 height 14
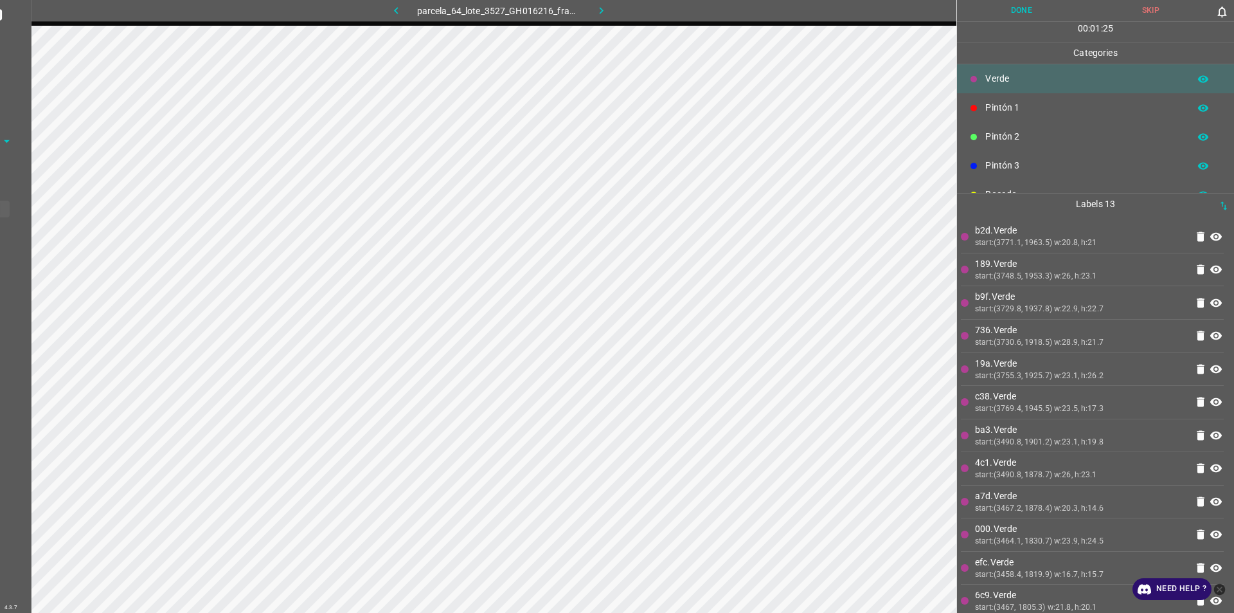
scroll to position [0, 0]
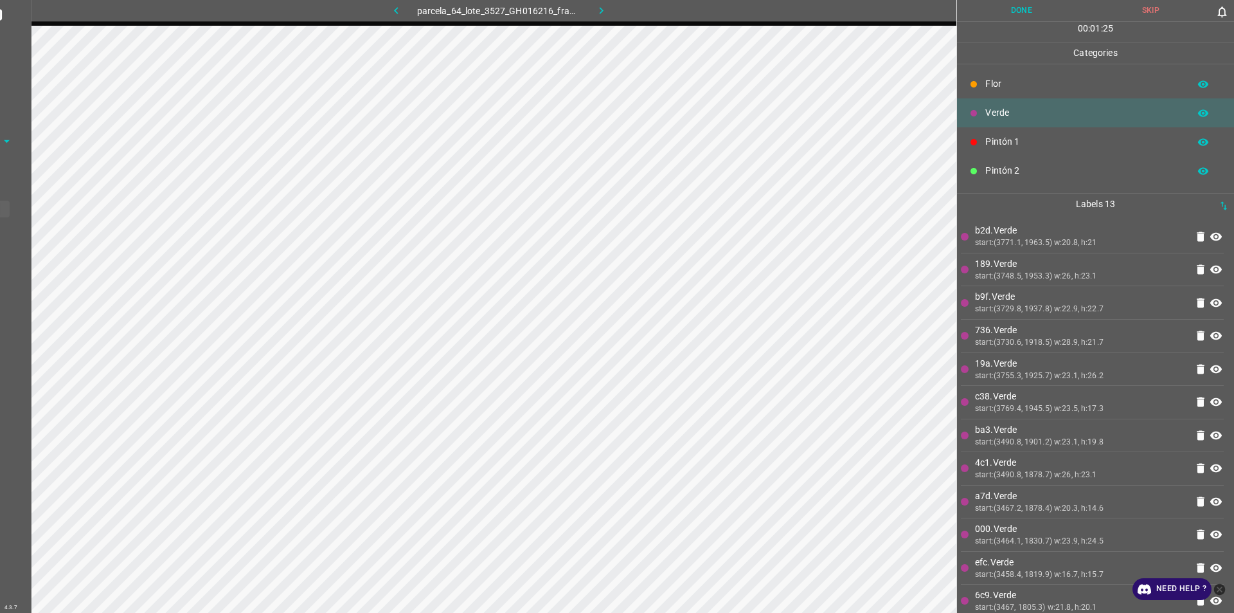
drag, startPoint x: 1043, startPoint y: 145, endPoint x: 967, endPoint y: 164, distance: 78.3
click at [1040, 146] on p "Pintón 1" at bounding box center [1084, 142] width 197 height 14
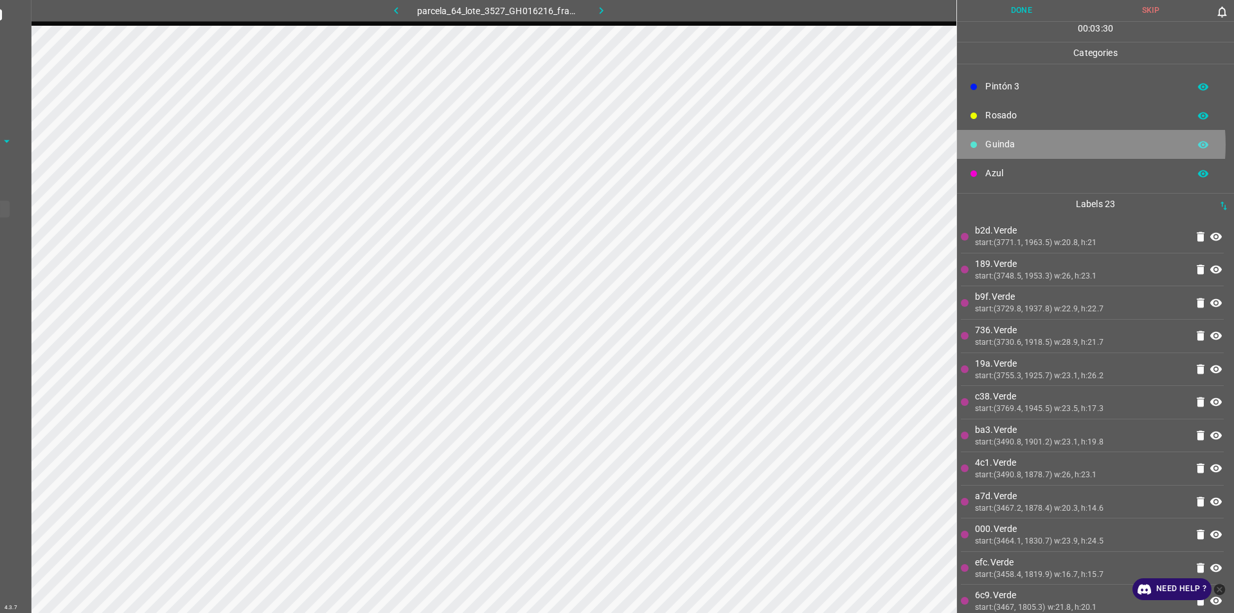
click at [1040, 145] on p "Guinda" at bounding box center [1084, 145] width 197 height 14
click at [1001, 175] on p "Azul" at bounding box center [1084, 174] width 197 height 14
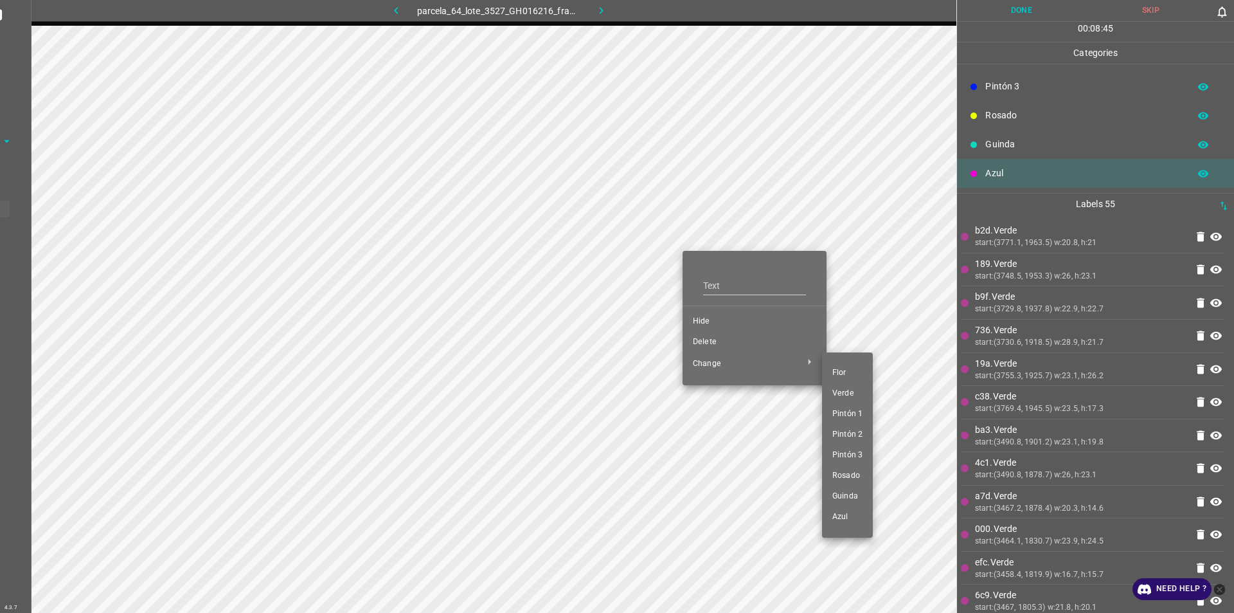
click at [707, 338] on div at bounding box center [617, 306] width 1234 height 613
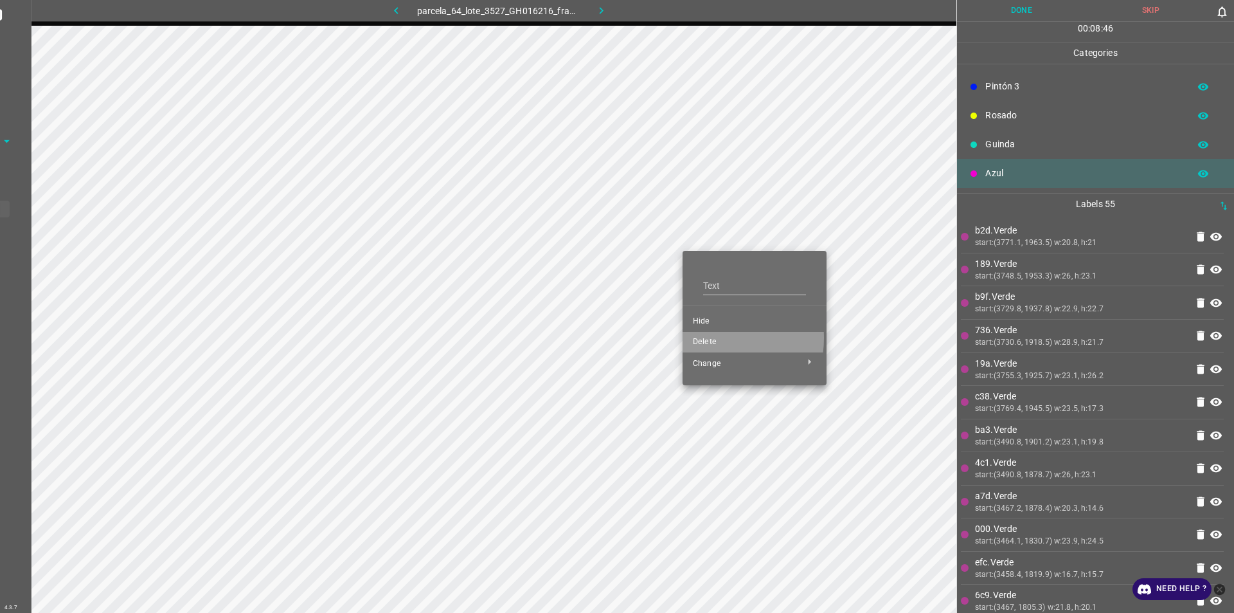
click at [707, 338] on span "Delete" at bounding box center [754, 342] width 123 height 12
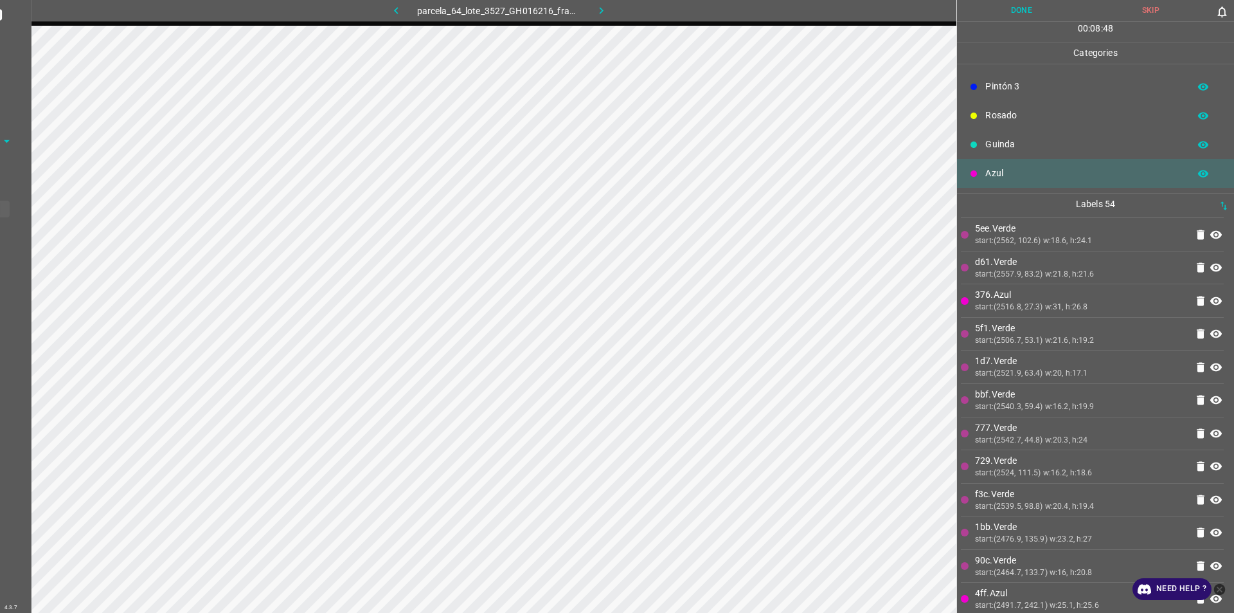
scroll to position [1286, 0]
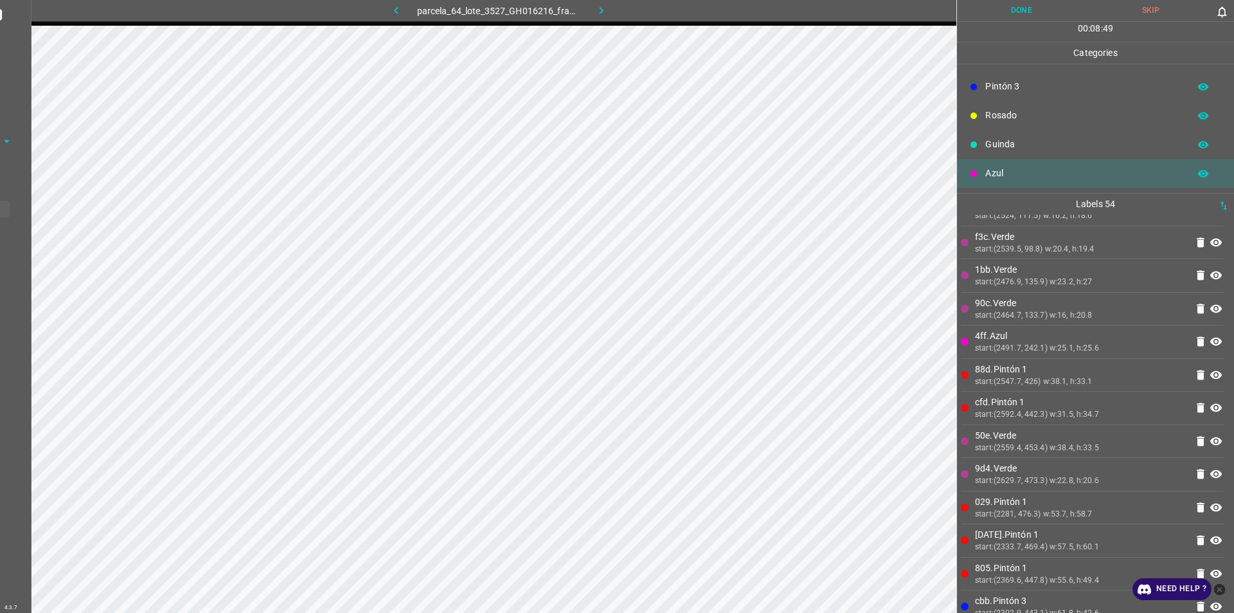
click at [1225, 593] on icon "close-help" at bounding box center [1220, 589] width 14 height 14
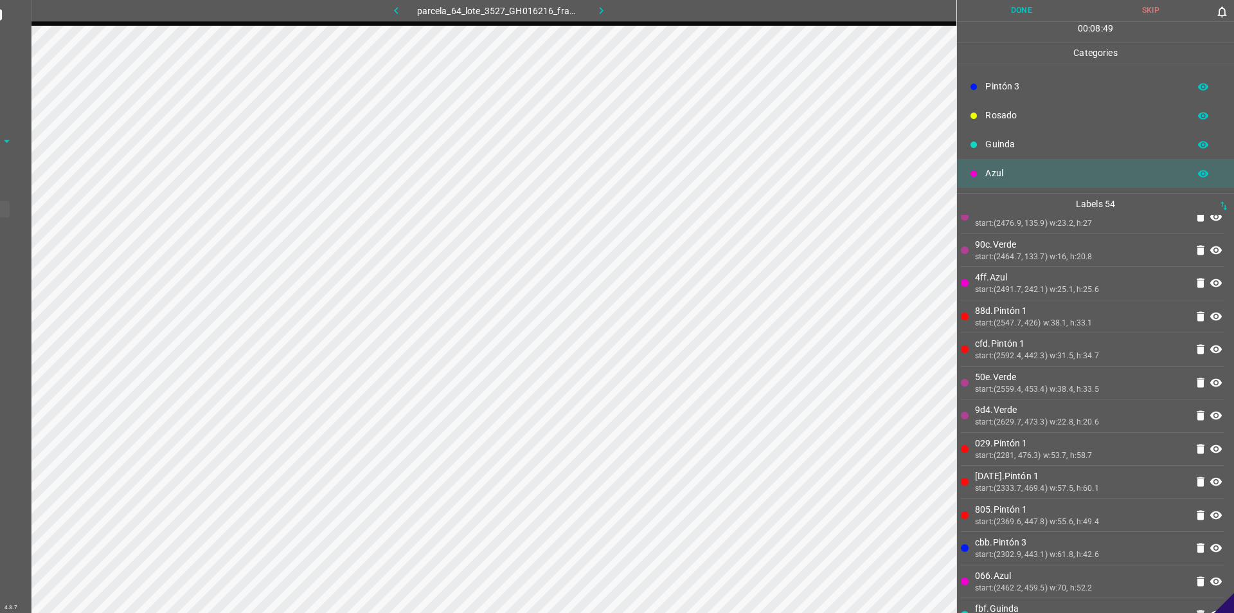
scroll to position [1401, 0]
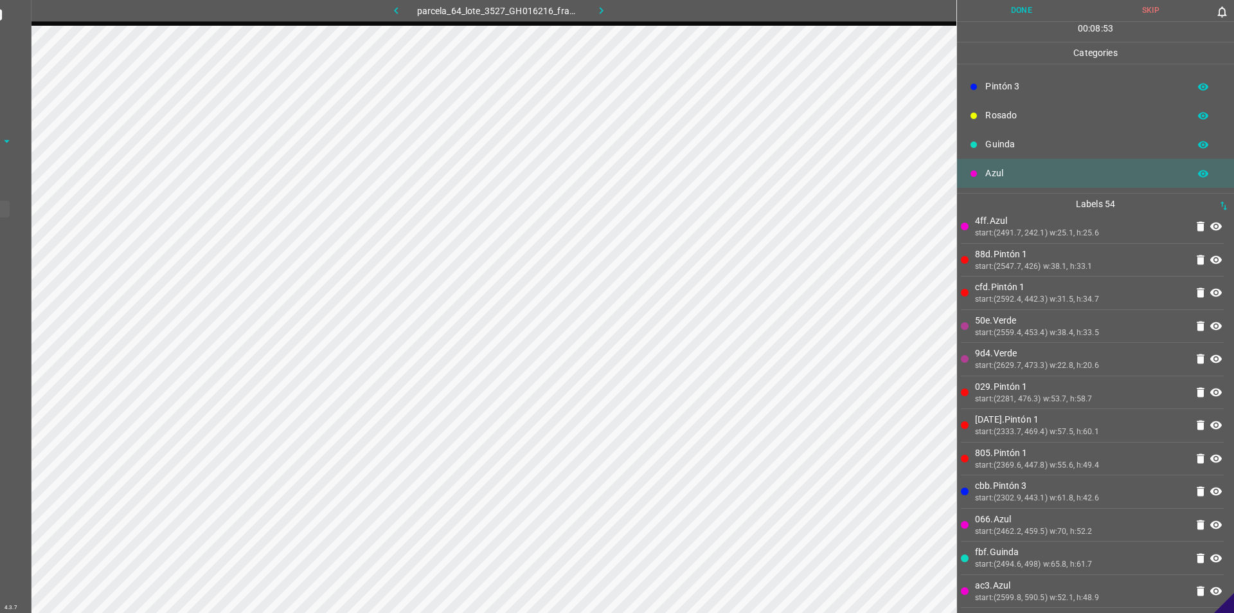
click at [1036, 116] on p "Rosado" at bounding box center [1084, 116] width 197 height 14
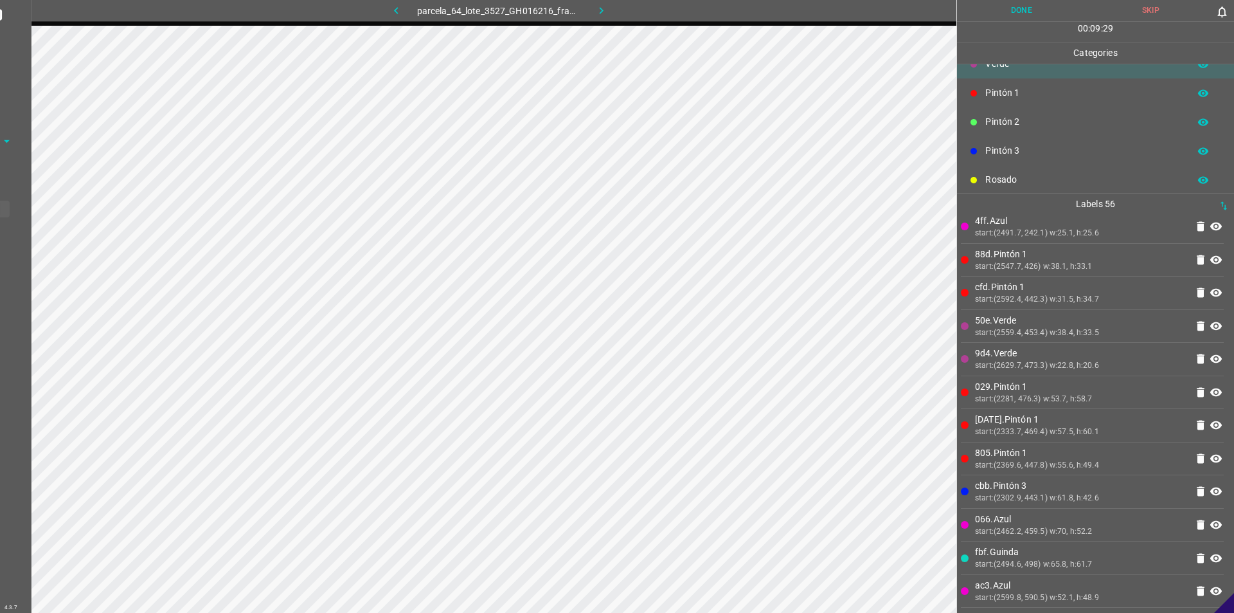
click at [1036, 114] on div "Pintón 2" at bounding box center [1095, 121] width 277 height 29
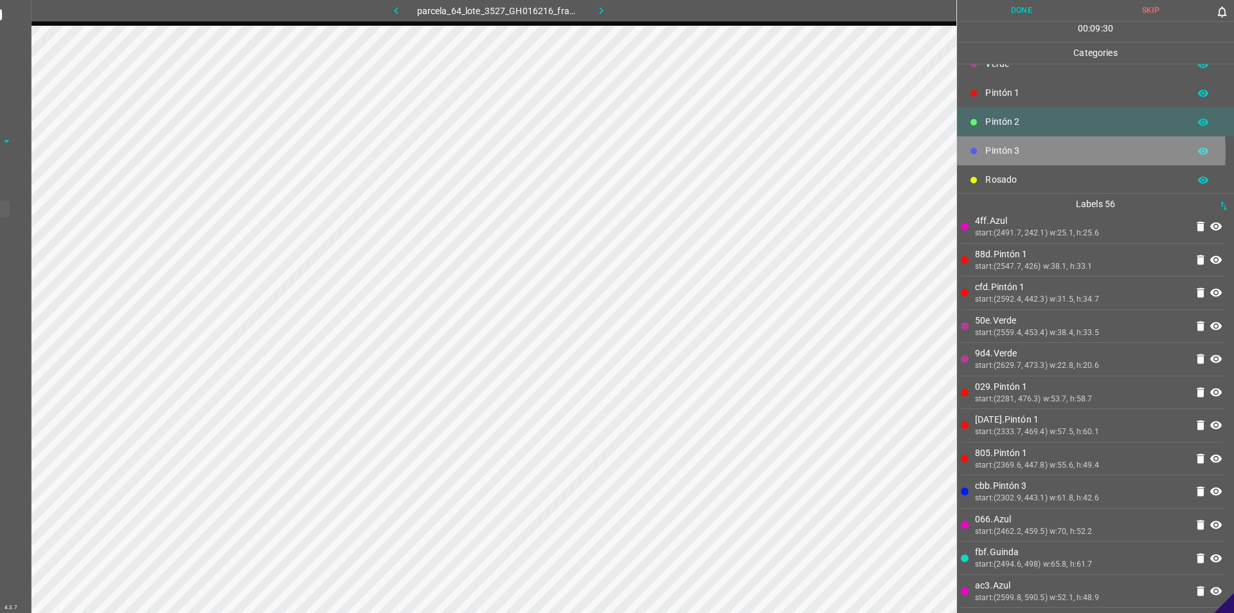
click at [1018, 151] on p "Pintón 3" at bounding box center [1084, 151] width 197 height 14
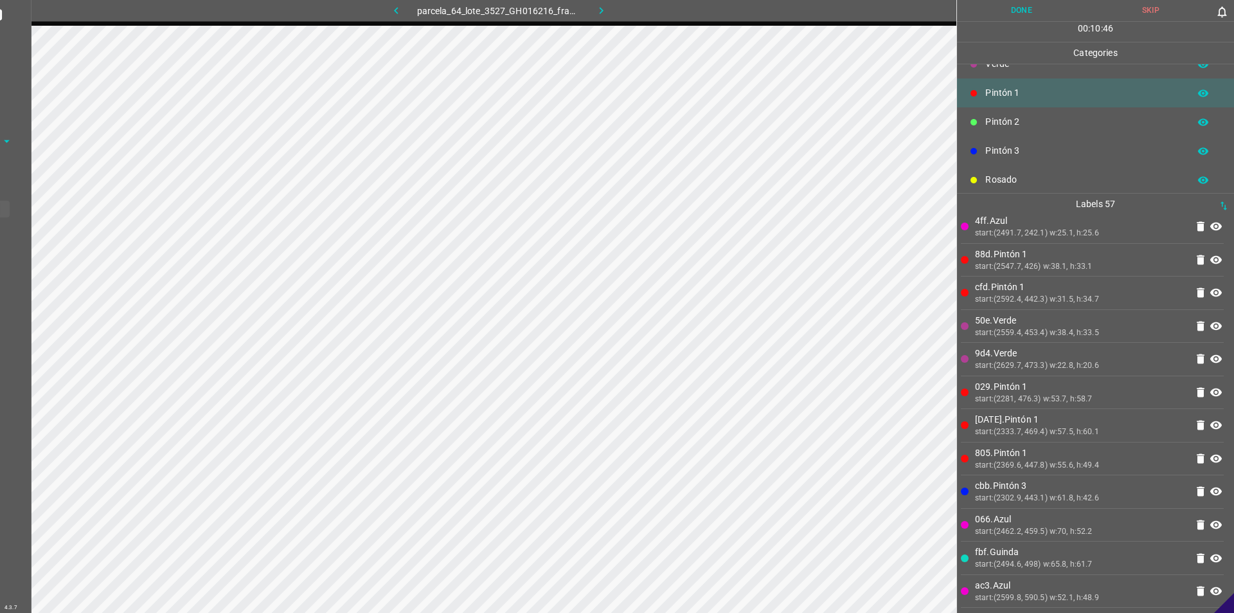
drag, startPoint x: 17, startPoint y: 15, endPoint x: 602, endPoint y: 12, distance: 585.1
click at [602, 12] on icon "button" at bounding box center [601, 10] width 4 height 7
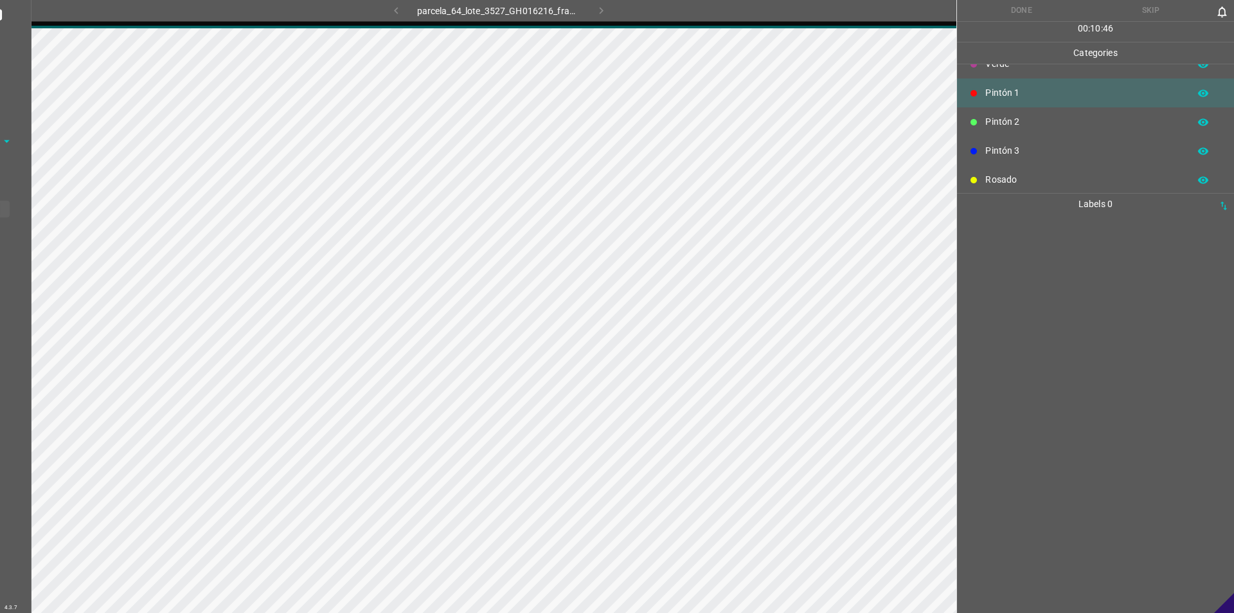
scroll to position [0, 0]
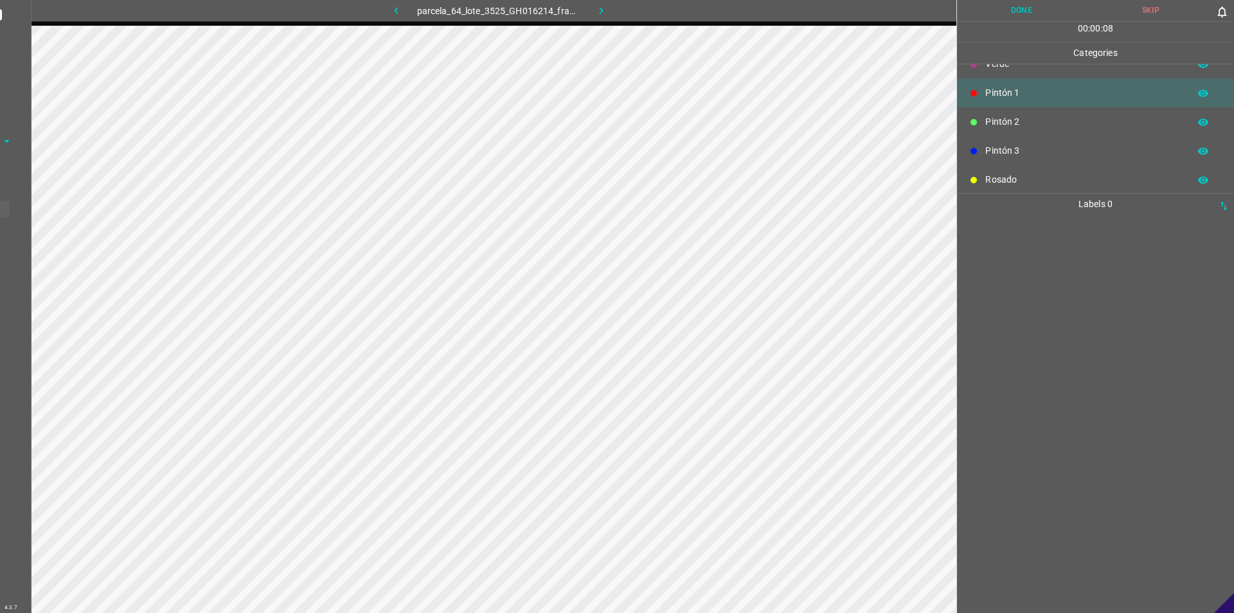
click at [402, 12] on icon "button" at bounding box center [397, 11] width 14 height 14
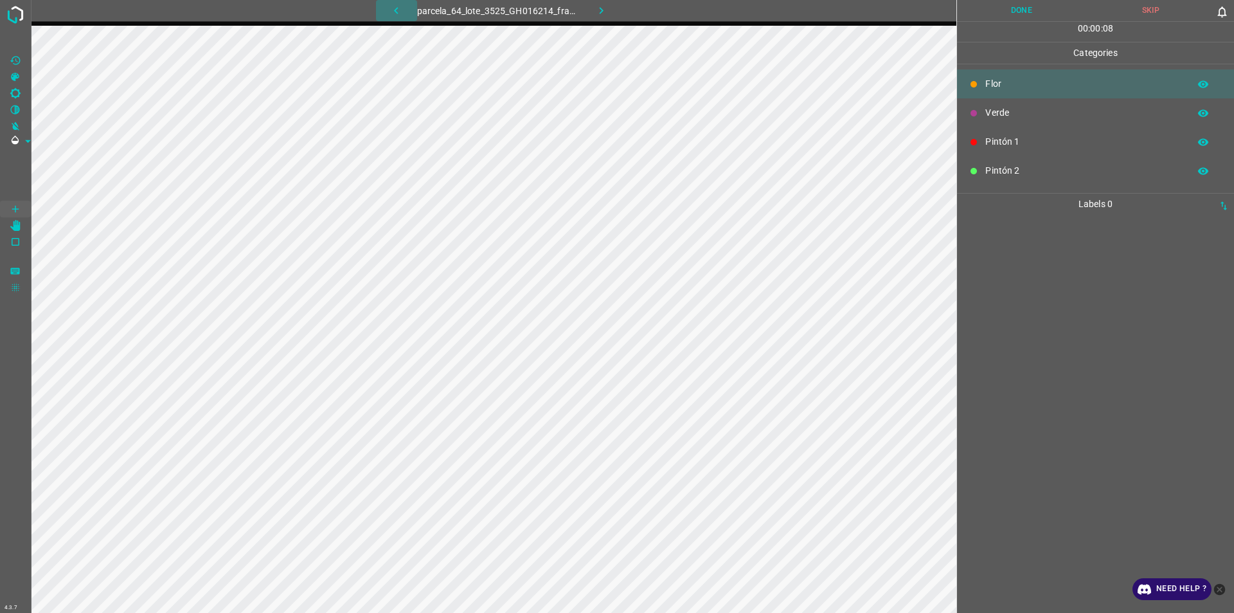
click at [405, 5] on button "button" at bounding box center [396, 10] width 41 height 21
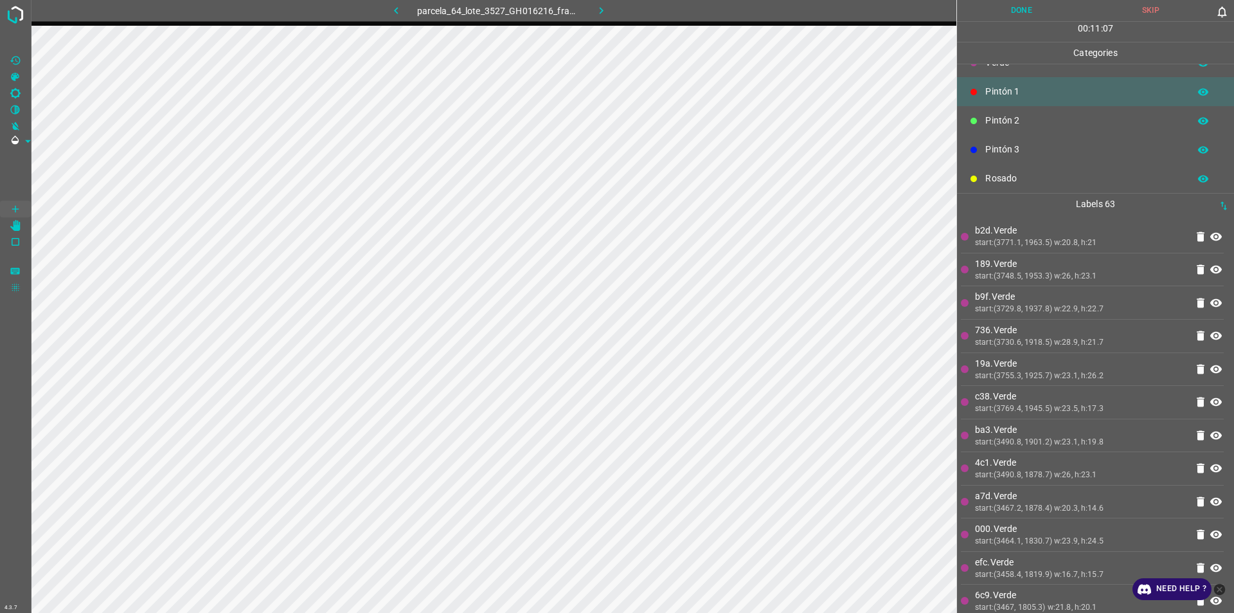
scroll to position [64, 0]
click at [1006, 114] on div "Pintón 2" at bounding box center [1095, 106] width 277 height 29
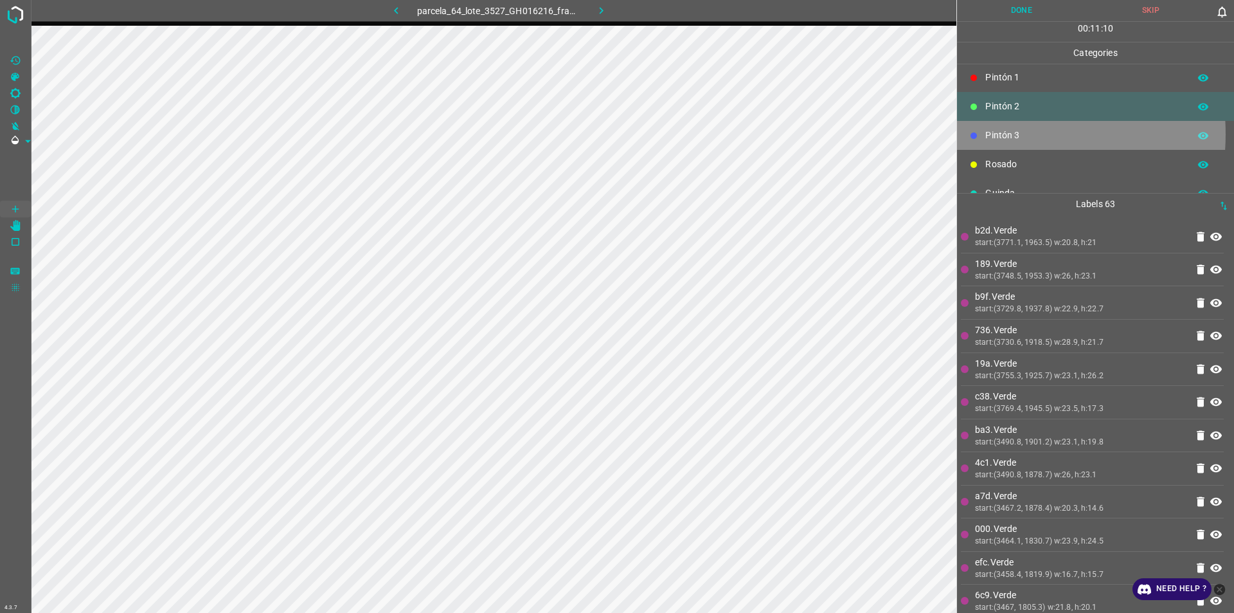
drag, startPoint x: 991, startPoint y: 134, endPoint x: 964, endPoint y: 140, distance: 27.6
click at [964, 140] on div "Pintón 3" at bounding box center [1095, 135] width 277 height 29
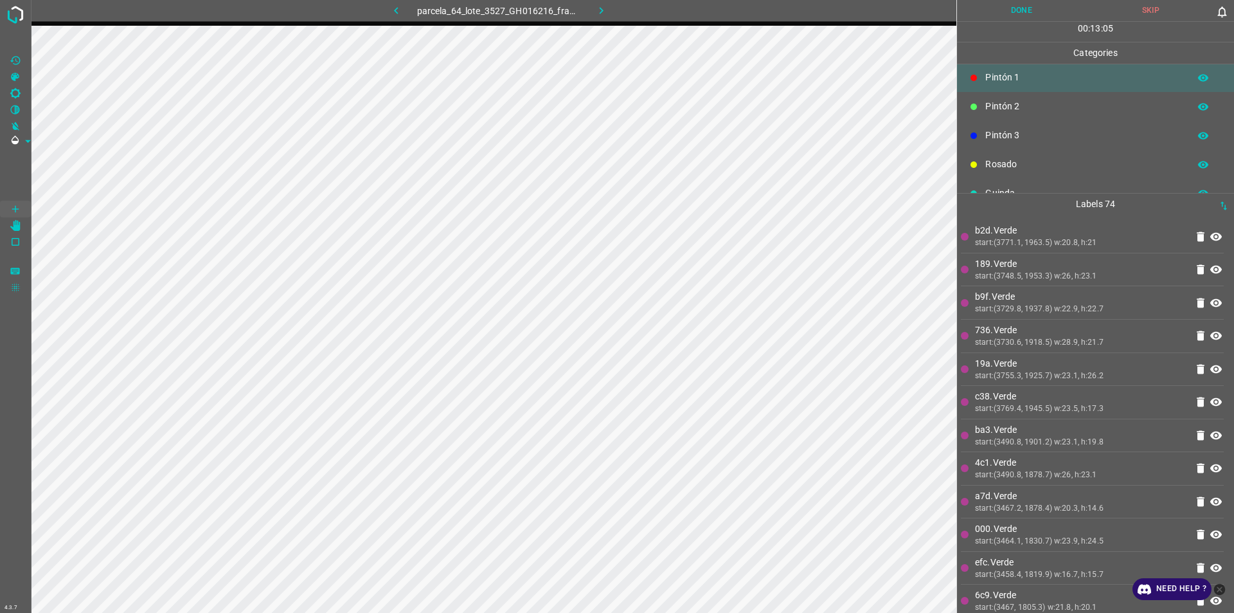
click at [1058, 111] on p "Pintón 2" at bounding box center [1084, 107] width 197 height 14
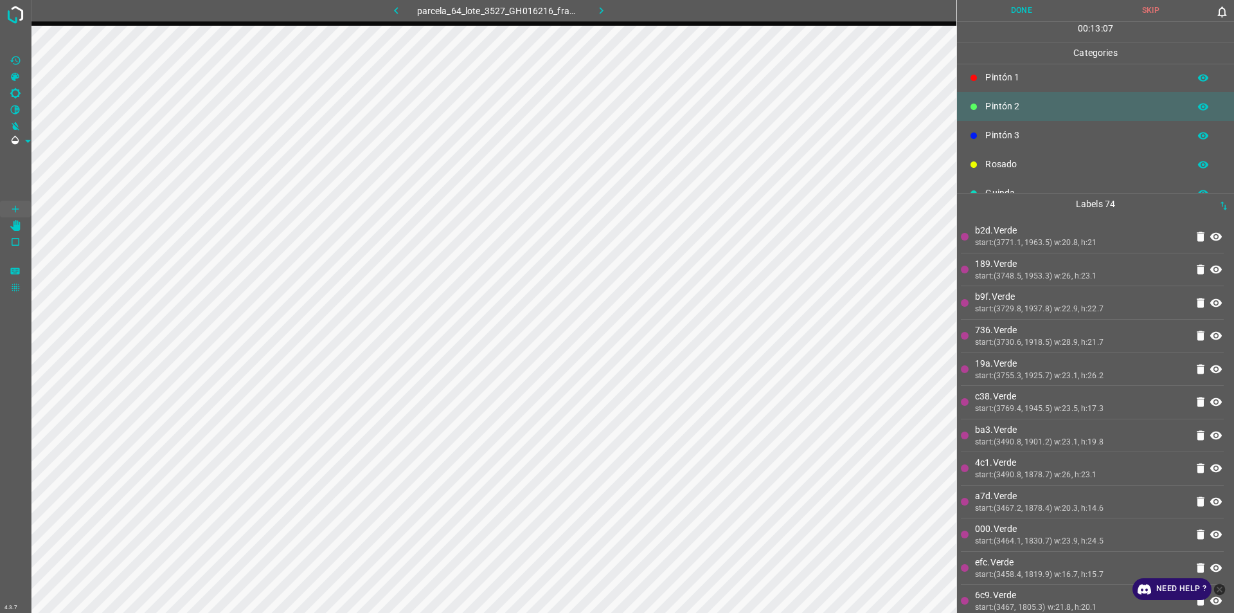
click at [1022, 145] on div "Pintón 3" at bounding box center [1095, 135] width 277 height 29
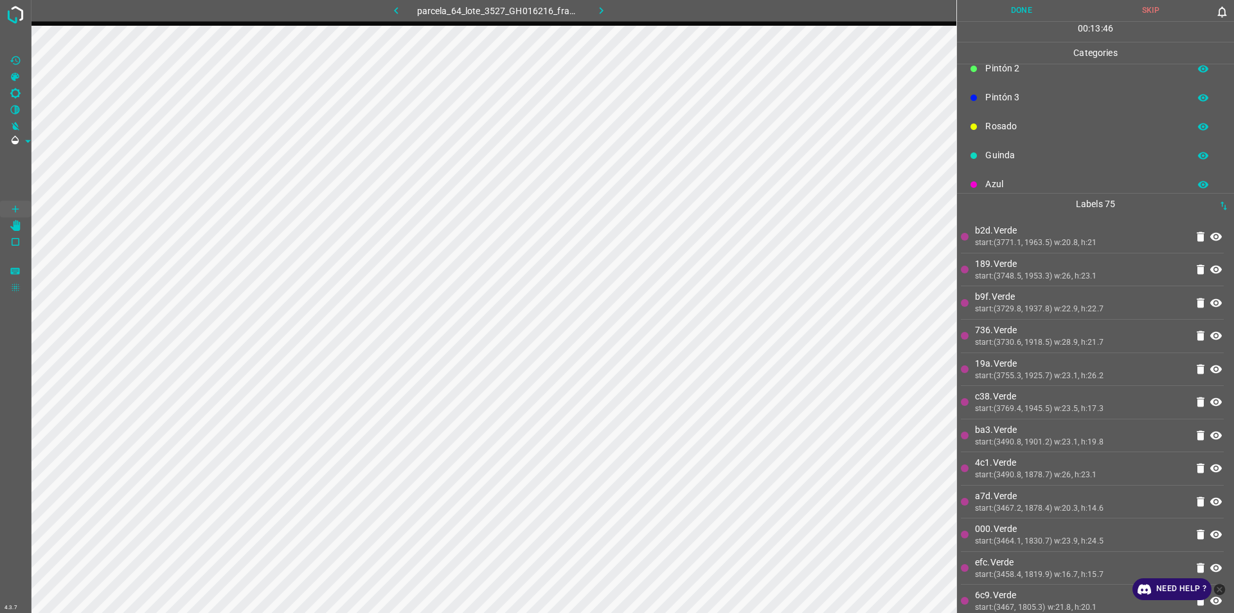
scroll to position [113, 0]
click at [998, 170] on p "Azul" at bounding box center [1084, 174] width 197 height 14
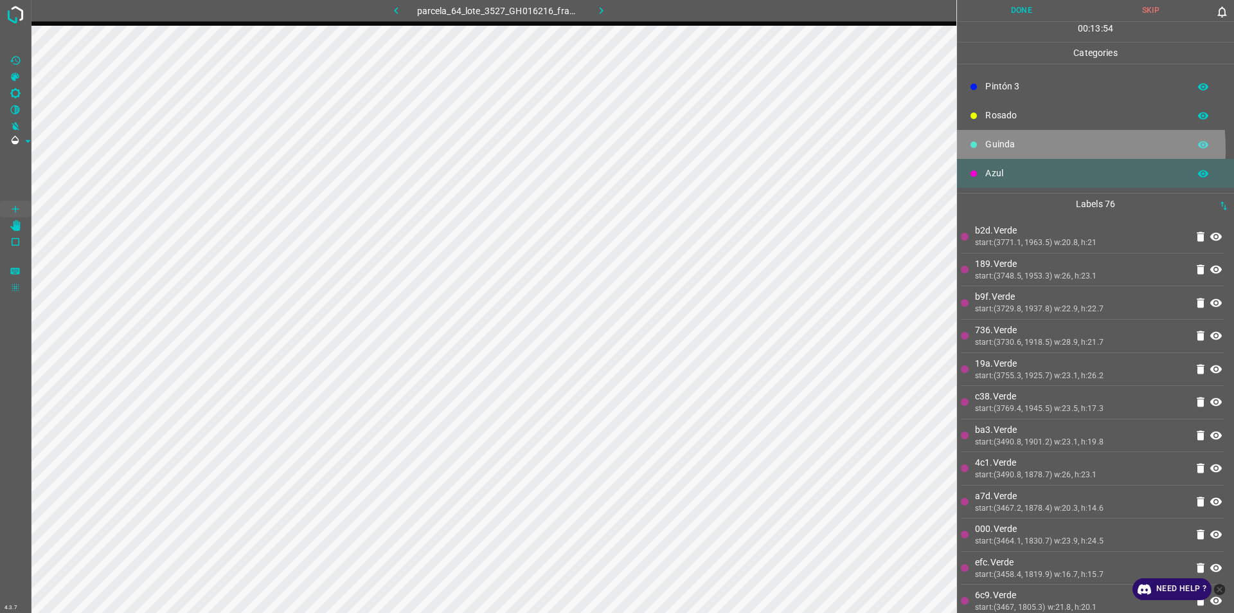
click at [995, 149] on p "Guinda" at bounding box center [1084, 145] width 197 height 14
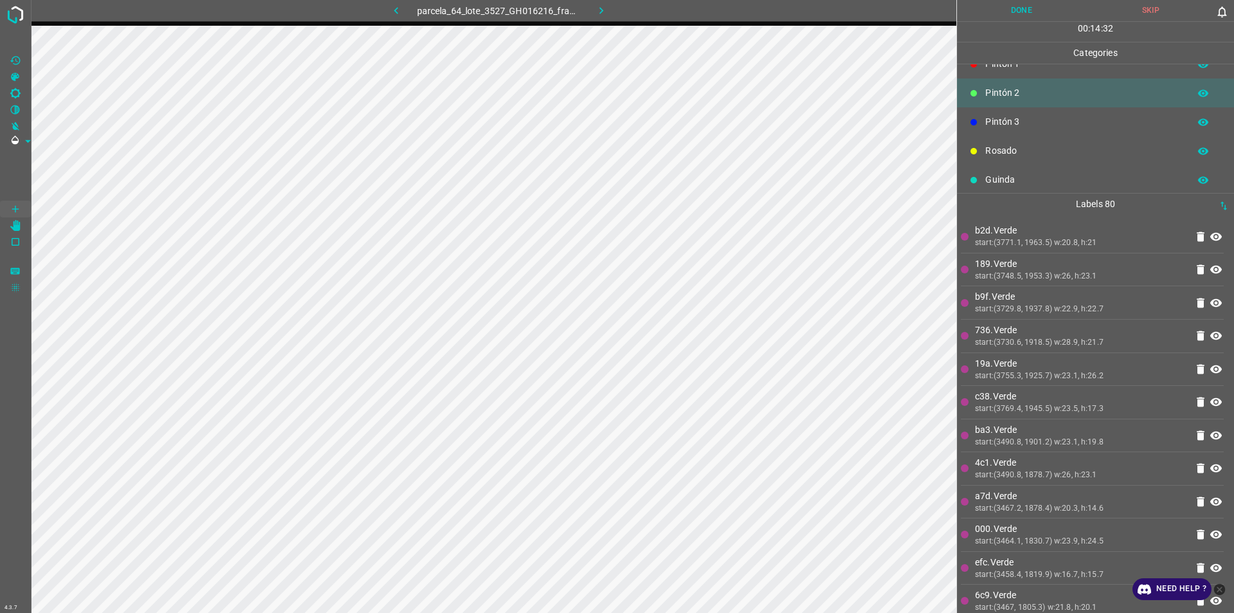
scroll to position [49, 0]
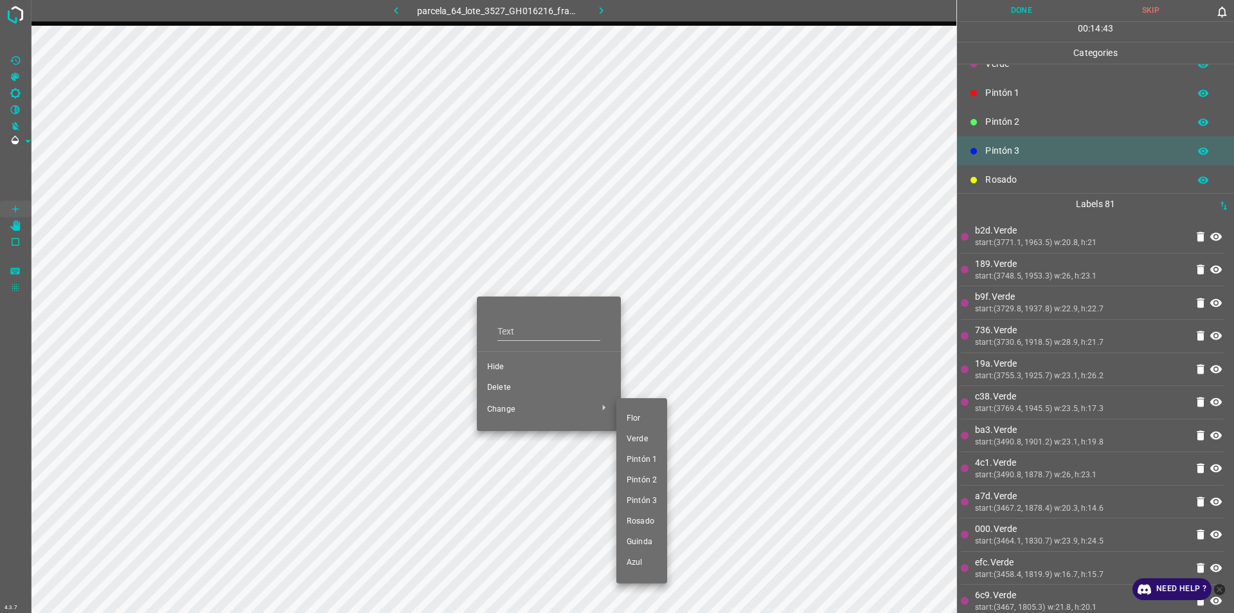
click at [653, 479] on span "Pintón 2" at bounding box center [642, 480] width 30 height 12
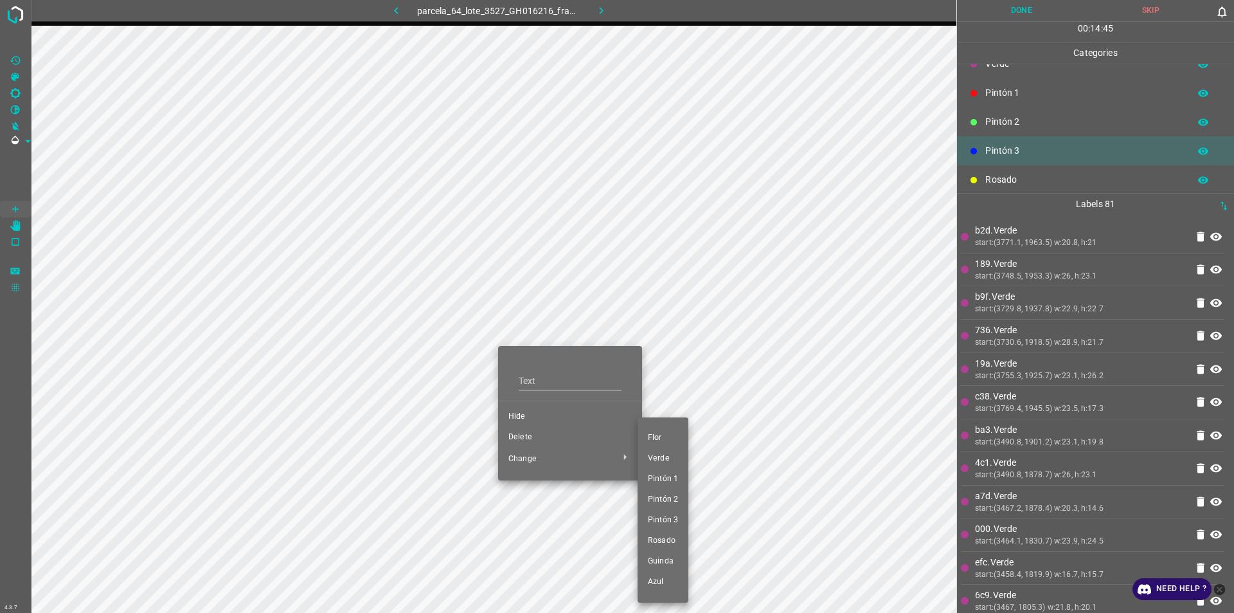
click at [421, 450] on div at bounding box center [617, 306] width 1234 height 613
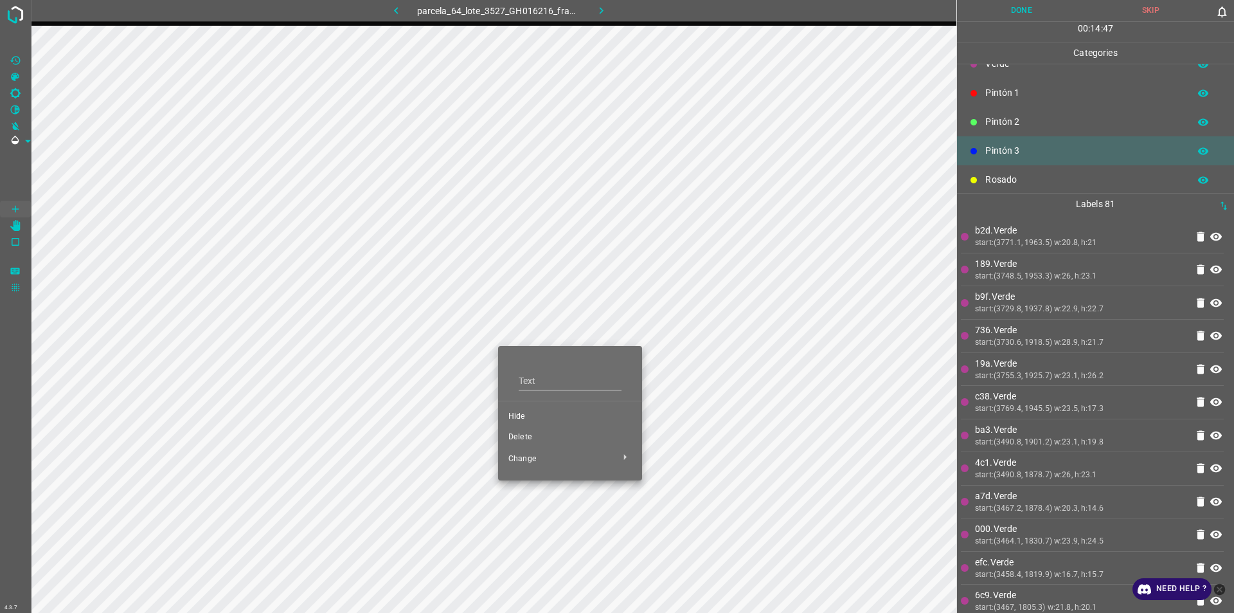
click at [431, 393] on div at bounding box center [617, 306] width 1234 height 613
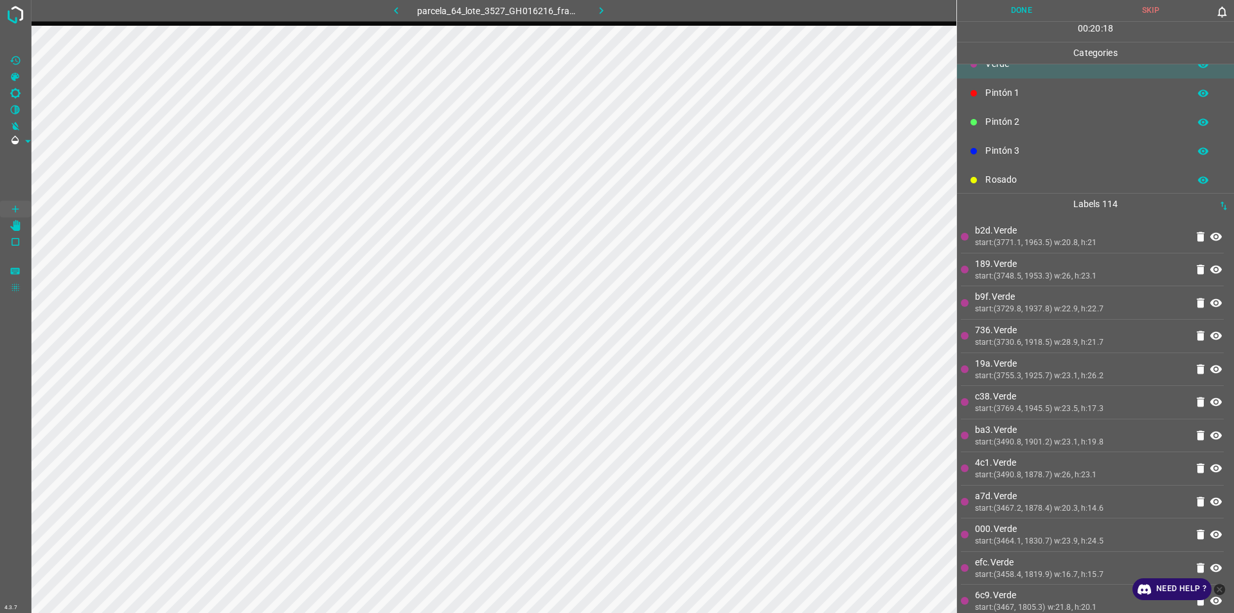
click at [1005, 95] on p "Pintón 1" at bounding box center [1084, 93] width 197 height 14
click at [1016, 2] on button "Done" at bounding box center [1021, 10] width 129 height 21
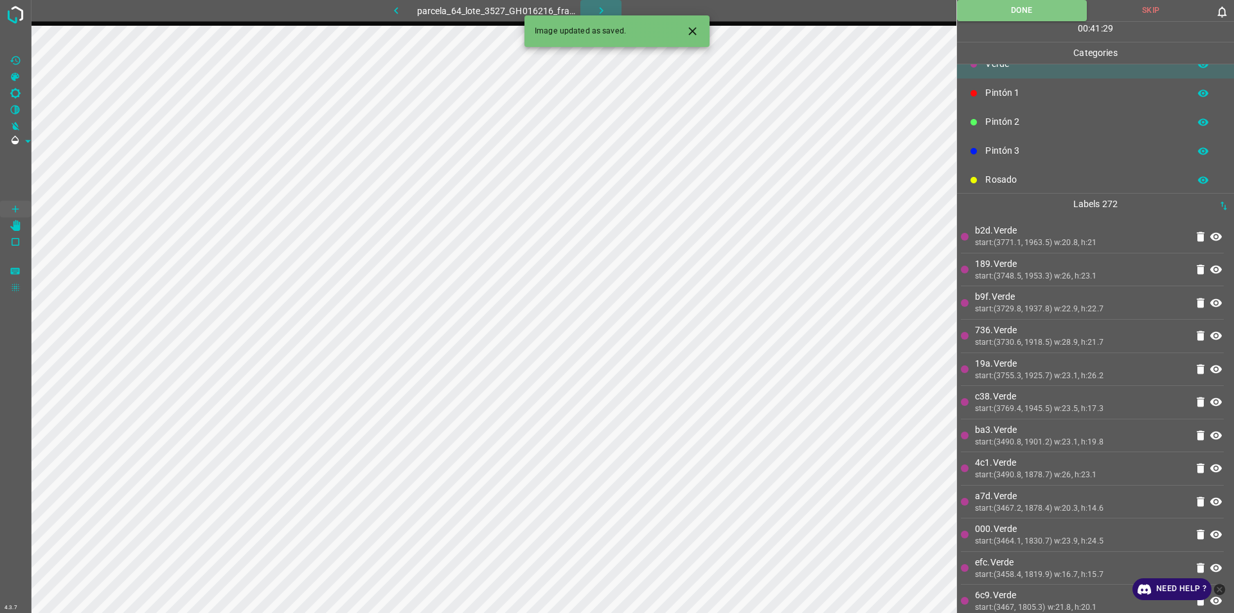
click at [601, 8] on icon "button" at bounding box center [601, 10] width 4 height 7
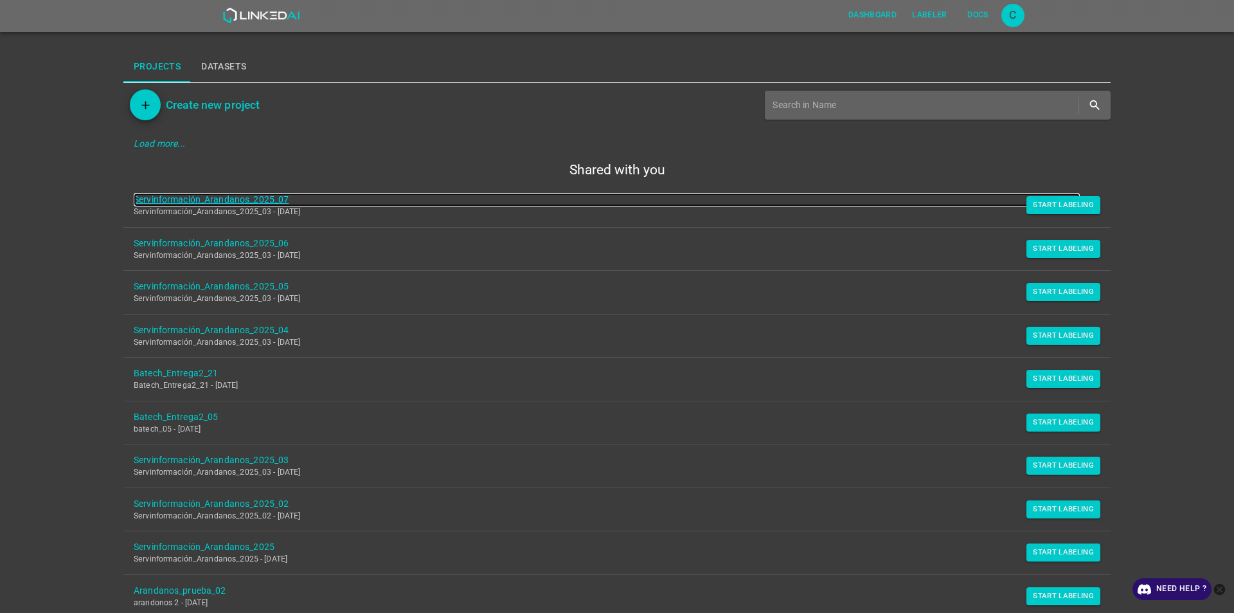
click at [230, 197] on link "Servinformación_Arandanos_2025_07" at bounding box center [607, 200] width 946 height 14
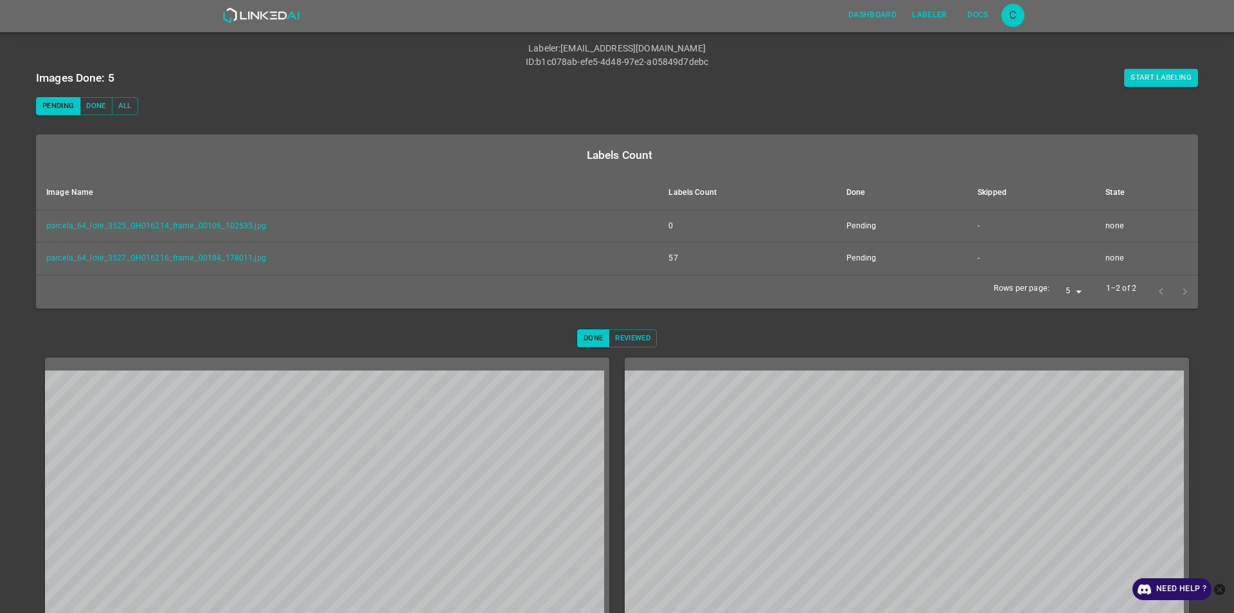
scroll to position [129, 0]
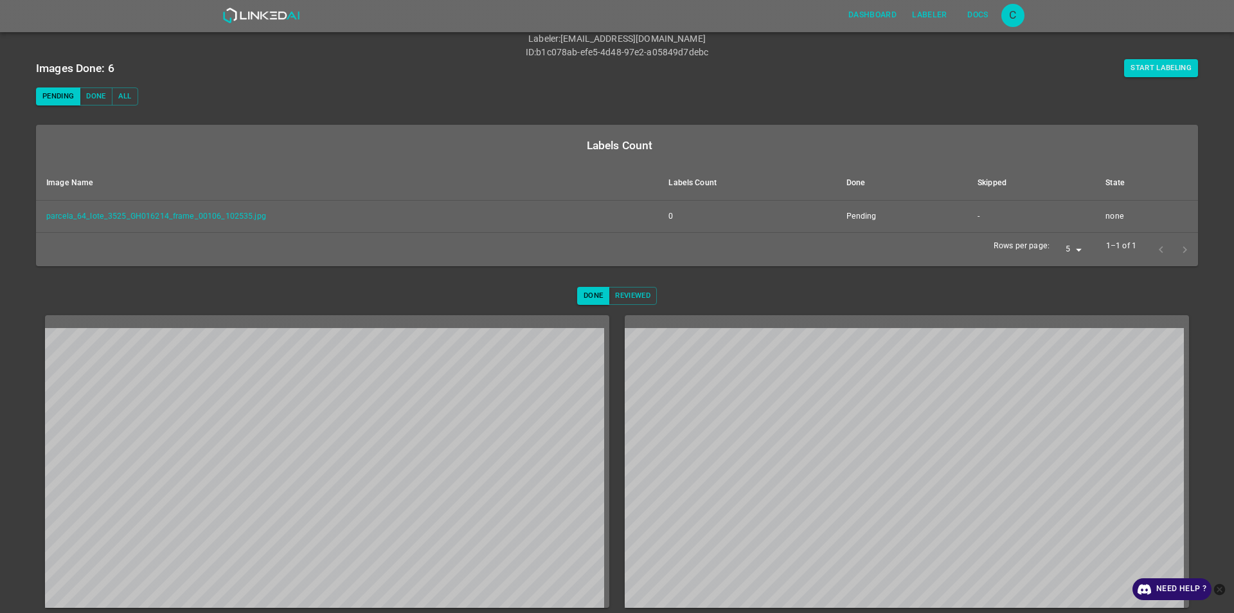
scroll to position [46, 0]
